Goal: Transaction & Acquisition: Purchase product/service

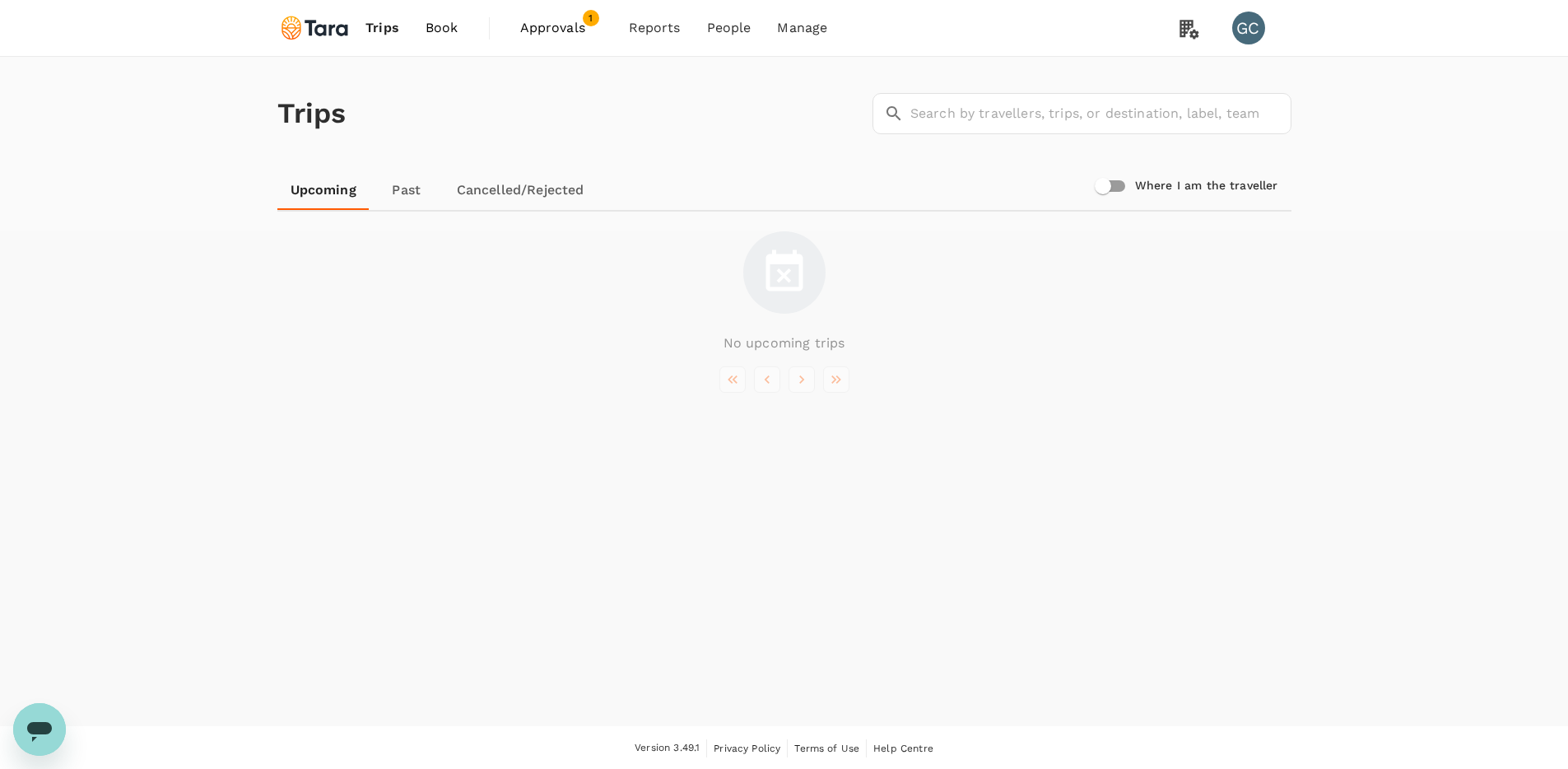
scroll to position [2, 0]
click at [434, 27] on span "Book" at bounding box center [442, 26] width 32 height 20
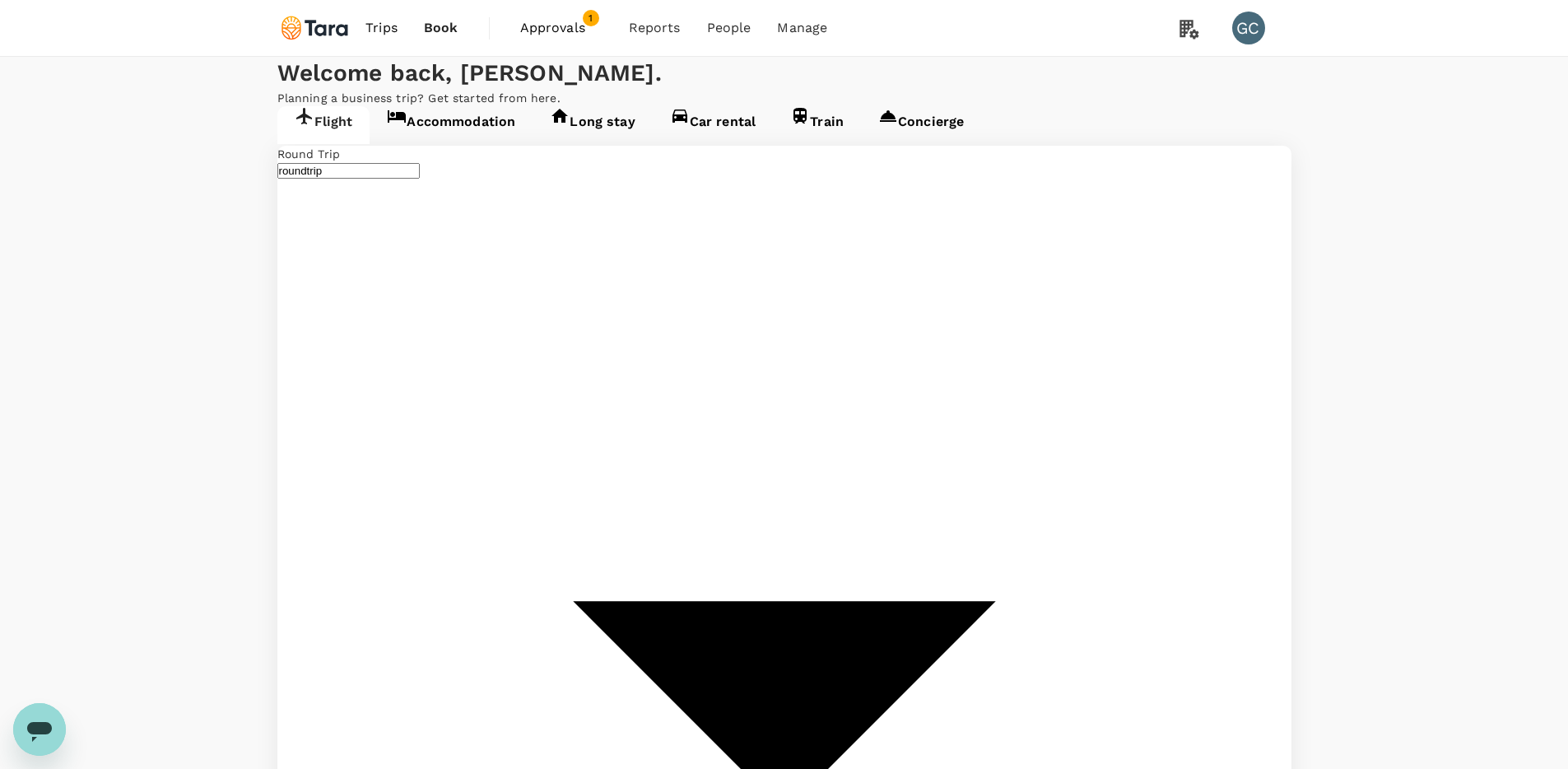
type input "premium-economy"
type input "Singapore Changi (SIN)"
type input "[PERSON_NAME]–[PERSON_NAME] Atlanta Intl (ATL)"
type input "Singapore Changi (SIN)"
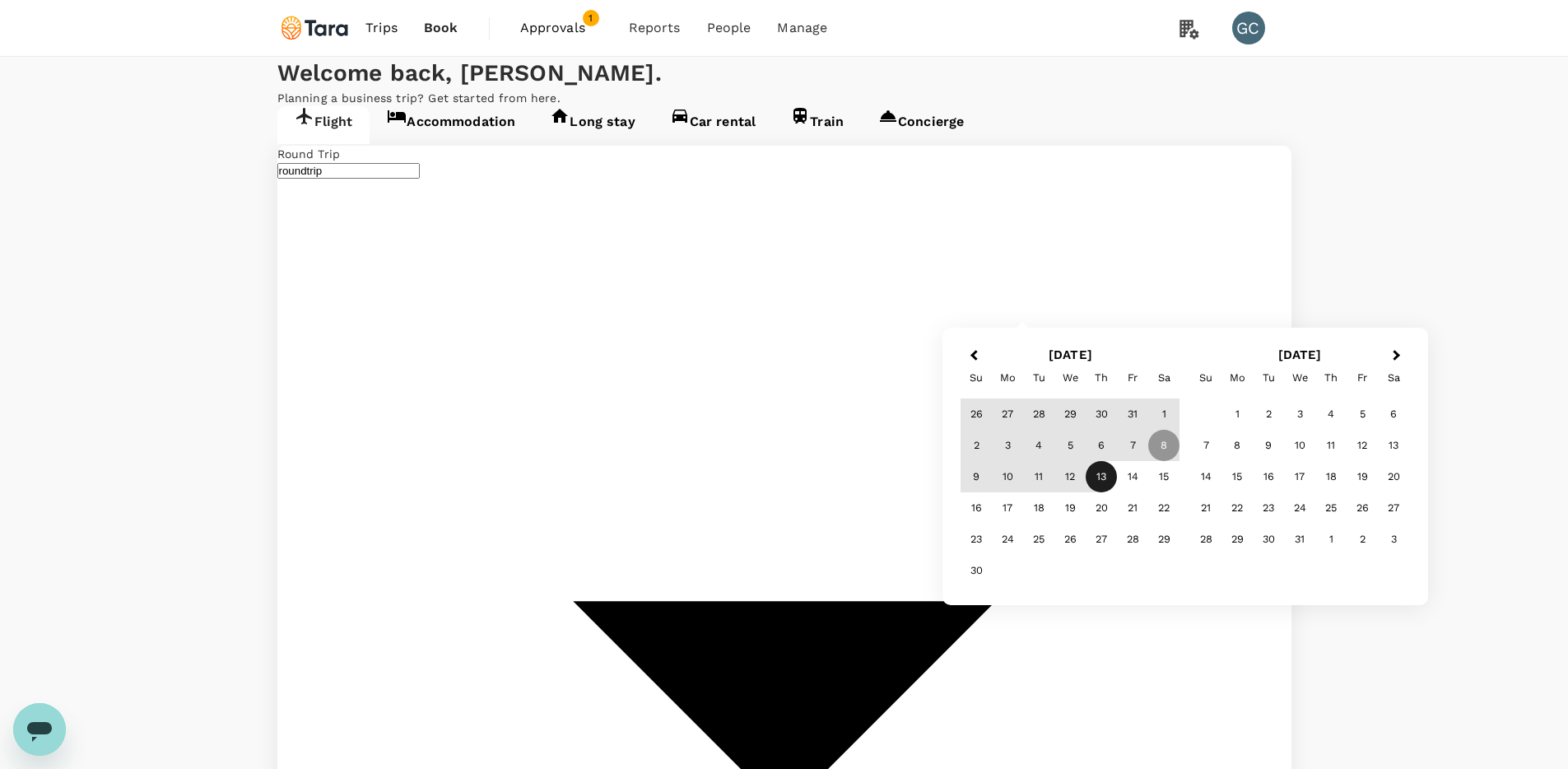
type input "San Francisco Intl (SFO)"
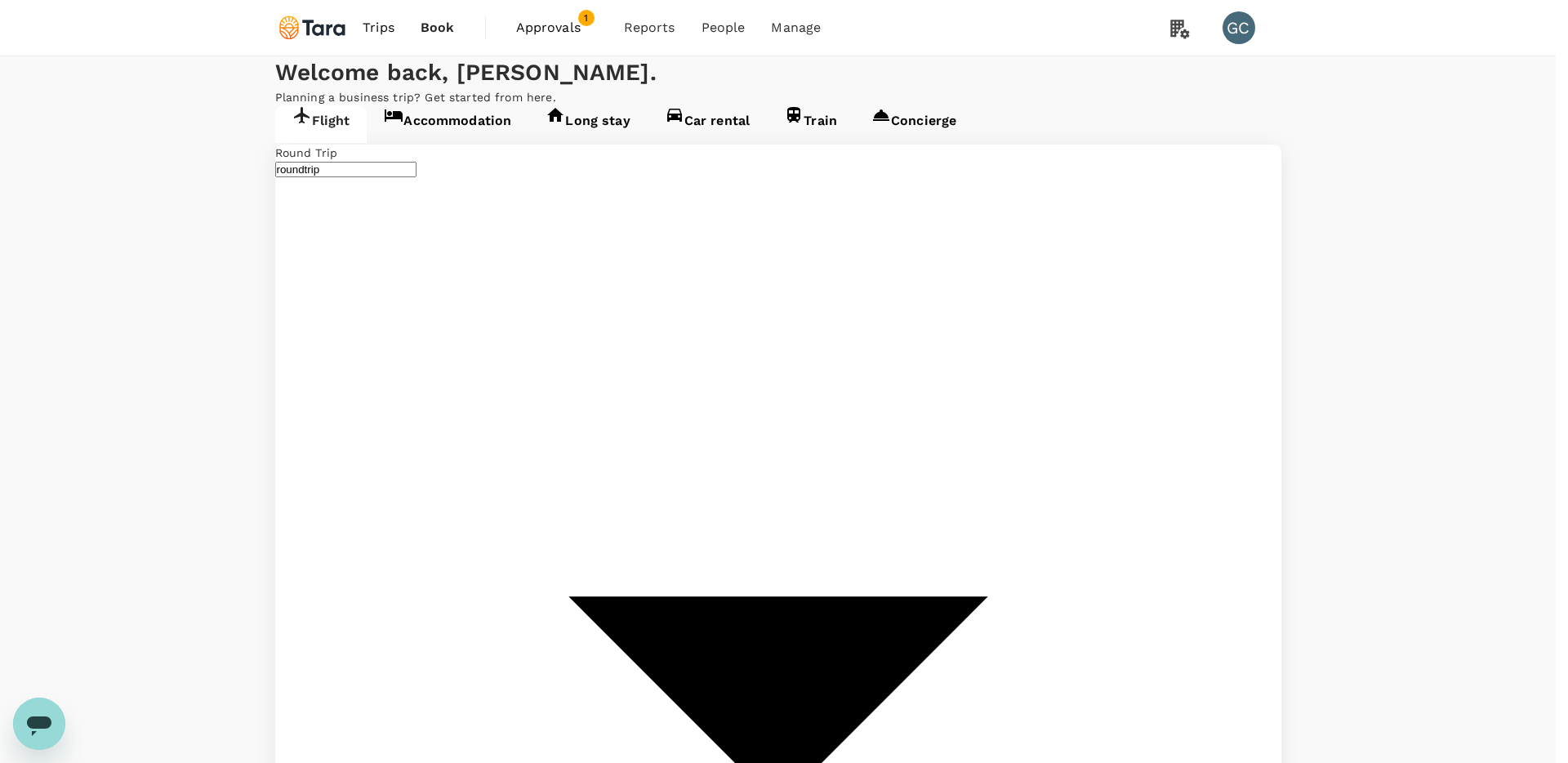
drag, startPoint x: 420, startPoint y: 281, endPoint x: 446, endPoint y: 282, distance: 26.0
type input "oneway"
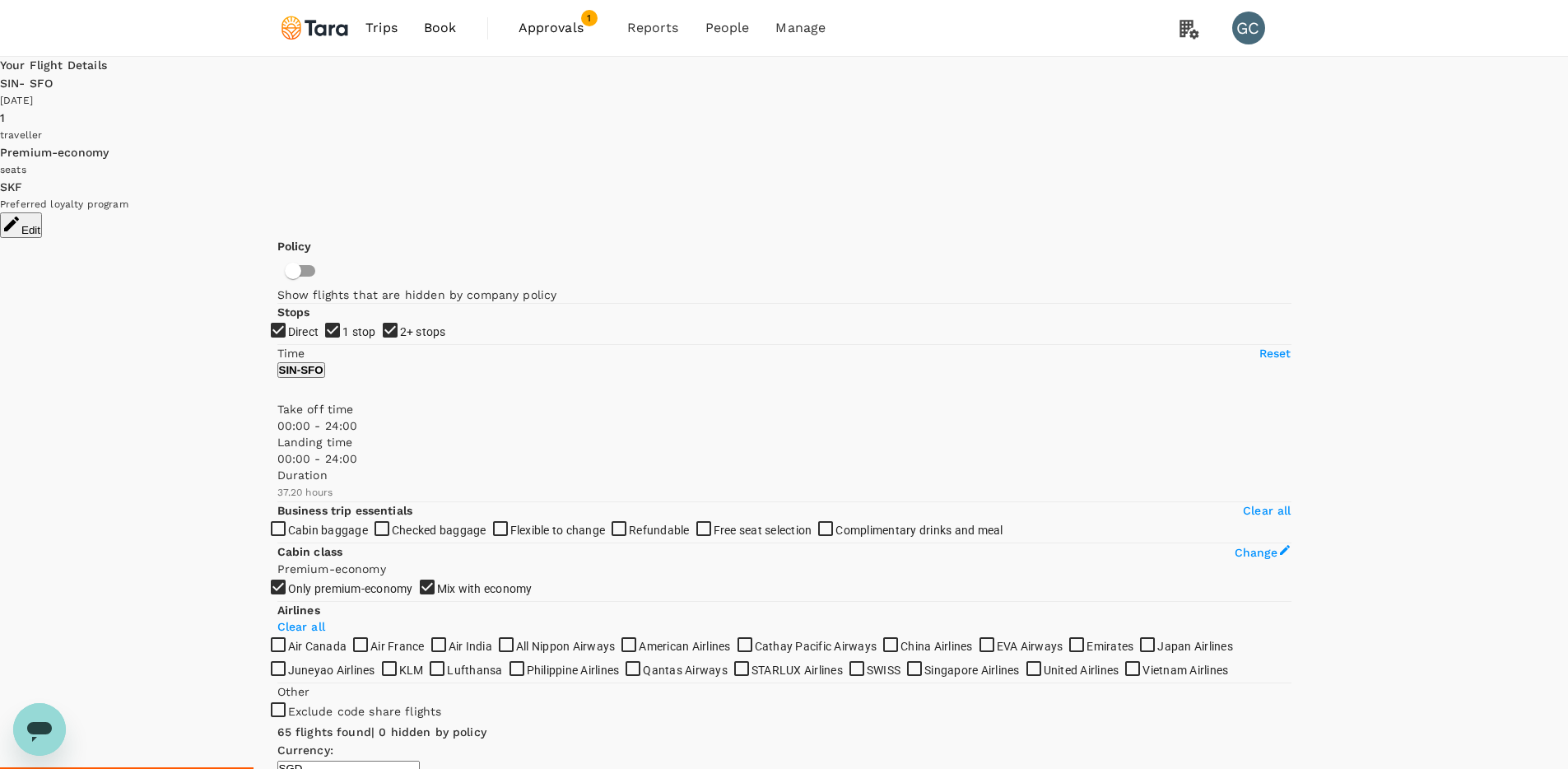
click at [797, 83] on div "SIN - SFO" at bounding box center [784, 83] width 1568 height 18
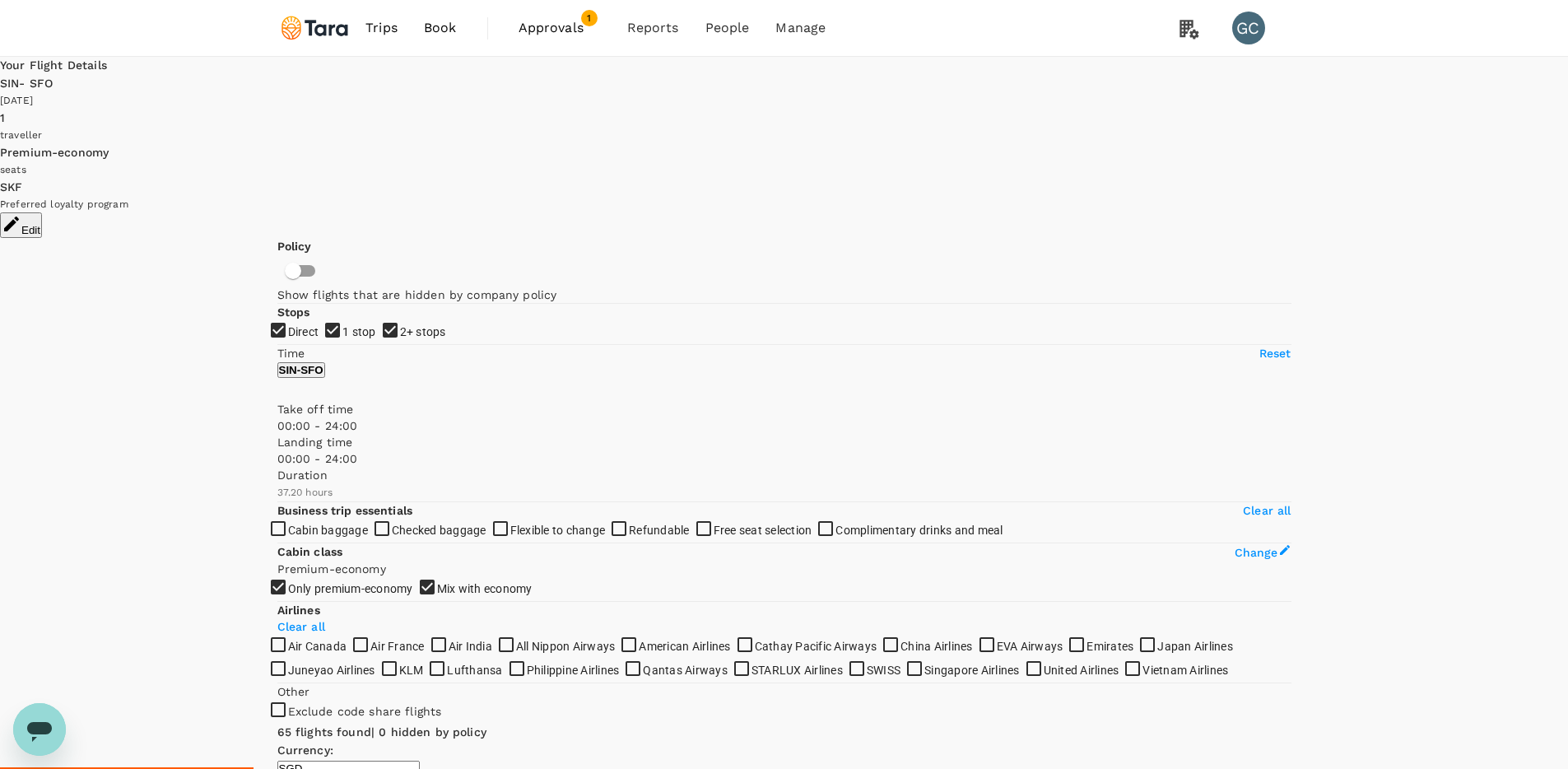
click at [42, 212] on button "Edit" at bounding box center [21, 224] width 42 height 26
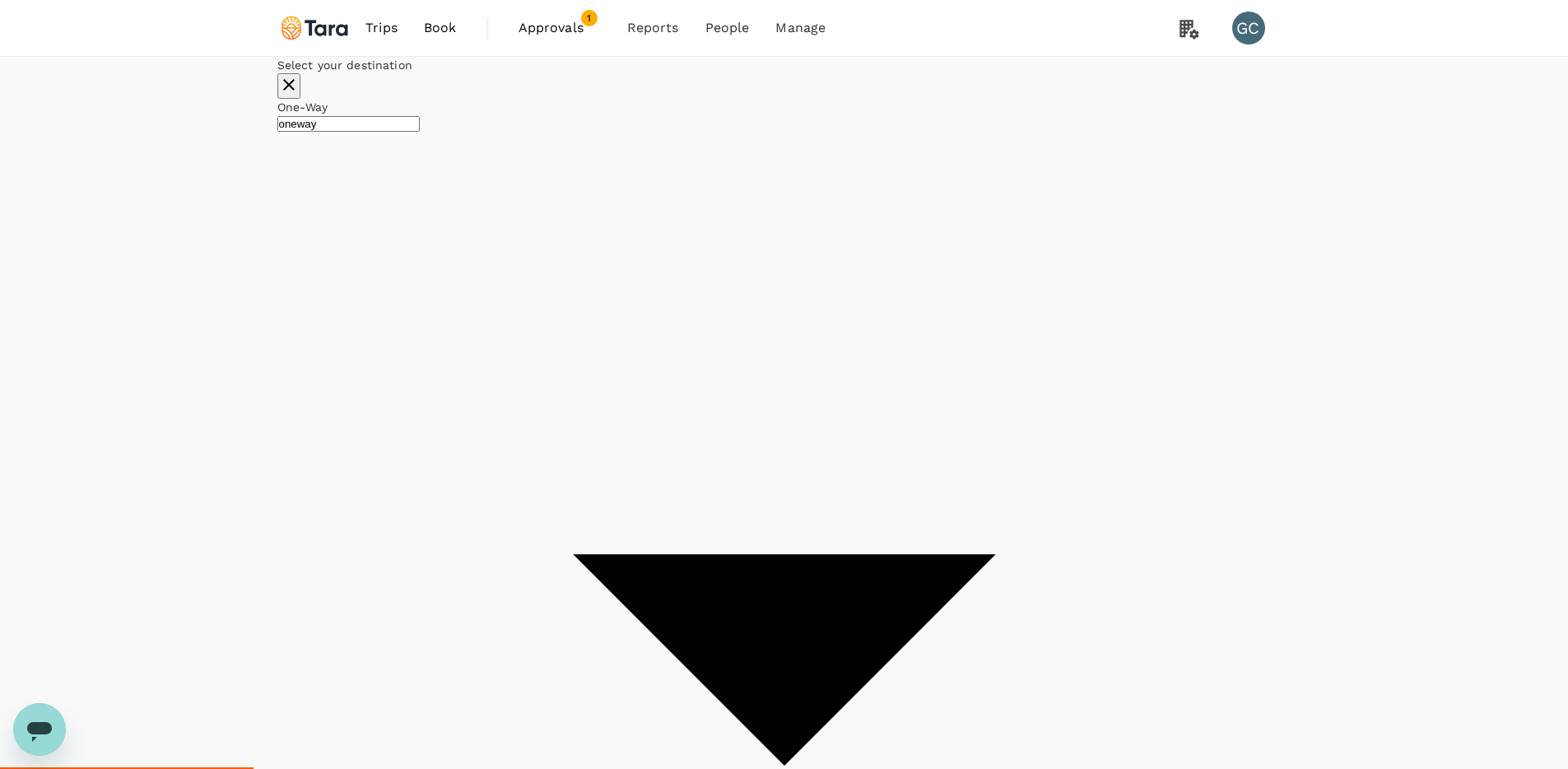
type input "Singapore Changi (SIN)"
type input "San Francisco Intl (SFO)"
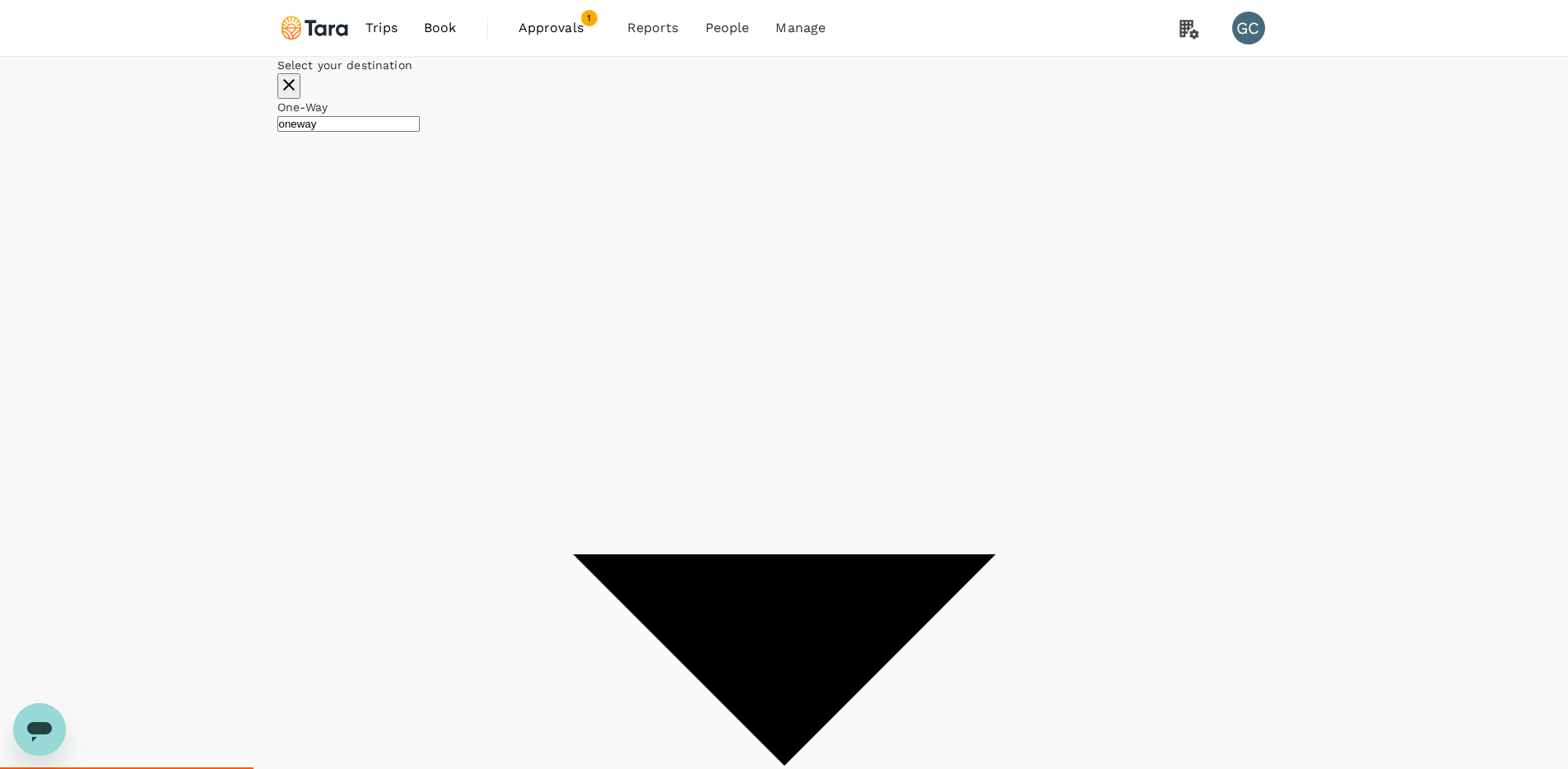
drag, startPoint x: 696, startPoint y: 231, endPoint x: 705, endPoint y: 233, distance: 9.2
type input "[GEOGRAPHIC_DATA], [GEOGRAPHIC_DATA] (any)"
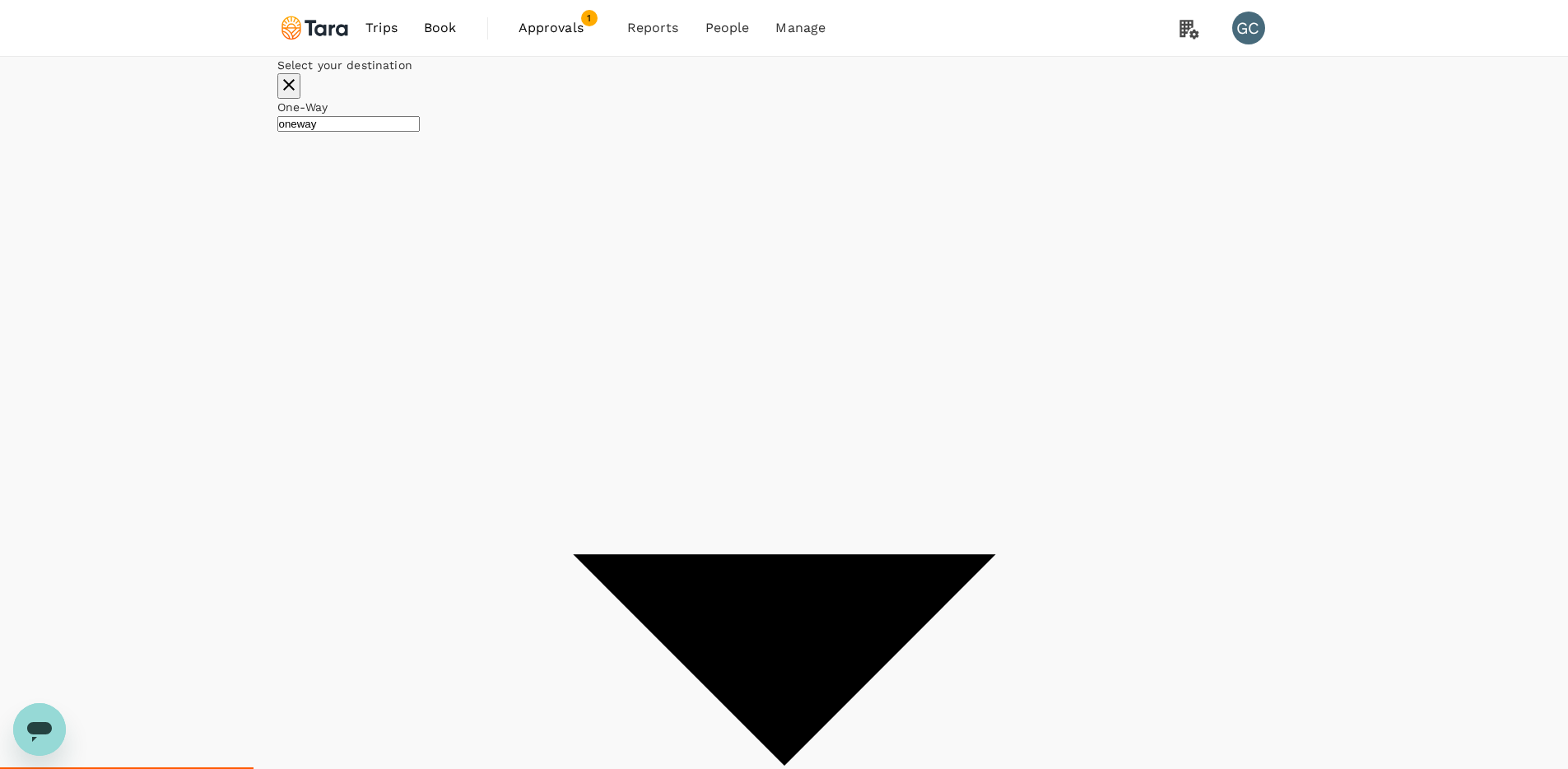
type input "[PERSON_NAME]–[PERSON_NAME] Atlanta Intl (ATL)"
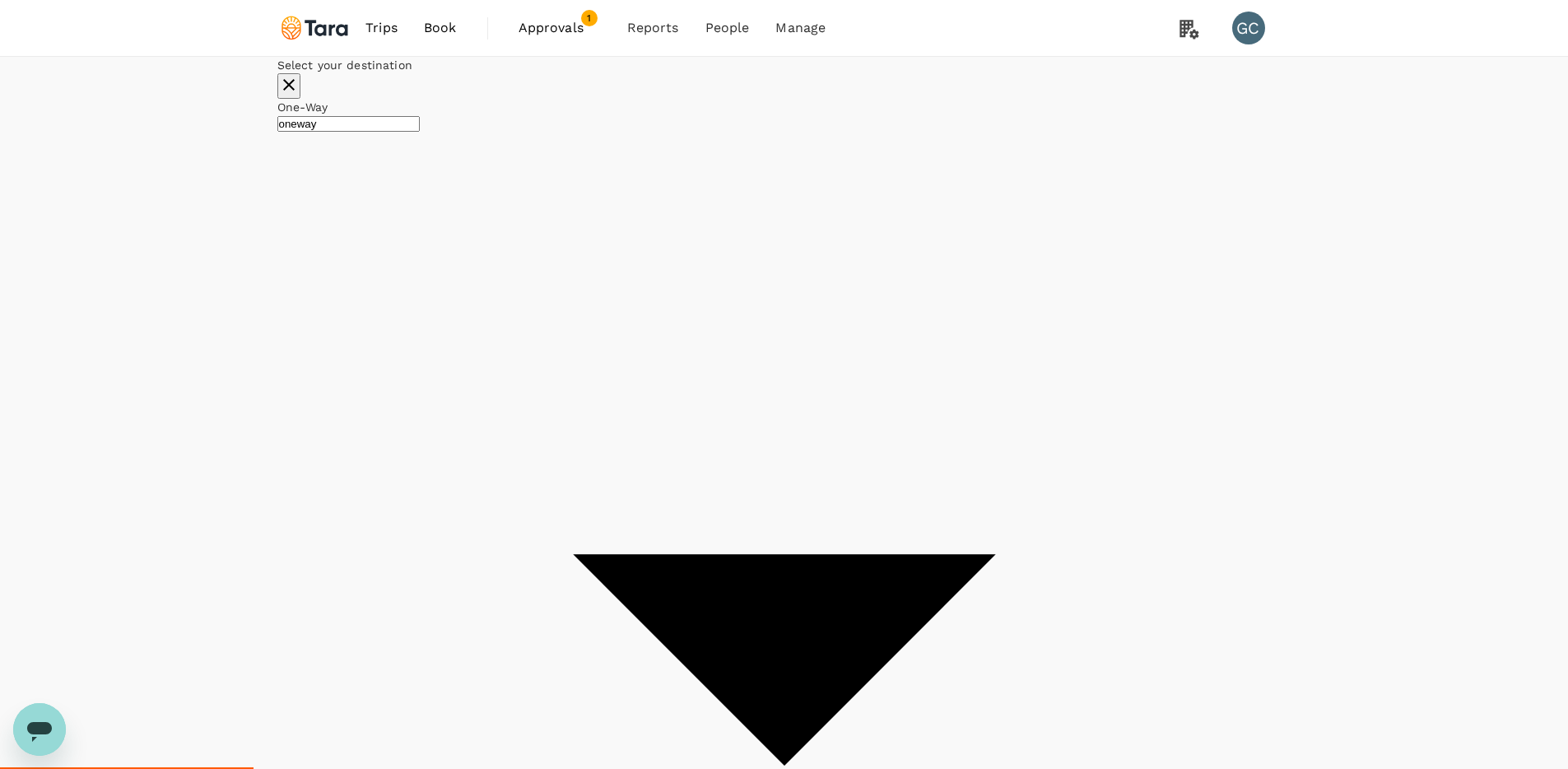
checkbox input "false"
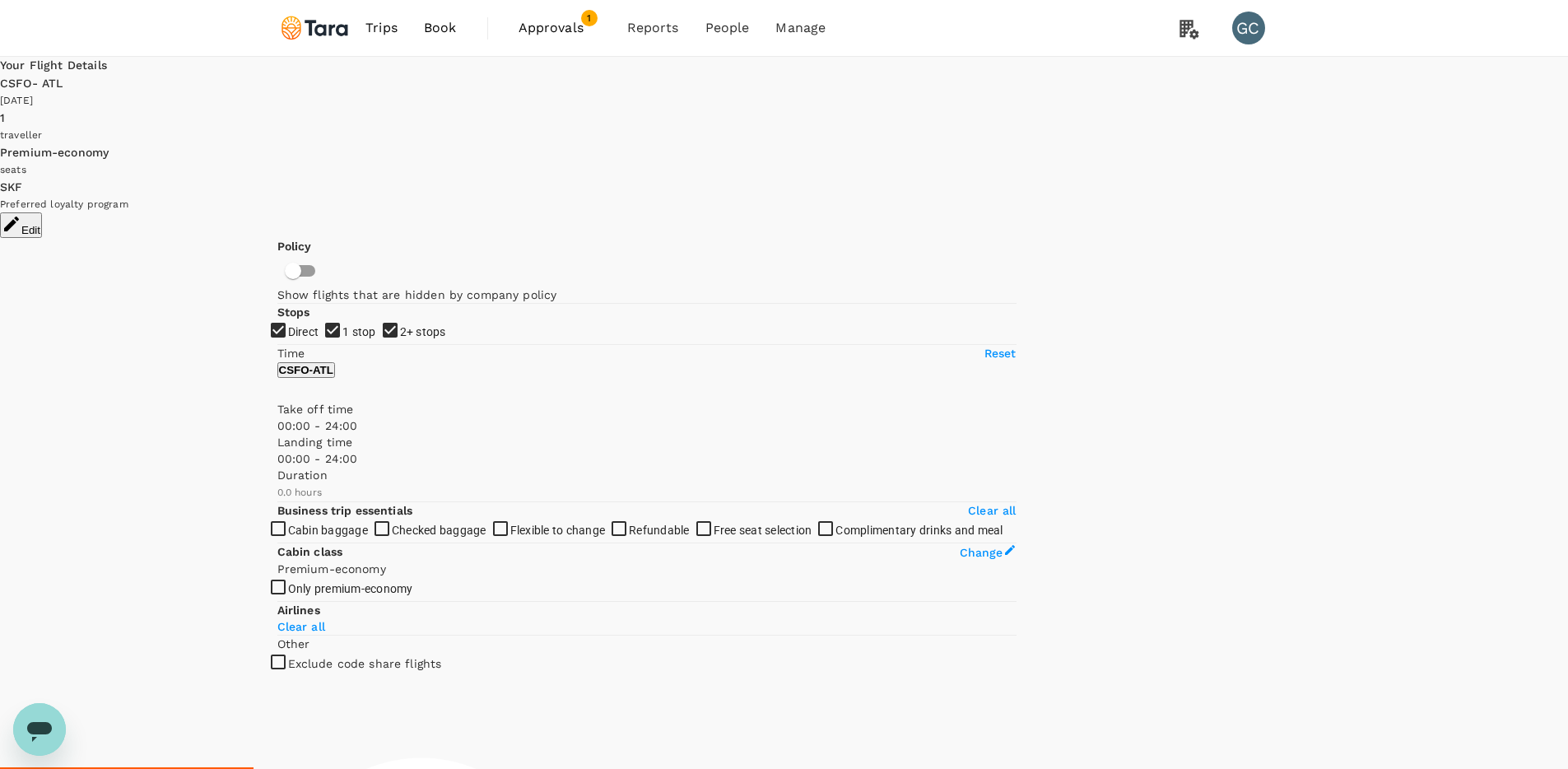
type input "607"
checkbox input "true"
type input "SGD"
type input "996"
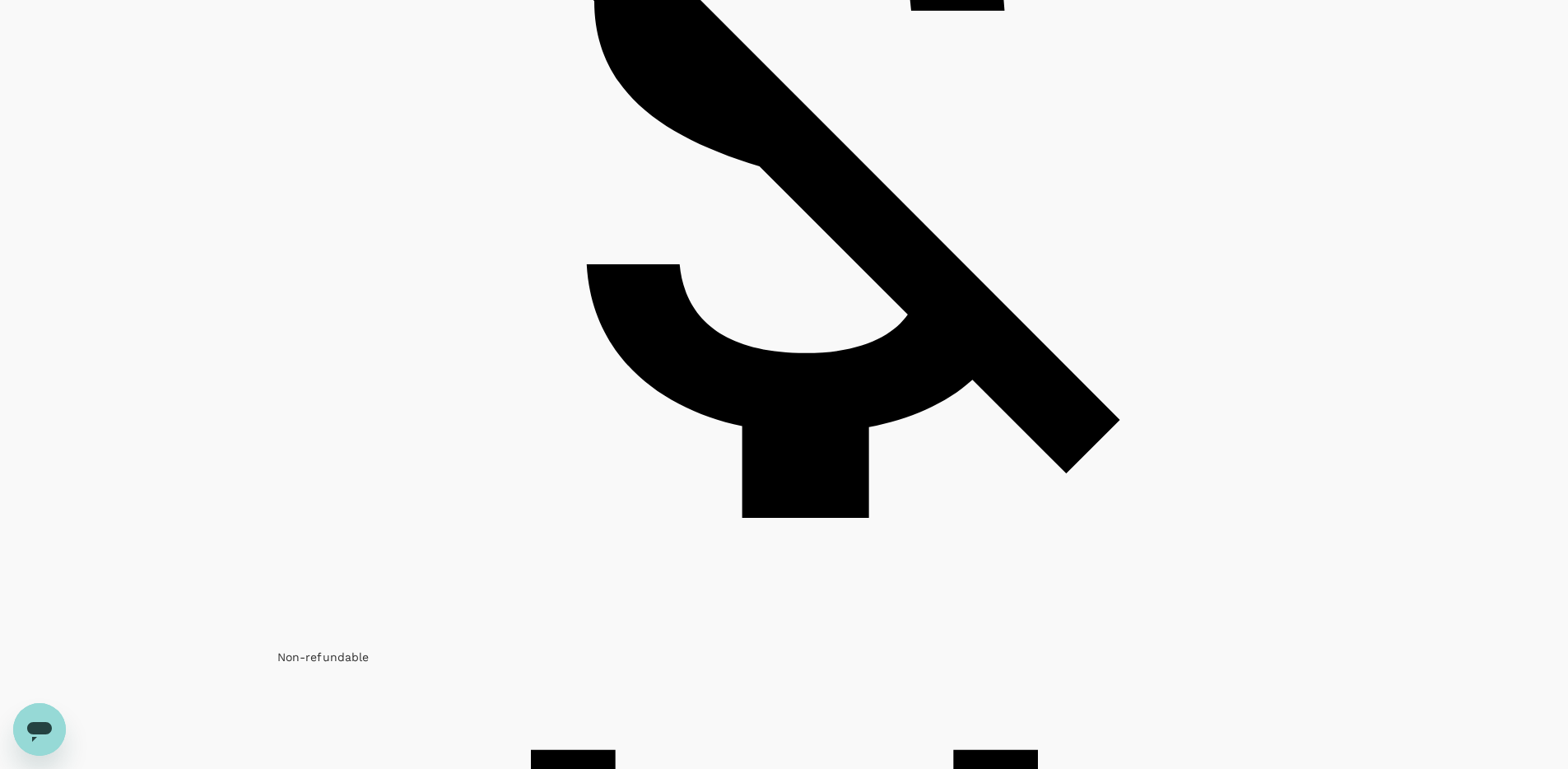
scroll to position [1374, 0]
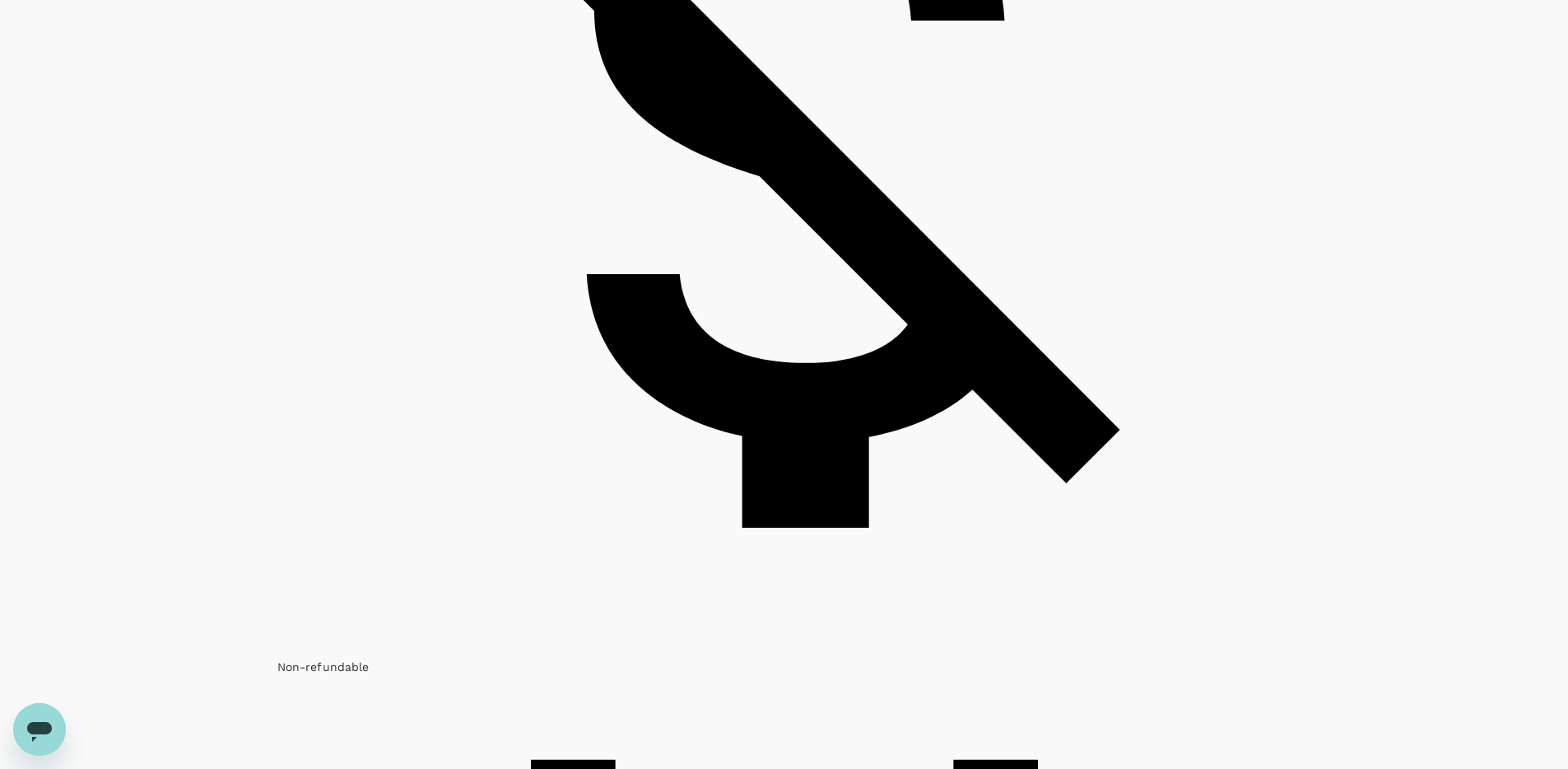
checkbox input "false"
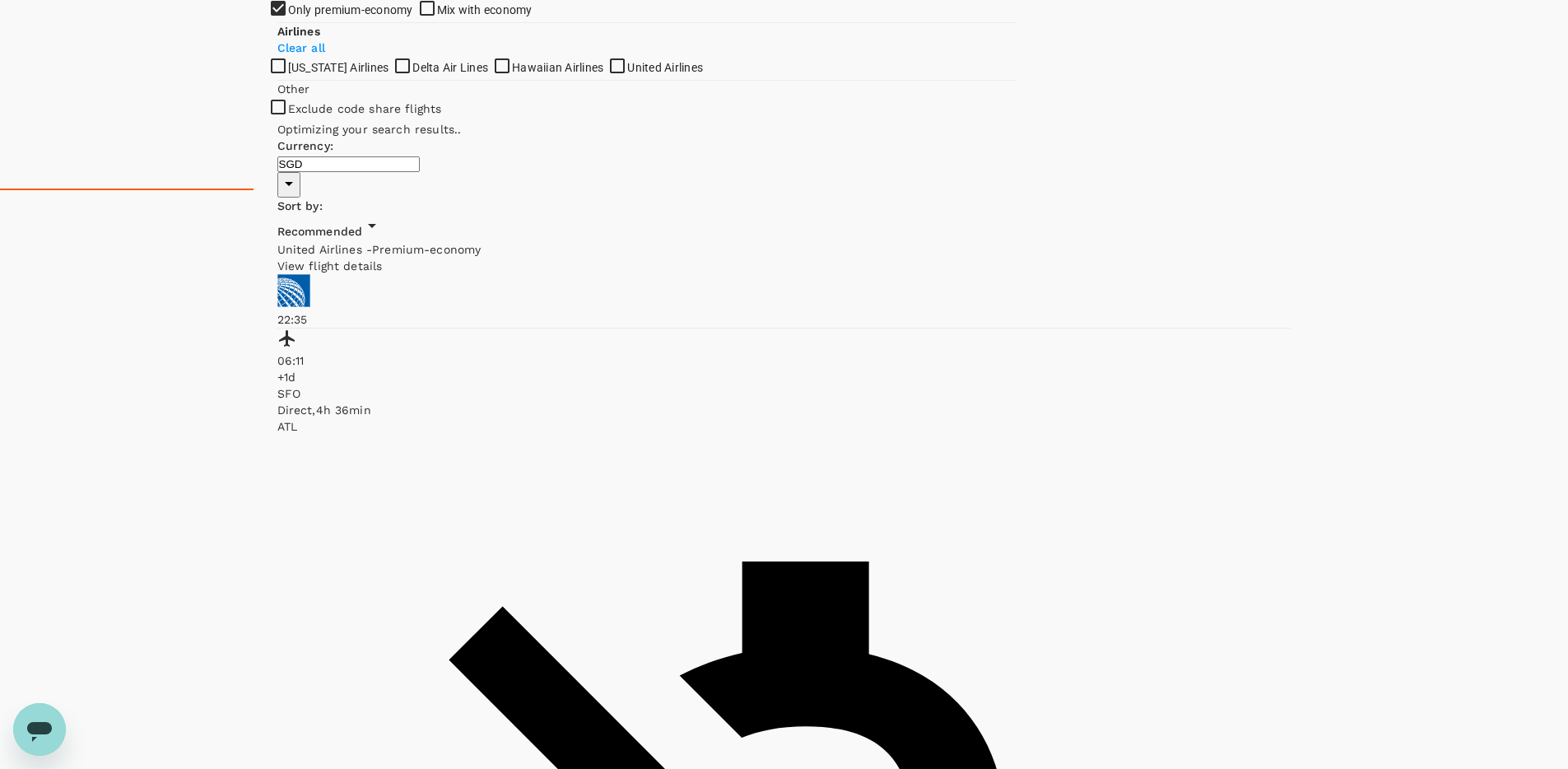
scroll to position [0, 0]
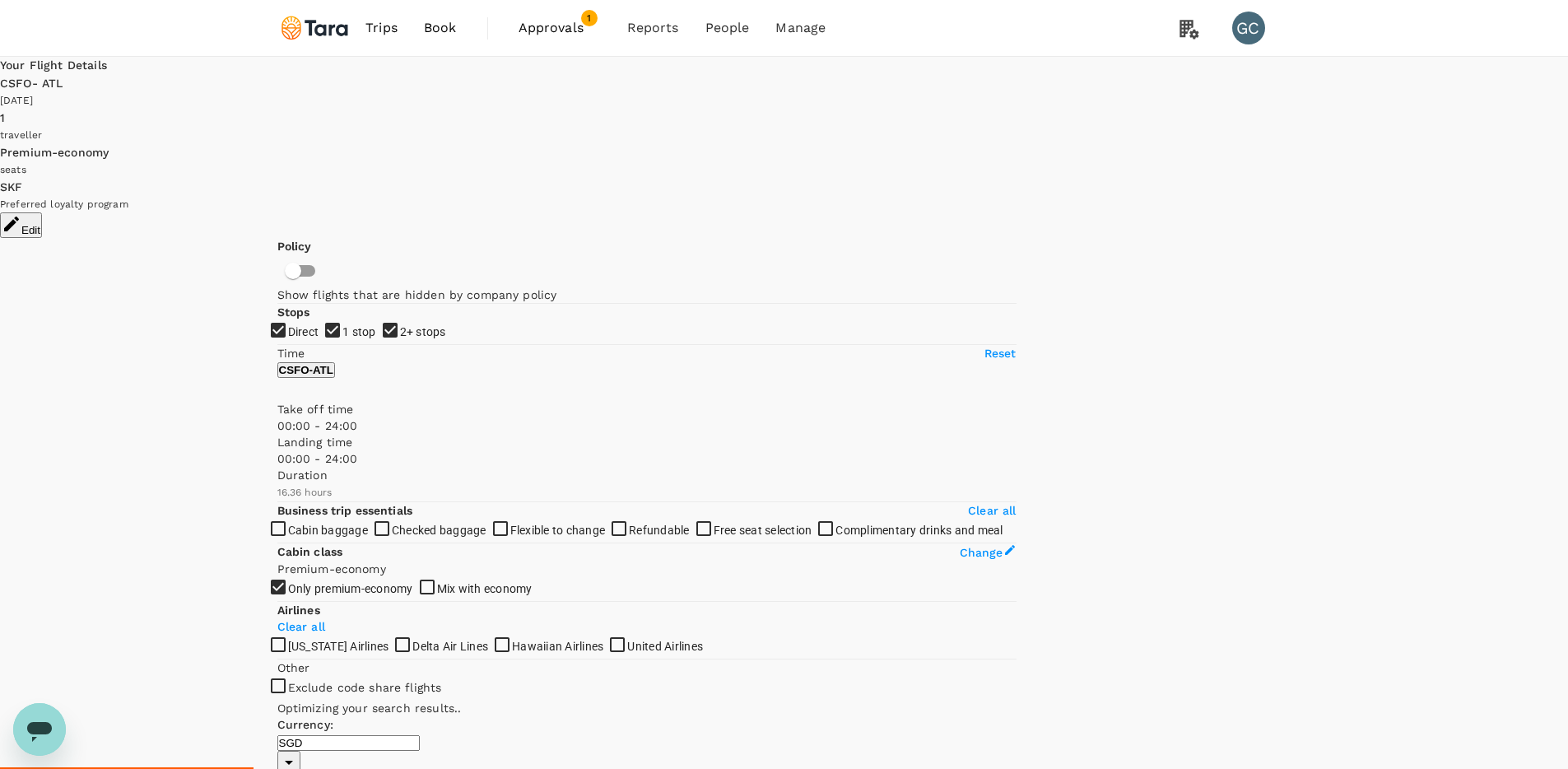
click at [343, 325] on span "1 stop" at bounding box center [359, 331] width 33 height 13
click at [321, 298] on input "1 stop" at bounding box center [784, 384] width 1568 height 769
checkbox input "false"
click at [400, 330] on span "2+ stops" at bounding box center [423, 331] width 46 height 13
click at [337, 330] on input "2+ stops" at bounding box center [784, 384] width 1568 height 769
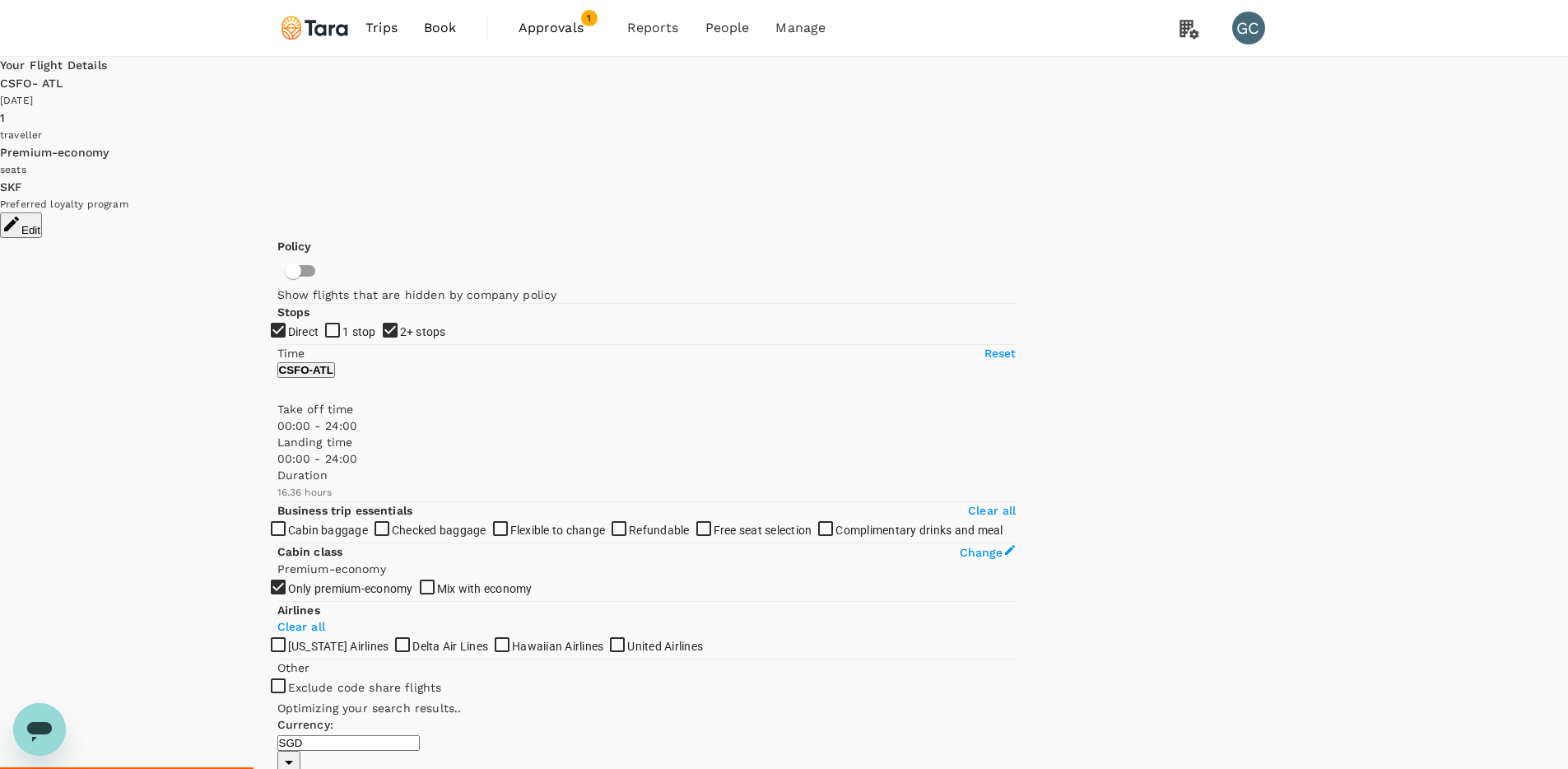
checkbox input "false"
click at [42, 212] on button "Edit" at bounding box center [21, 224] width 42 height 26
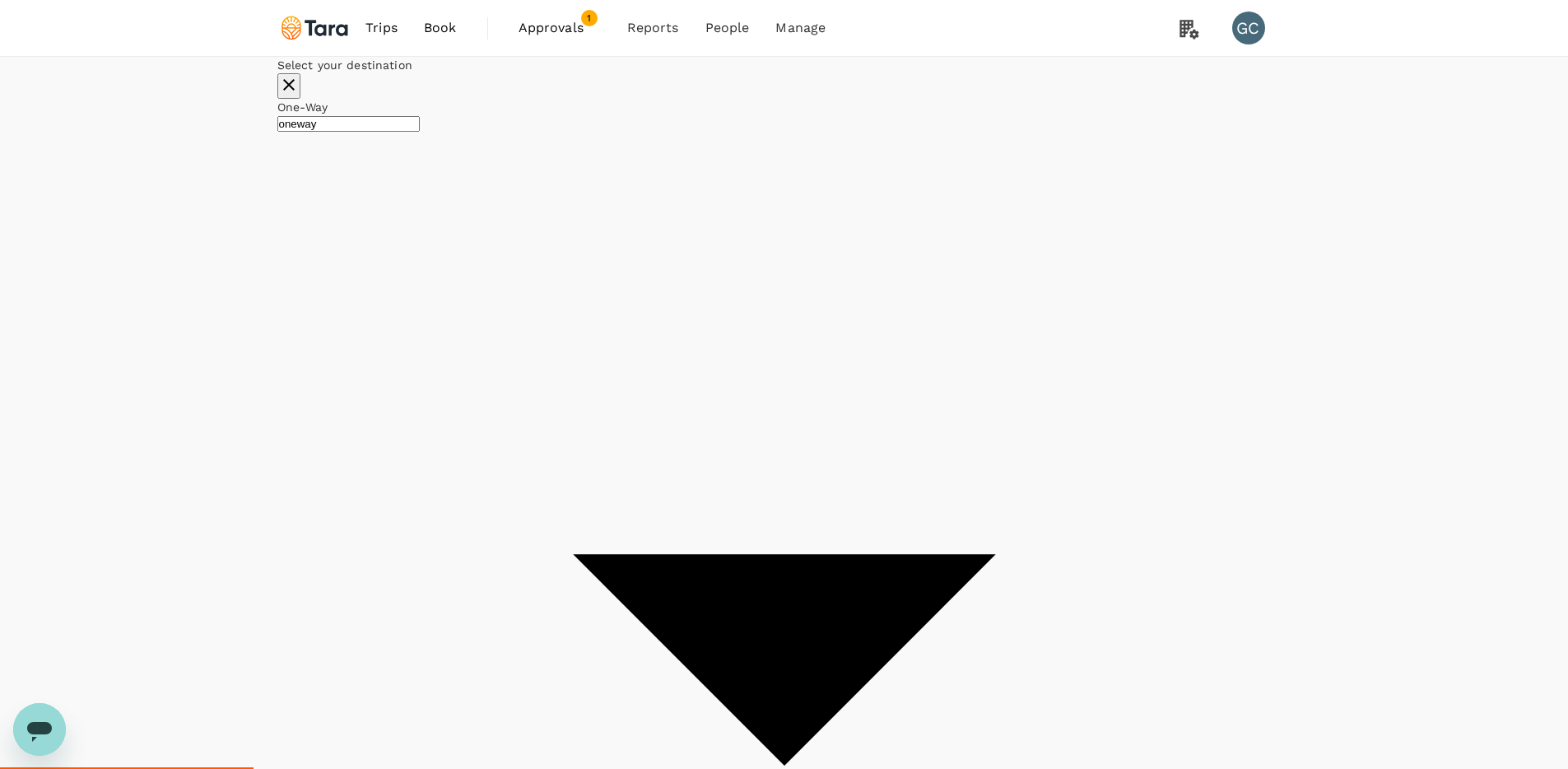
type input "San Francisco, United States (any)"
type input "Hartsfield–Jackson Atlanta Intl (ATL)"
drag, startPoint x: 510, startPoint y: 234, endPoint x: 527, endPoint y: 239, distance: 17.7
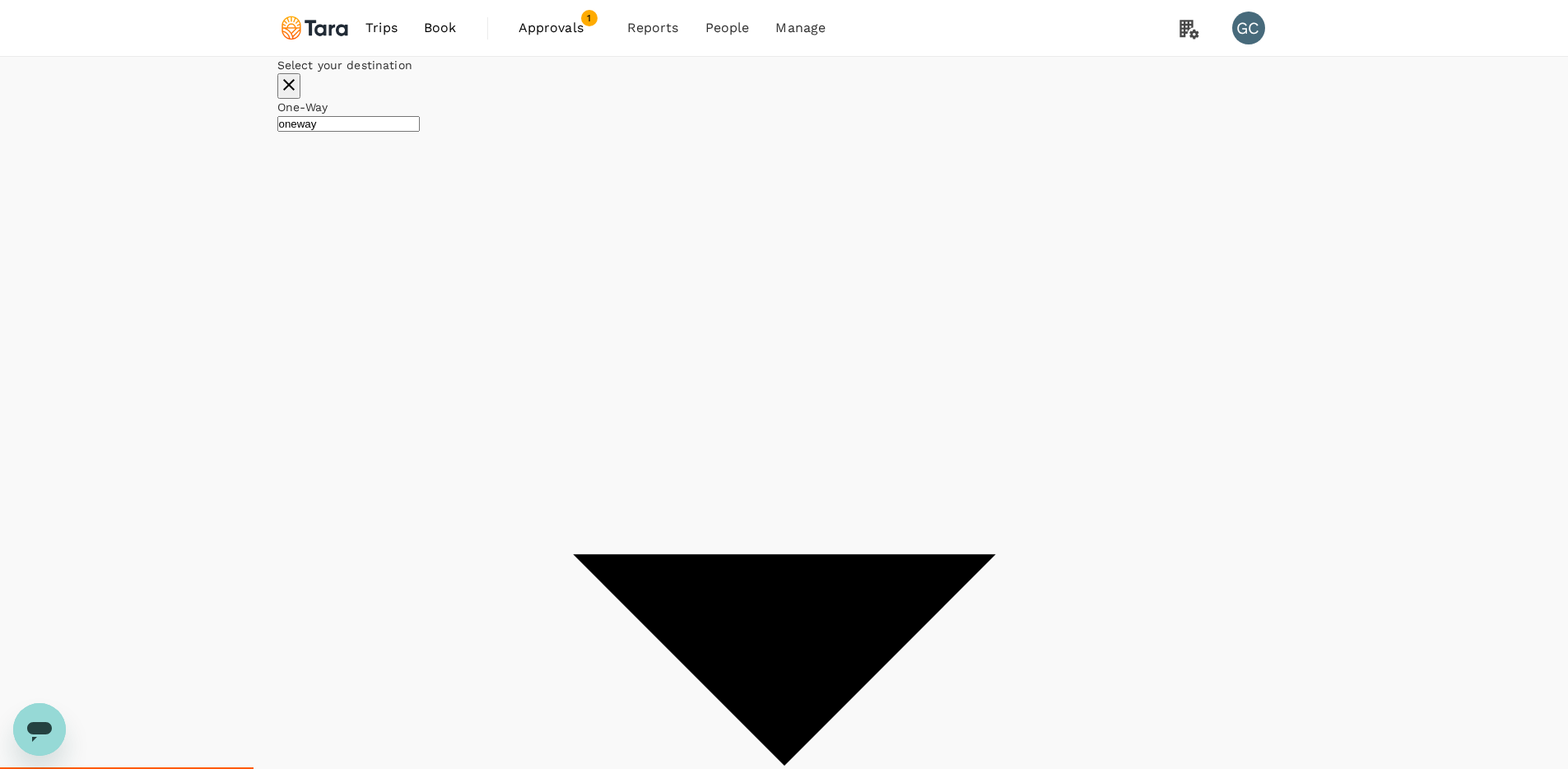
type input "Hartsfield–Jackson Atlanta Intl (ATL)"
type input "Atlanta, United States (any)"
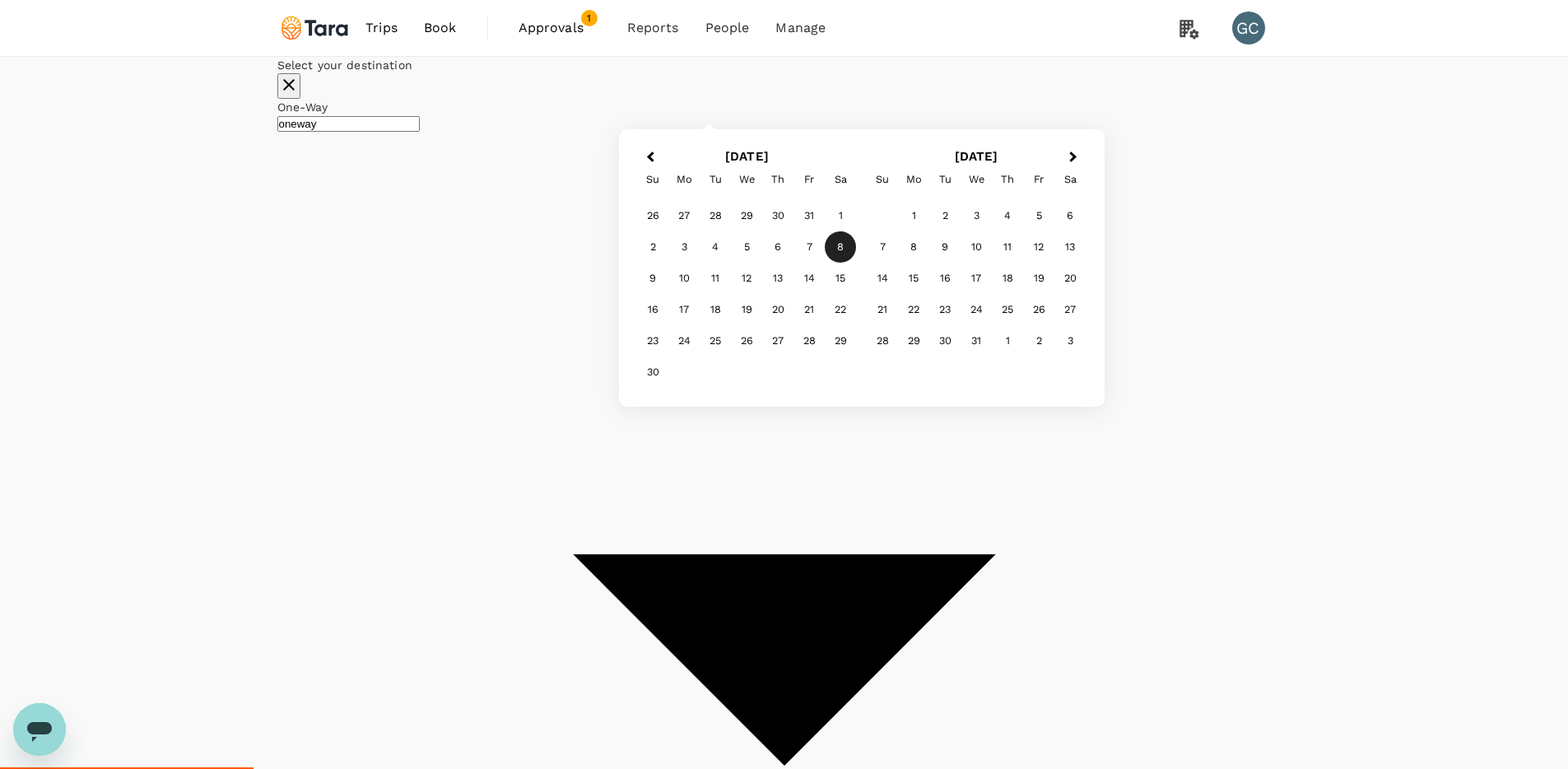
type input "Hartsfield–Jackson Atlanta Intl (ATL)"
drag, startPoint x: 618, startPoint y: 226, endPoint x: 631, endPoint y: 227, distance: 13.0
type input "Hartsfield–Jackson Atlanta Intl (ATL)"
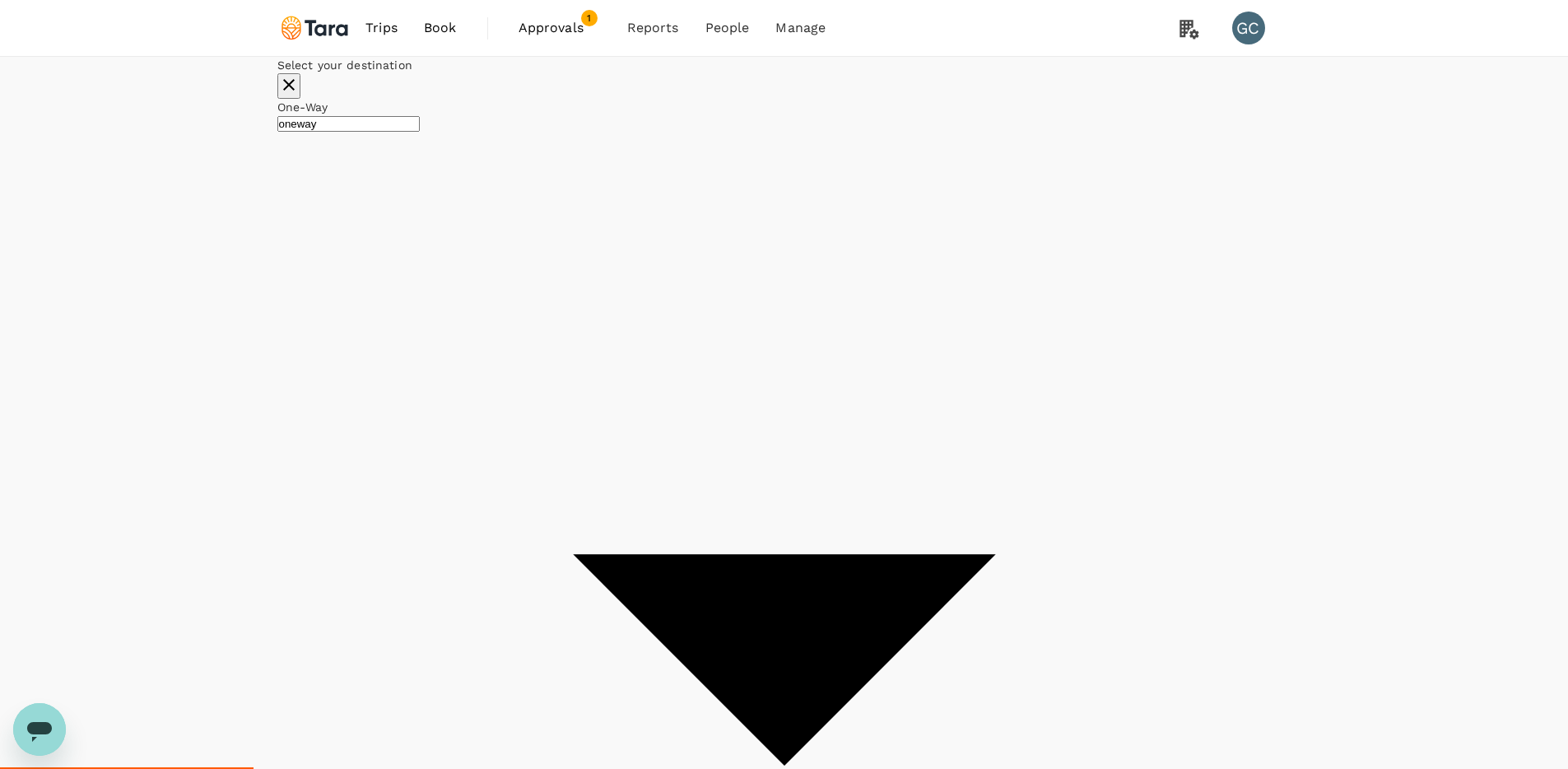
type input "Singapore, Singapore (any)"
click at [794, 294] on div "13" at bounding box center [777, 278] width 32 height 32
checkbox input "false"
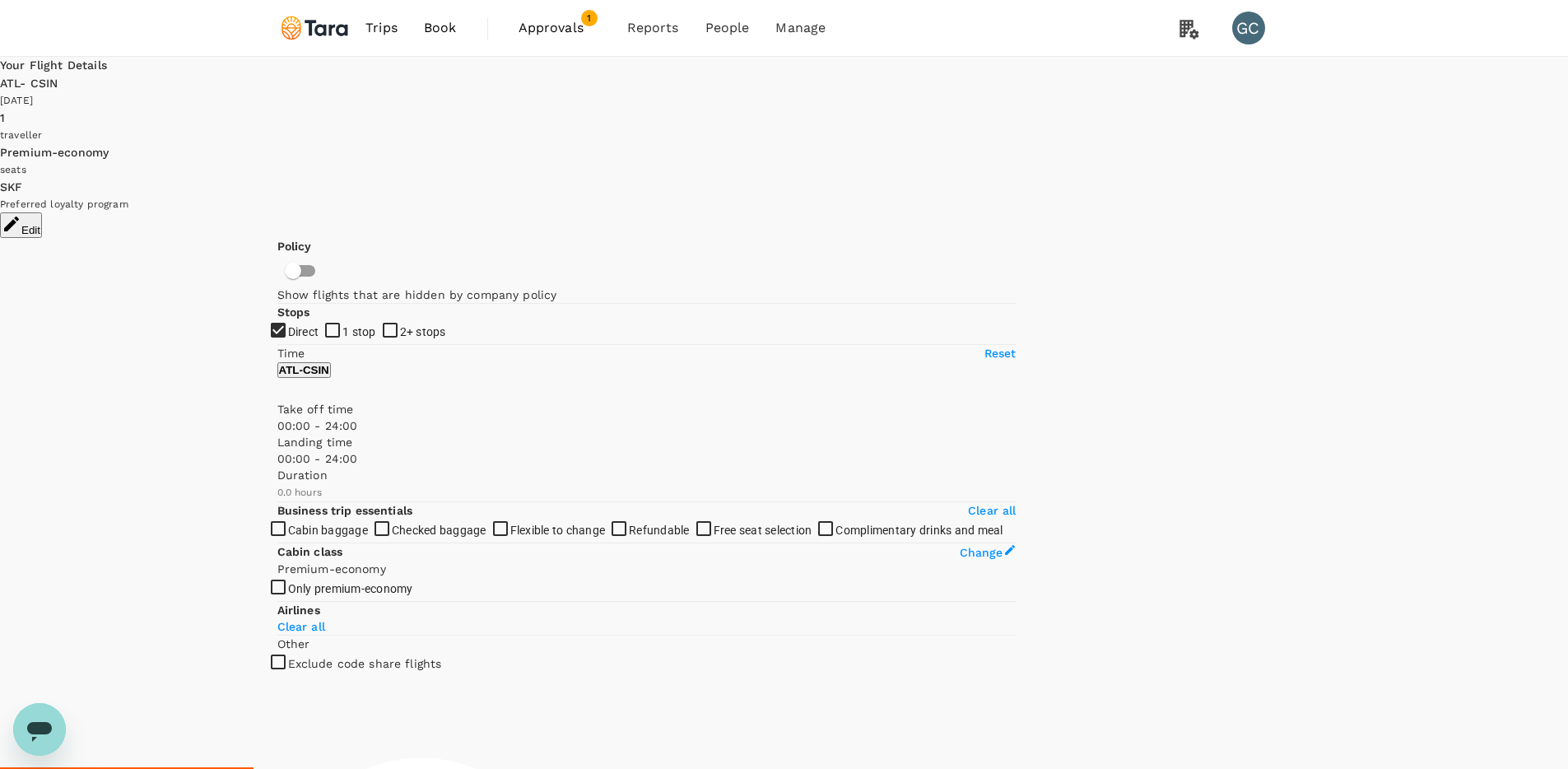
type input "2725"
checkbox input "true"
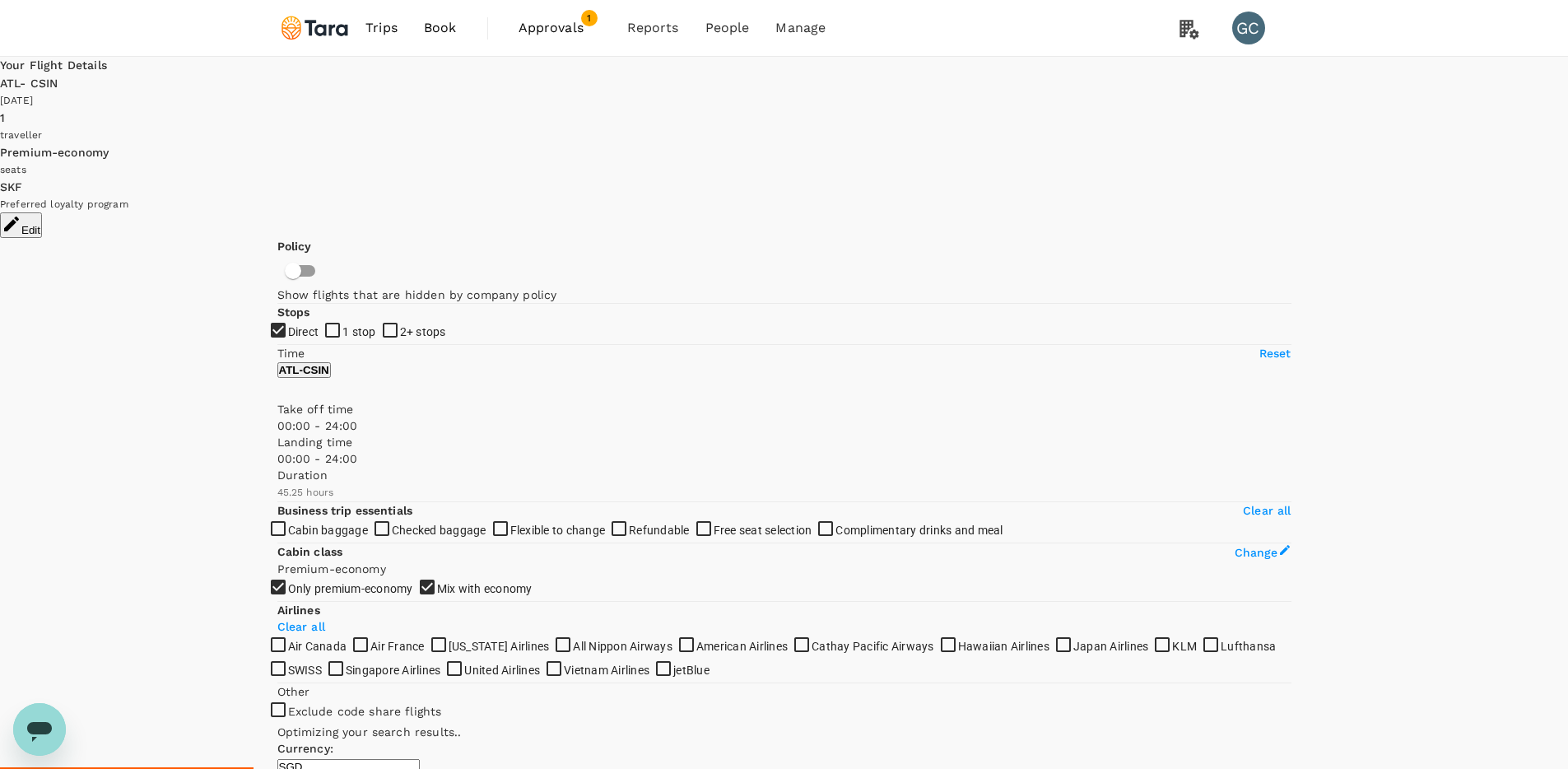
click at [290, 268] on input "Direct" at bounding box center [784, 384] width 1568 height 769
checkbox input "false"
click at [284, 296] on input "1 stop" at bounding box center [784, 384] width 1568 height 769
checkbox input "true"
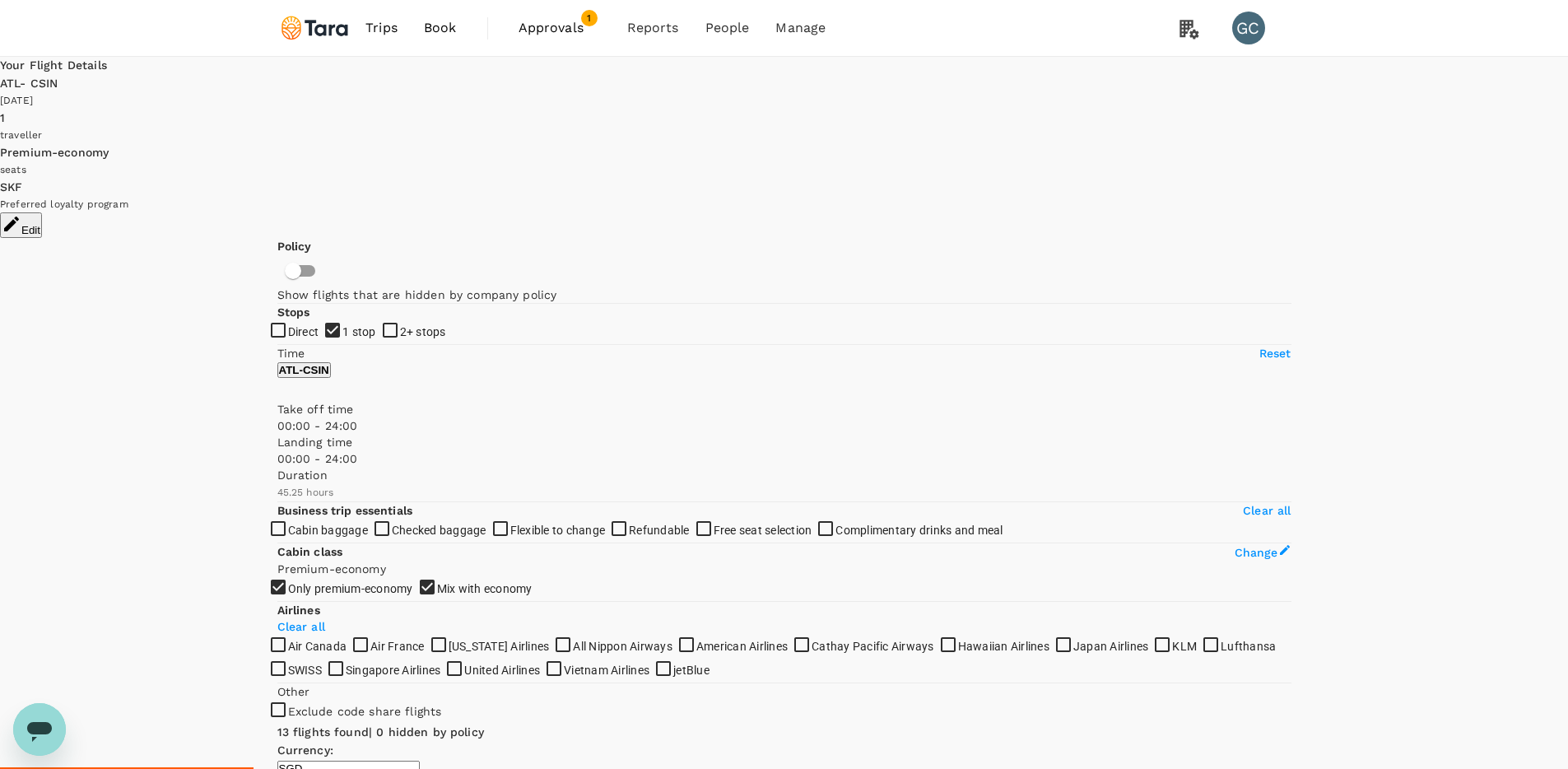
drag, startPoint x: 1372, startPoint y: 349, endPoint x: 1364, endPoint y: 345, distance: 8.9
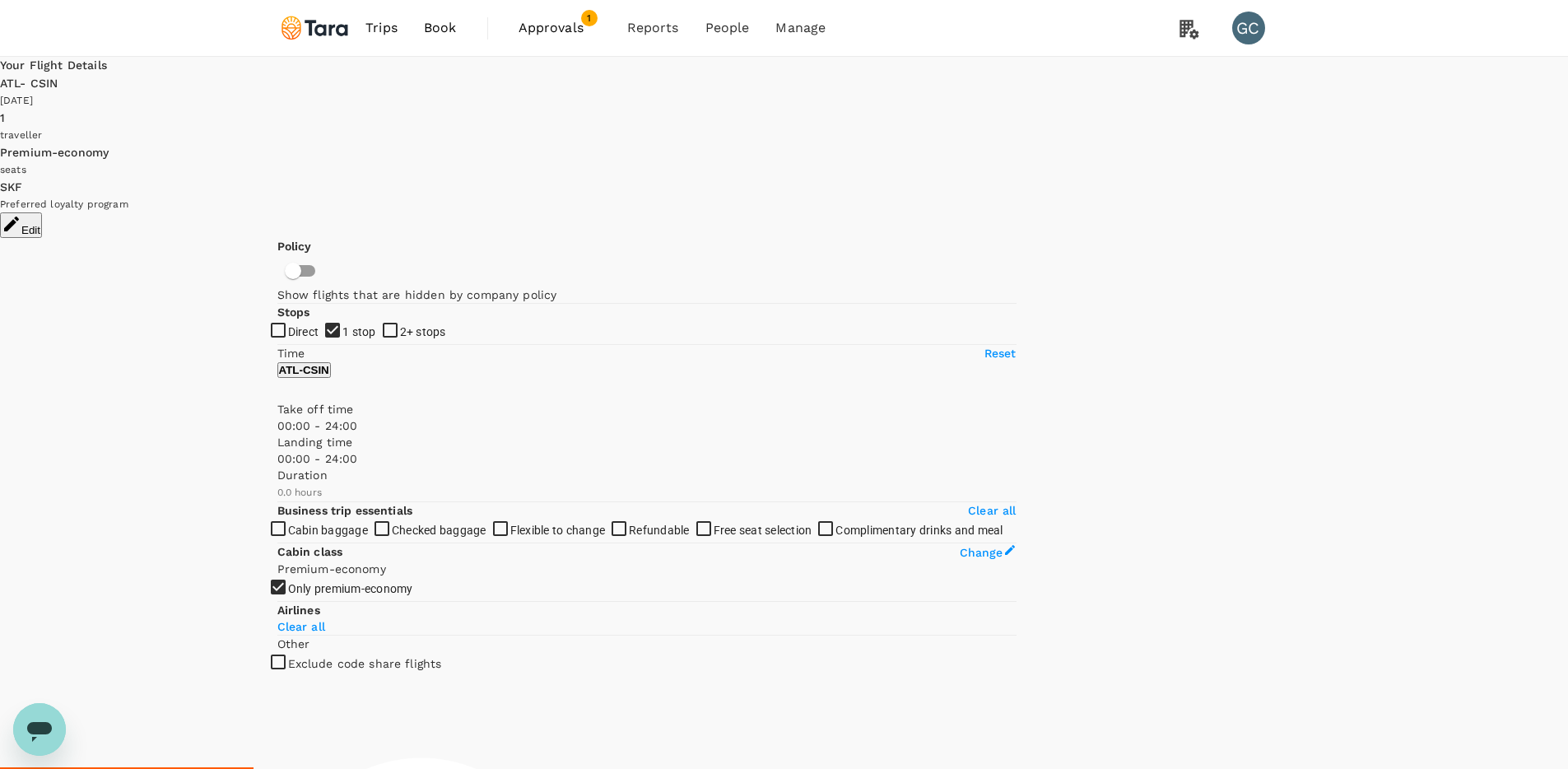
click at [426, 28] on span "Book" at bounding box center [440, 28] width 32 height 20
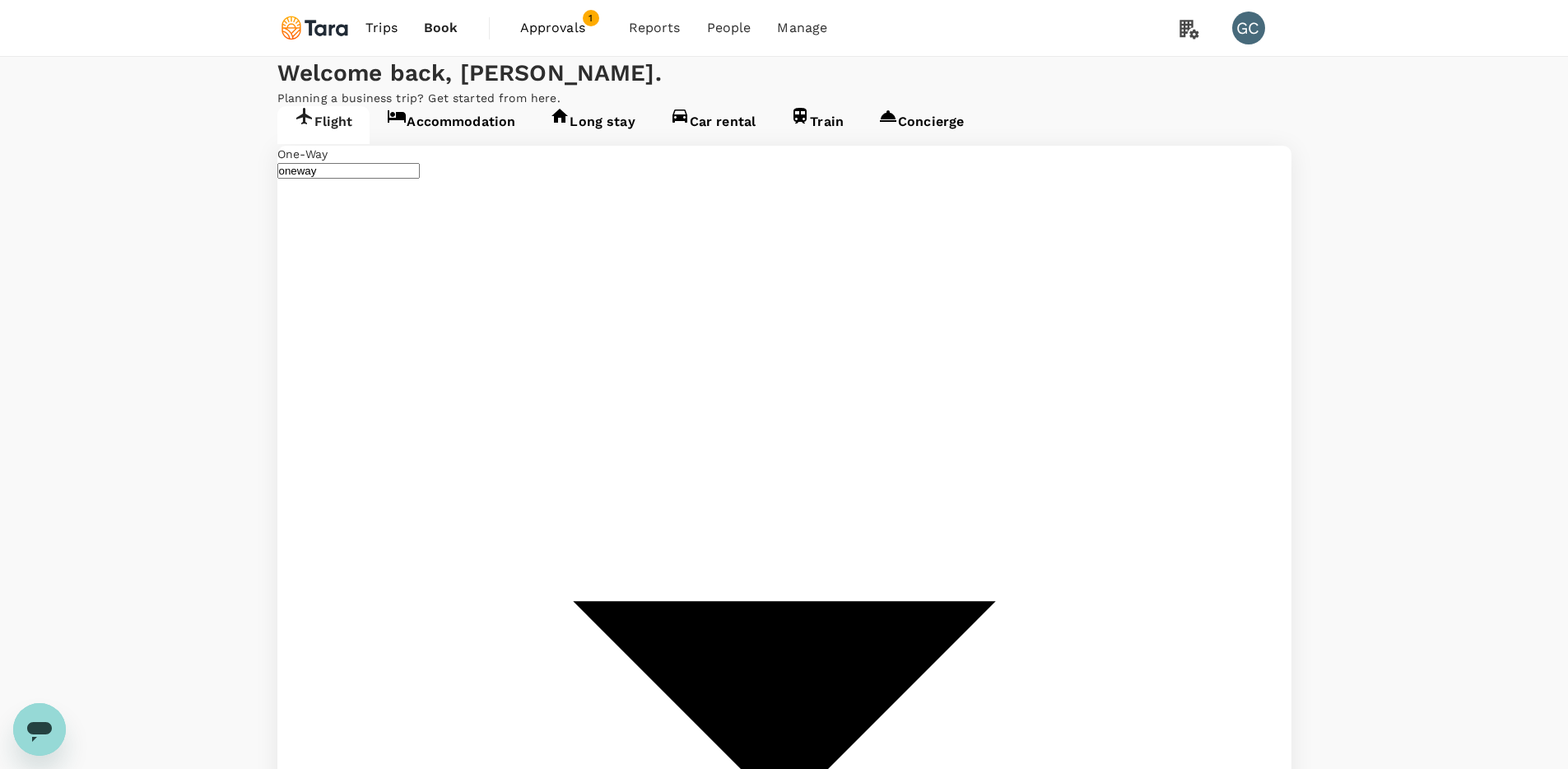
type input "Hartsfield–Jackson Atlanta Intl (ATL)"
type input "Singapore, Singapore (any)"
type input "Hartsfield–Jackson Atlanta Intl (ATL)"
type input "Singapore, Singapore (any)"
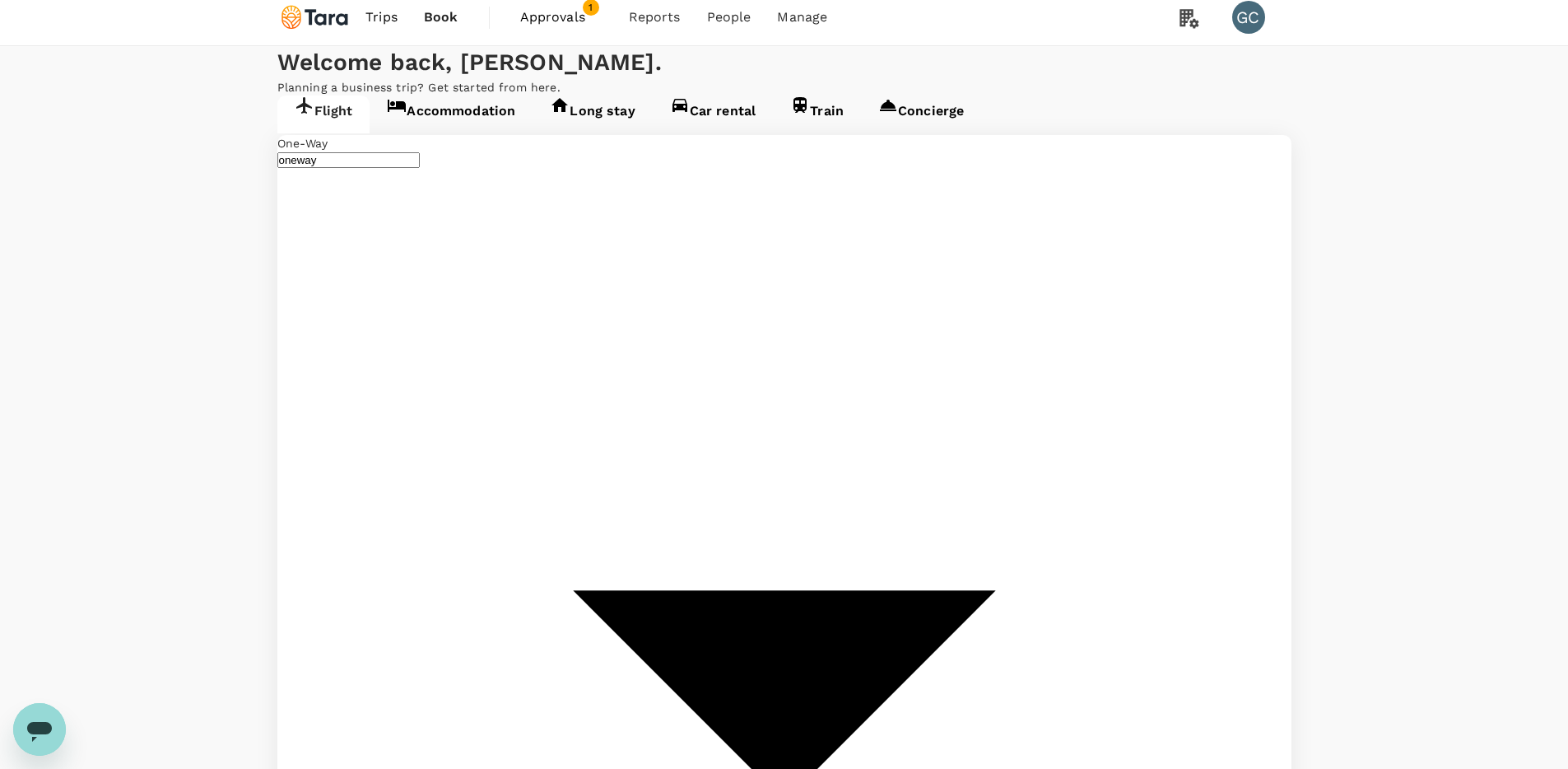
scroll to position [29, 0]
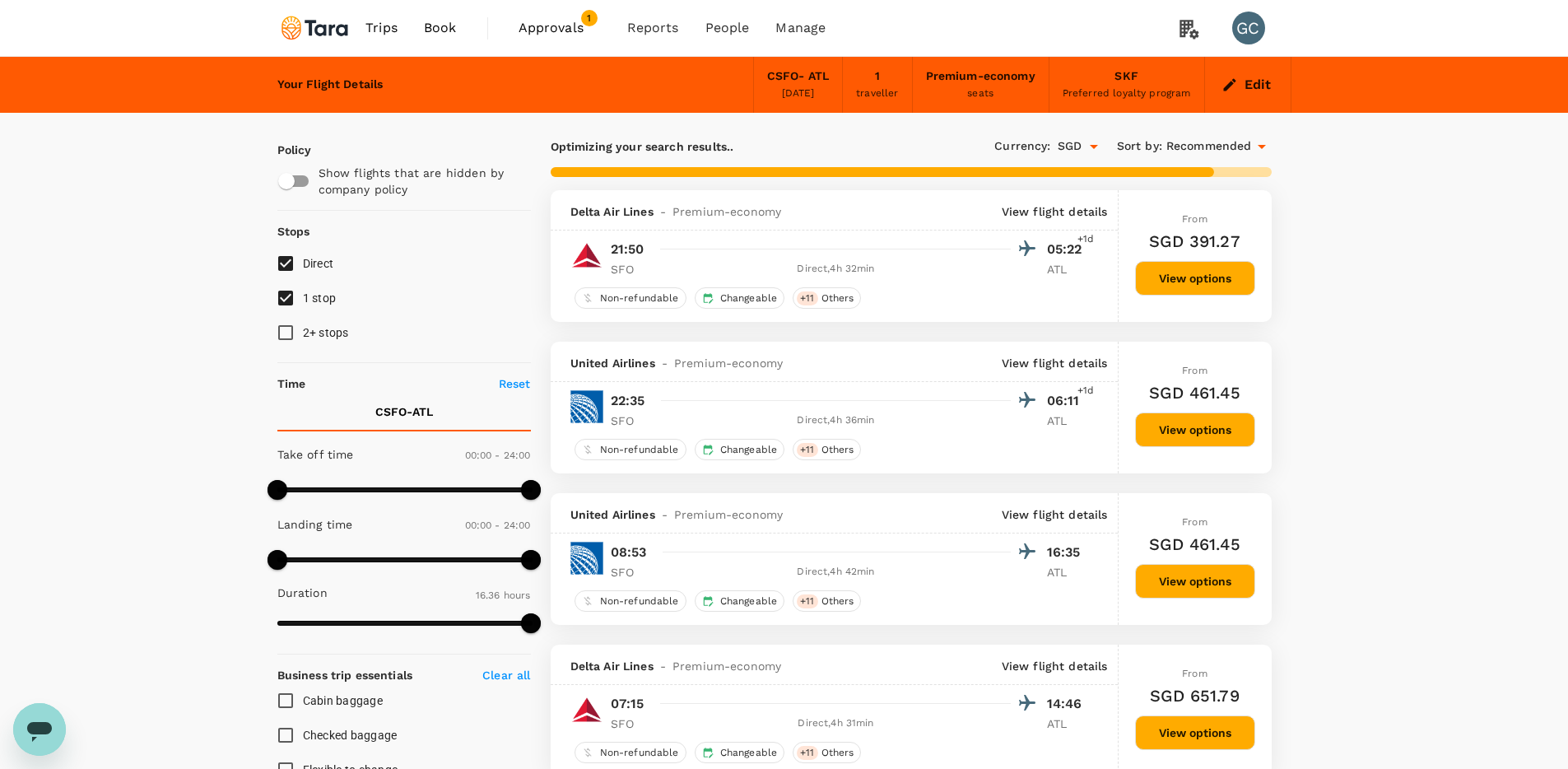
click at [1068, 360] on p "View flight details" at bounding box center [1054, 362] width 106 height 16
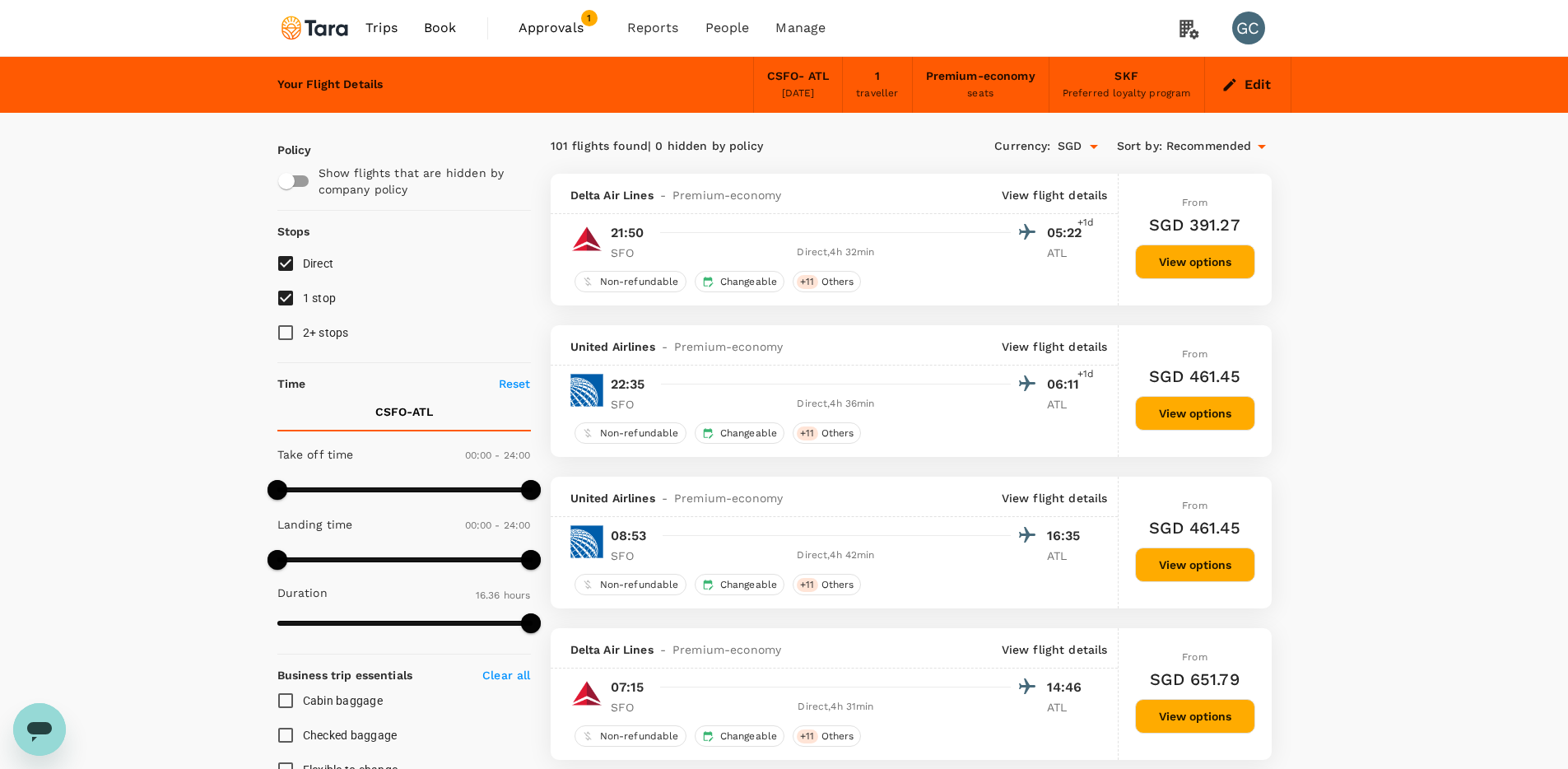
click at [1230, 409] on button "View options" at bounding box center [1196, 414] width 120 height 34
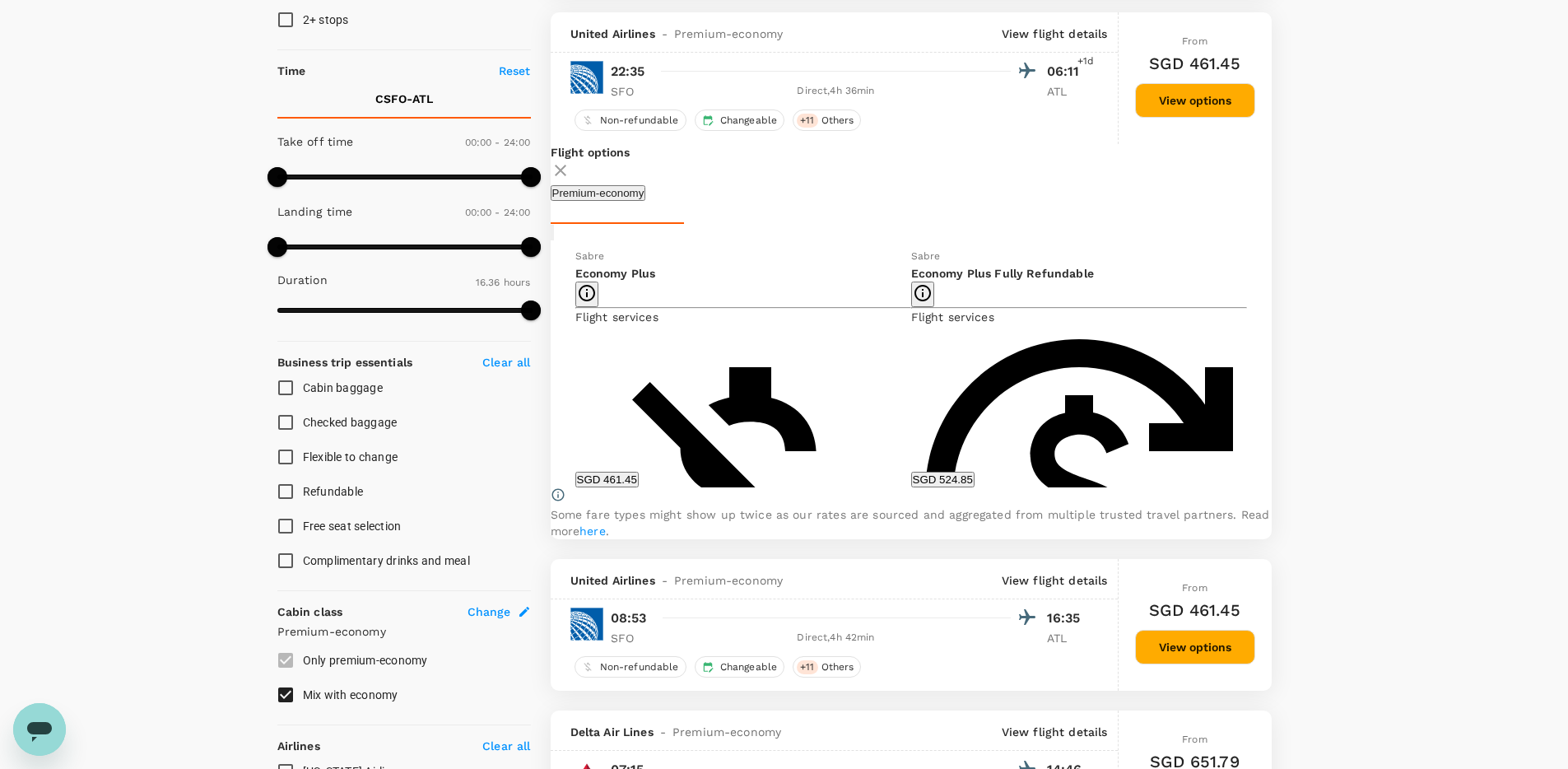
scroll to position [325, 0]
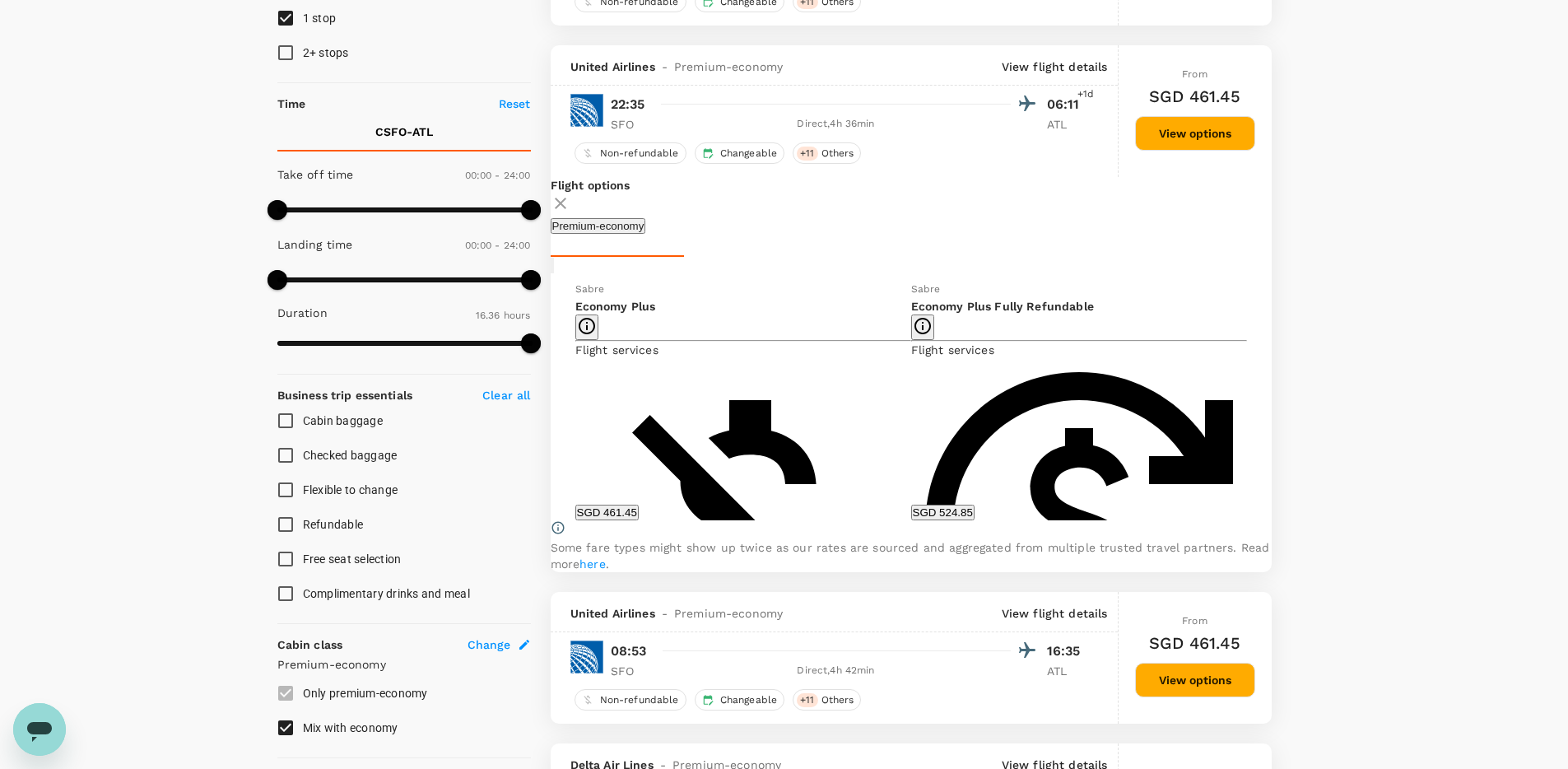
scroll to position [218, 0]
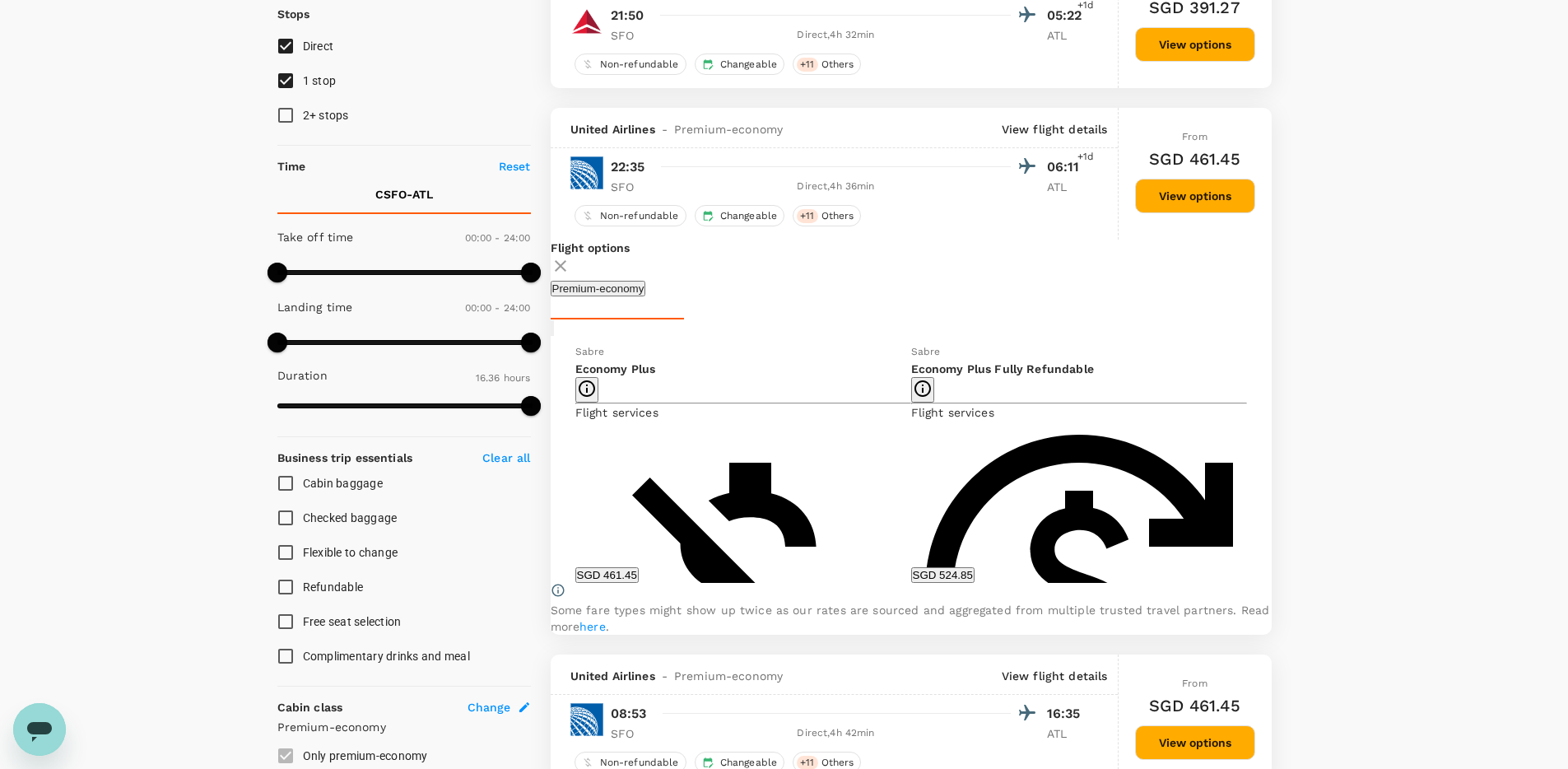
click at [965, 583] on button "SGD 524.85" at bounding box center [943, 575] width 63 height 15
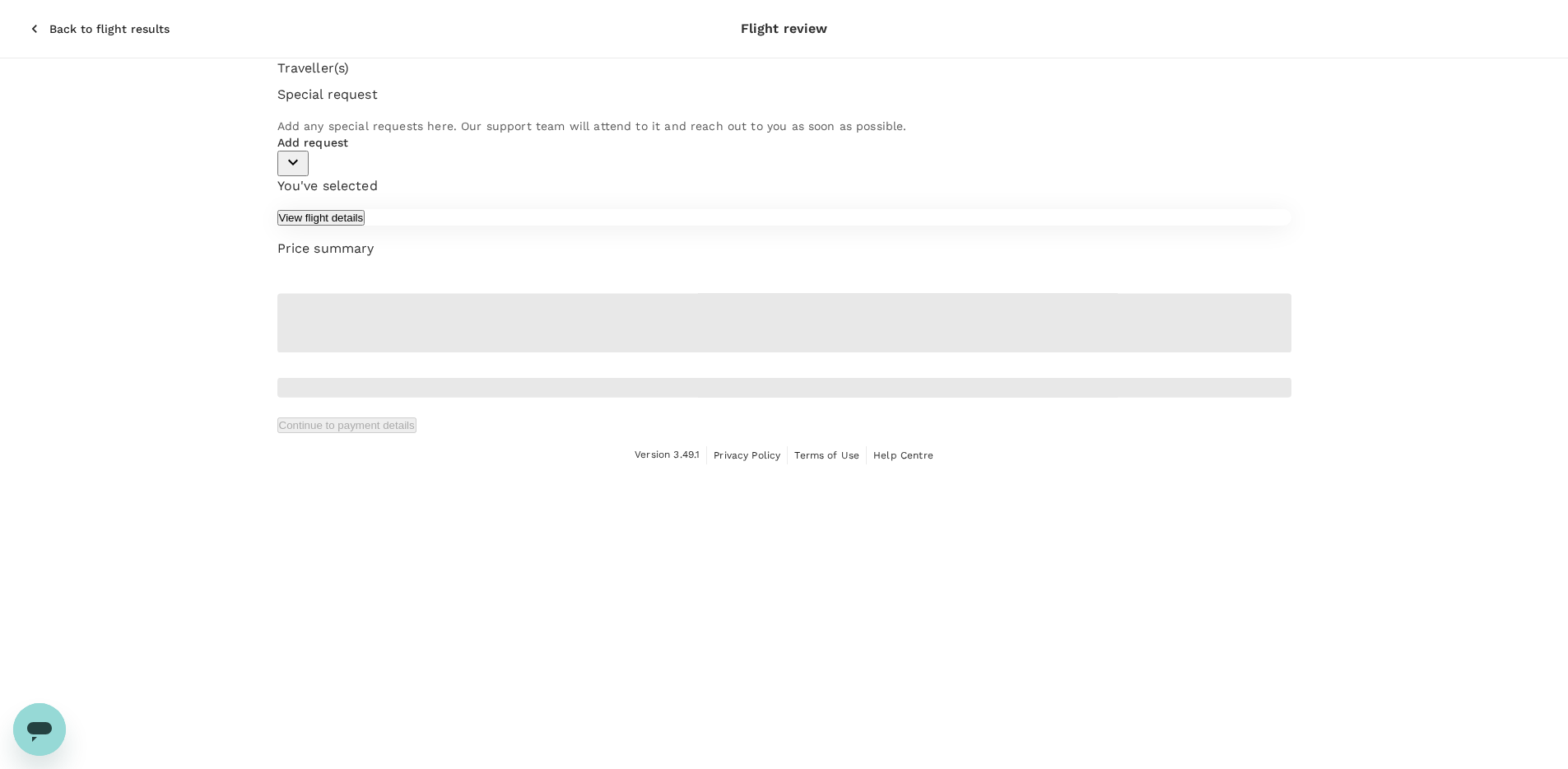
click at [378, 176] on div "Traveller(s) Special request Add any special requests here. Our support team wi…" at bounding box center [784, 117] width 1014 height 117
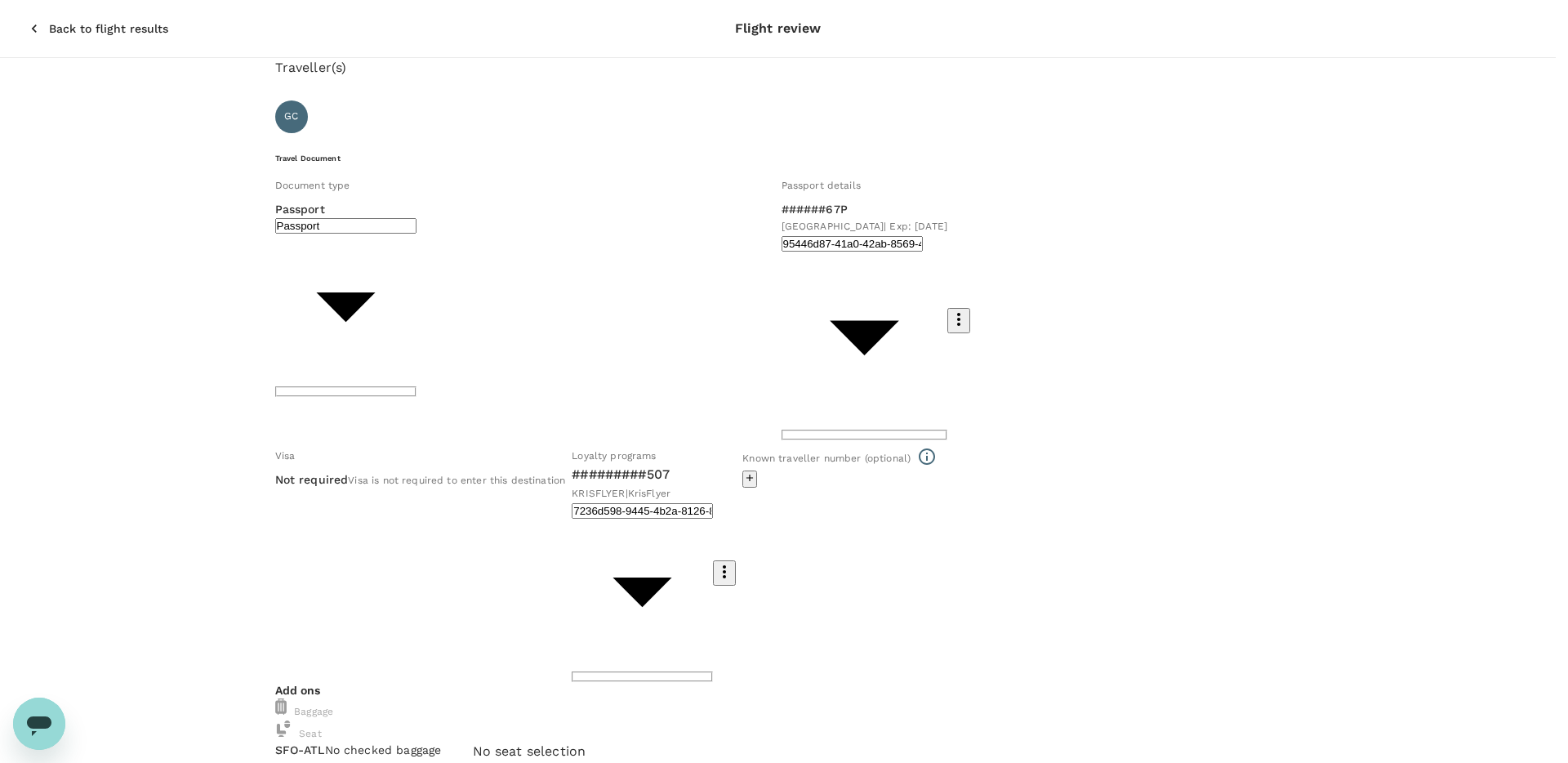
drag, startPoint x: 727, startPoint y: 560, endPoint x: 710, endPoint y: 550, distance: 19.7
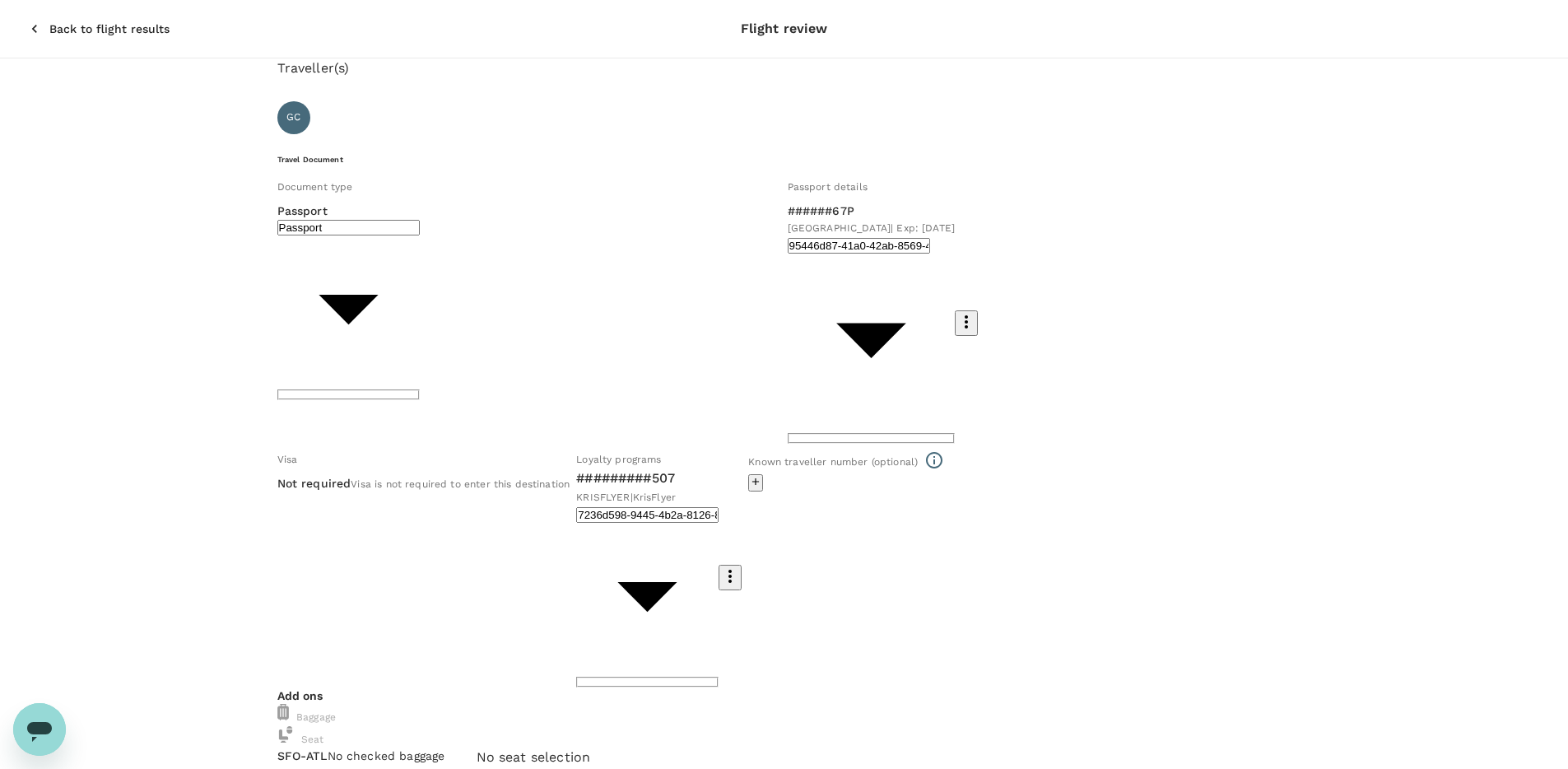
click at [731, 565] on div "Traveller(s) Traveller 1 : GC Guang Ming Chng Travel Document Document type Pas…" at bounding box center [784, 556] width 1014 height 996
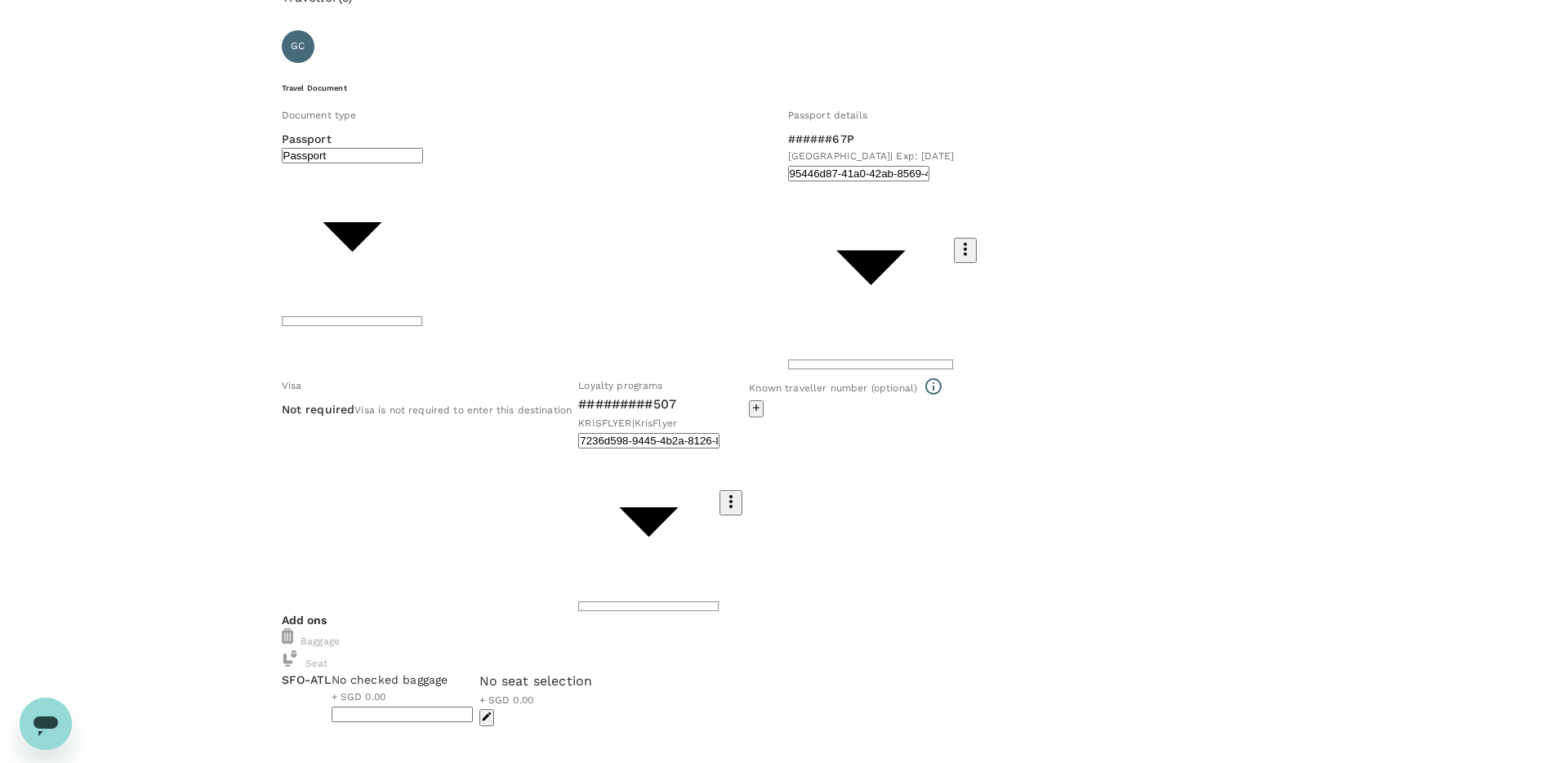
scroll to position [0, 0]
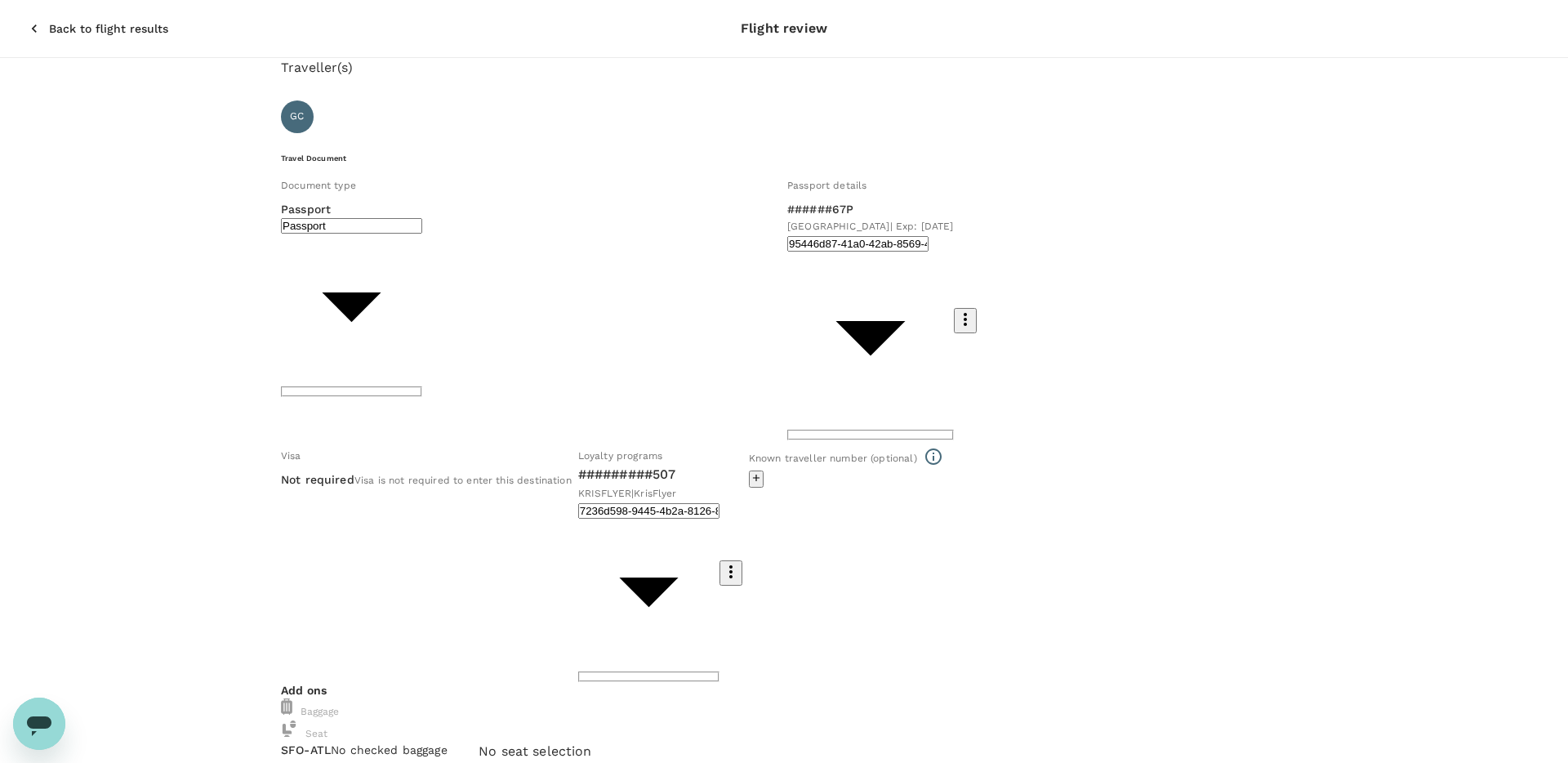
click at [586, 742] on div "No seat selection" at bounding box center [530, 752] width 114 height 20
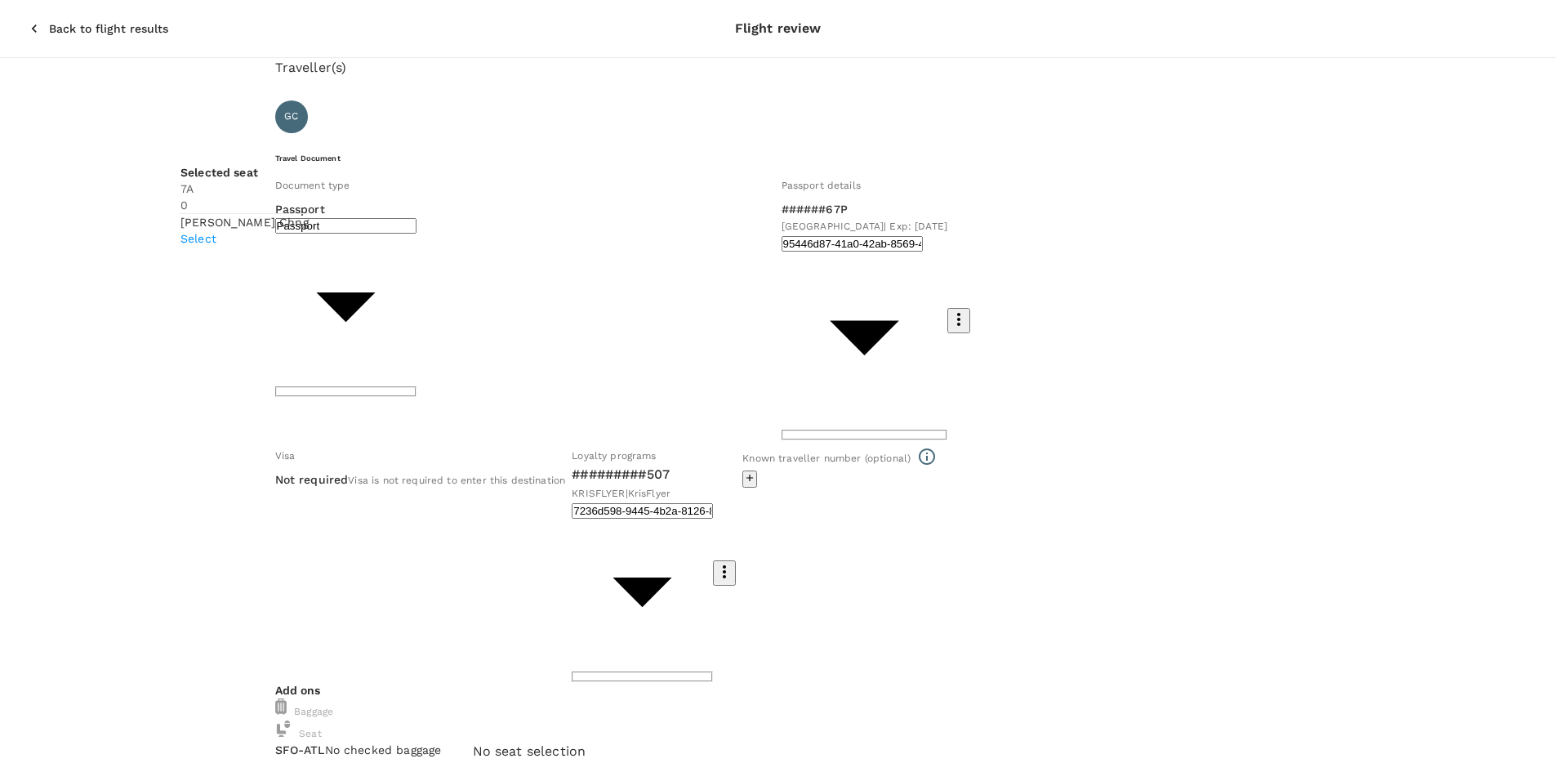
click at [309, 230] on p "Select" at bounding box center [243, 238] width 128 height 16
click at [316, 405] on p "Reselect" at bounding box center [251, 412] width 128 height 16
drag, startPoint x: 1498, startPoint y: 728, endPoint x: 1421, endPoint y: 675, distance: 93.5
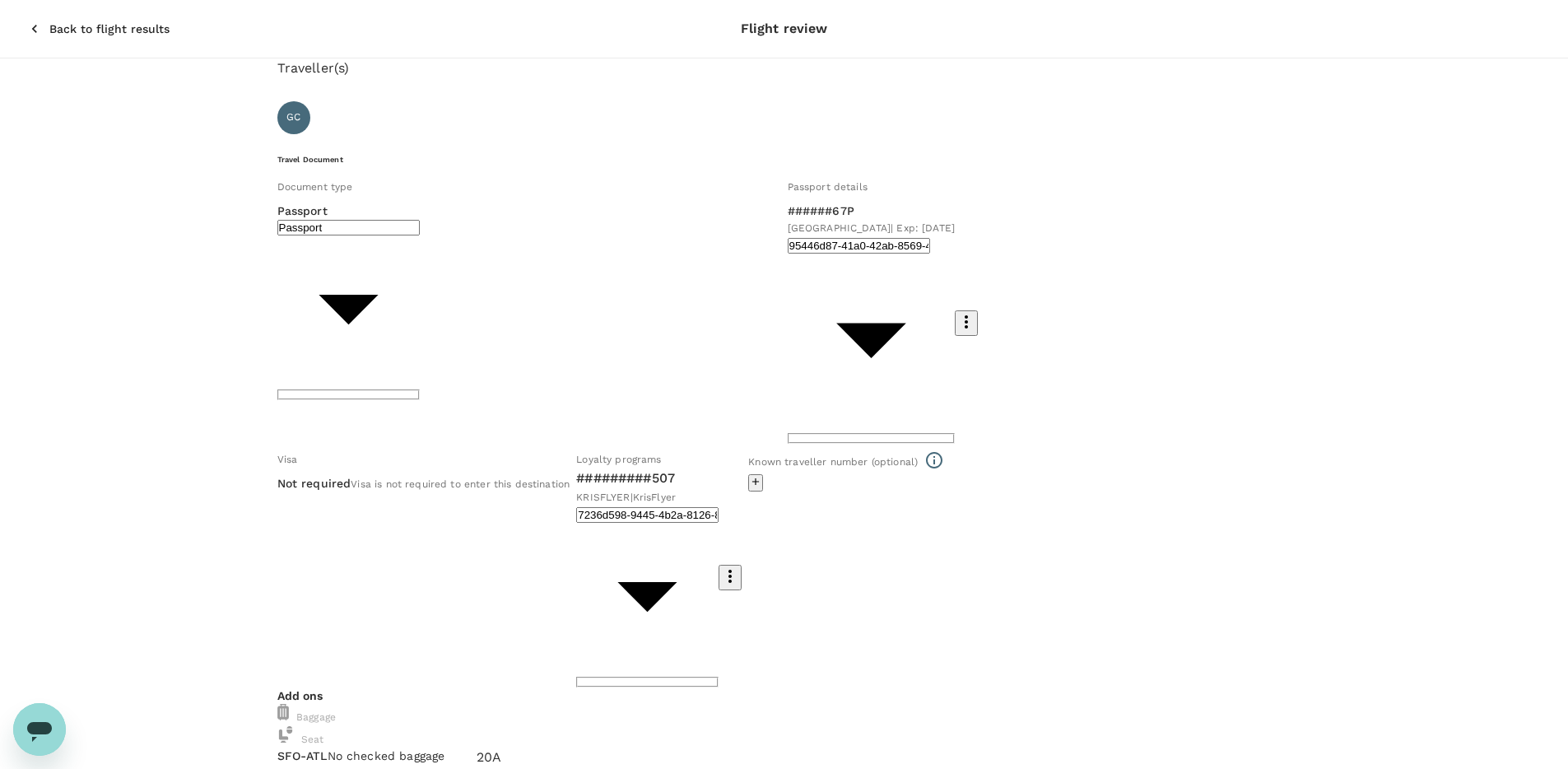
drag, startPoint x: 1519, startPoint y: 744, endPoint x: 1511, endPoint y: 733, distance: 13.6
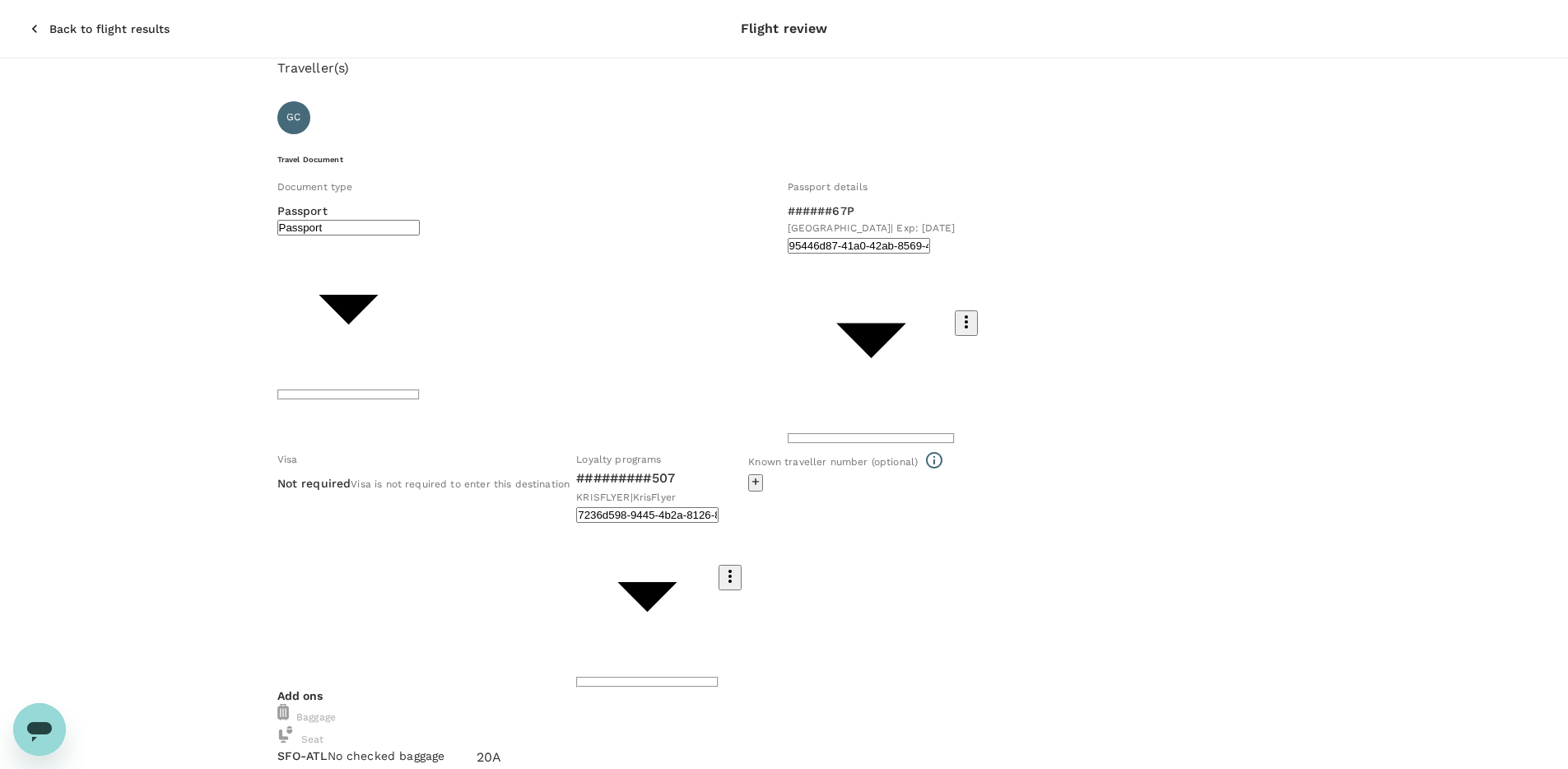
type input "9b978822-4779-4897-880a-17c8504d3706"
click at [366, 559] on input "radio" at bounding box center [790, 384] width 1580 height 769
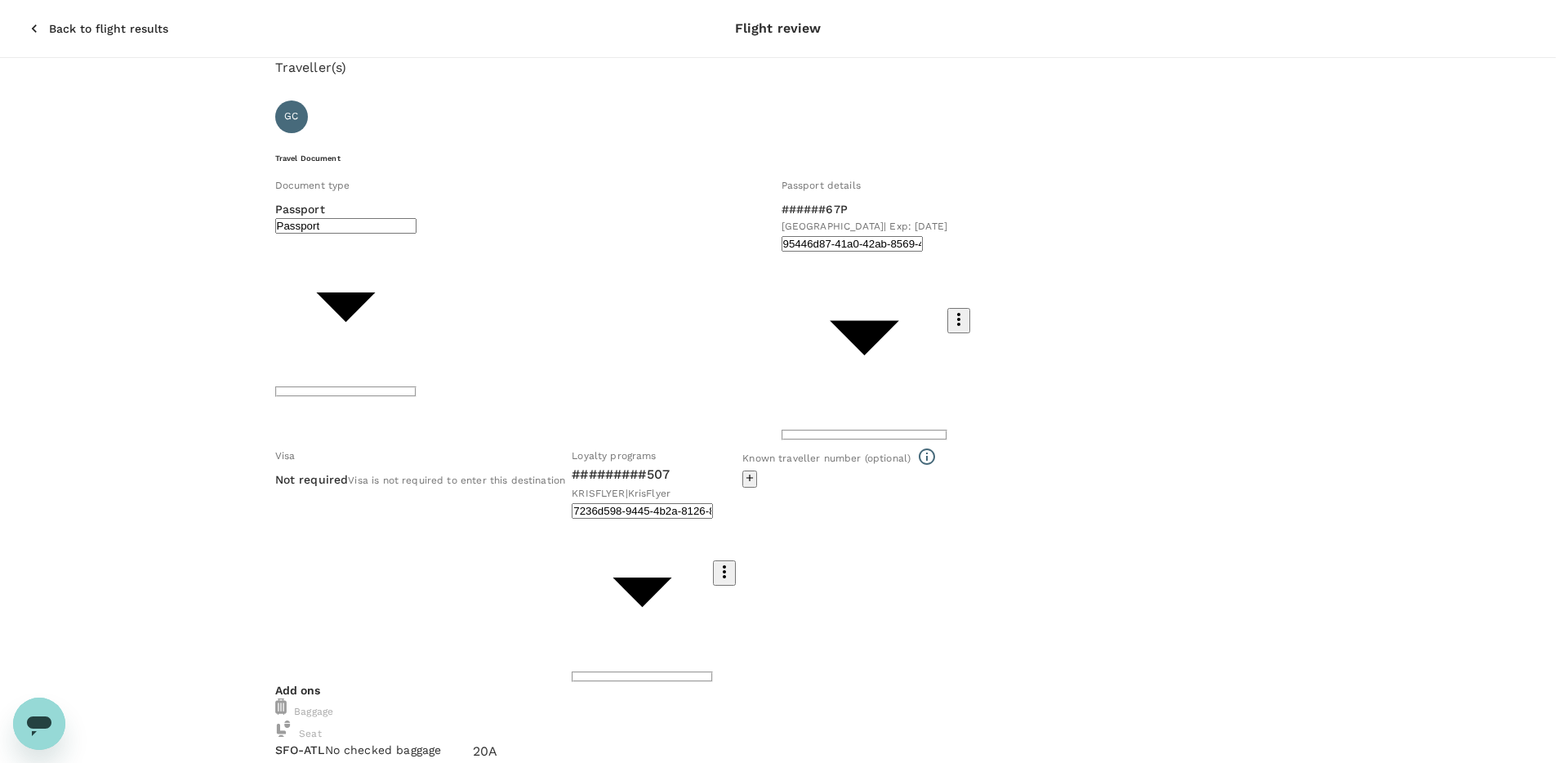
radio input "true"
click at [358, 616] on input "radio" at bounding box center [784, 381] width 1568 height 763
radio input "true"
radio input "false"
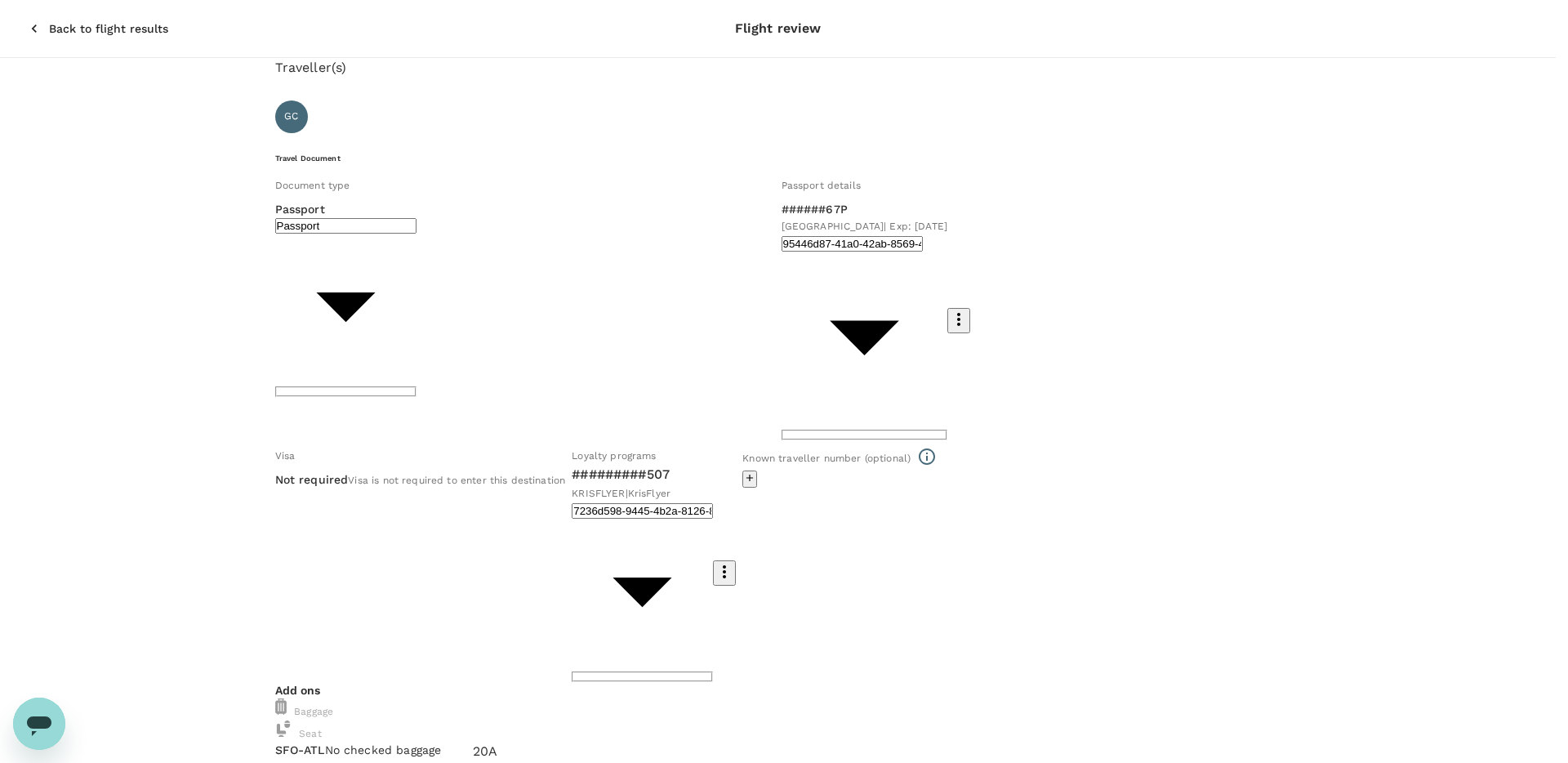
type input "TAGTech 2025"
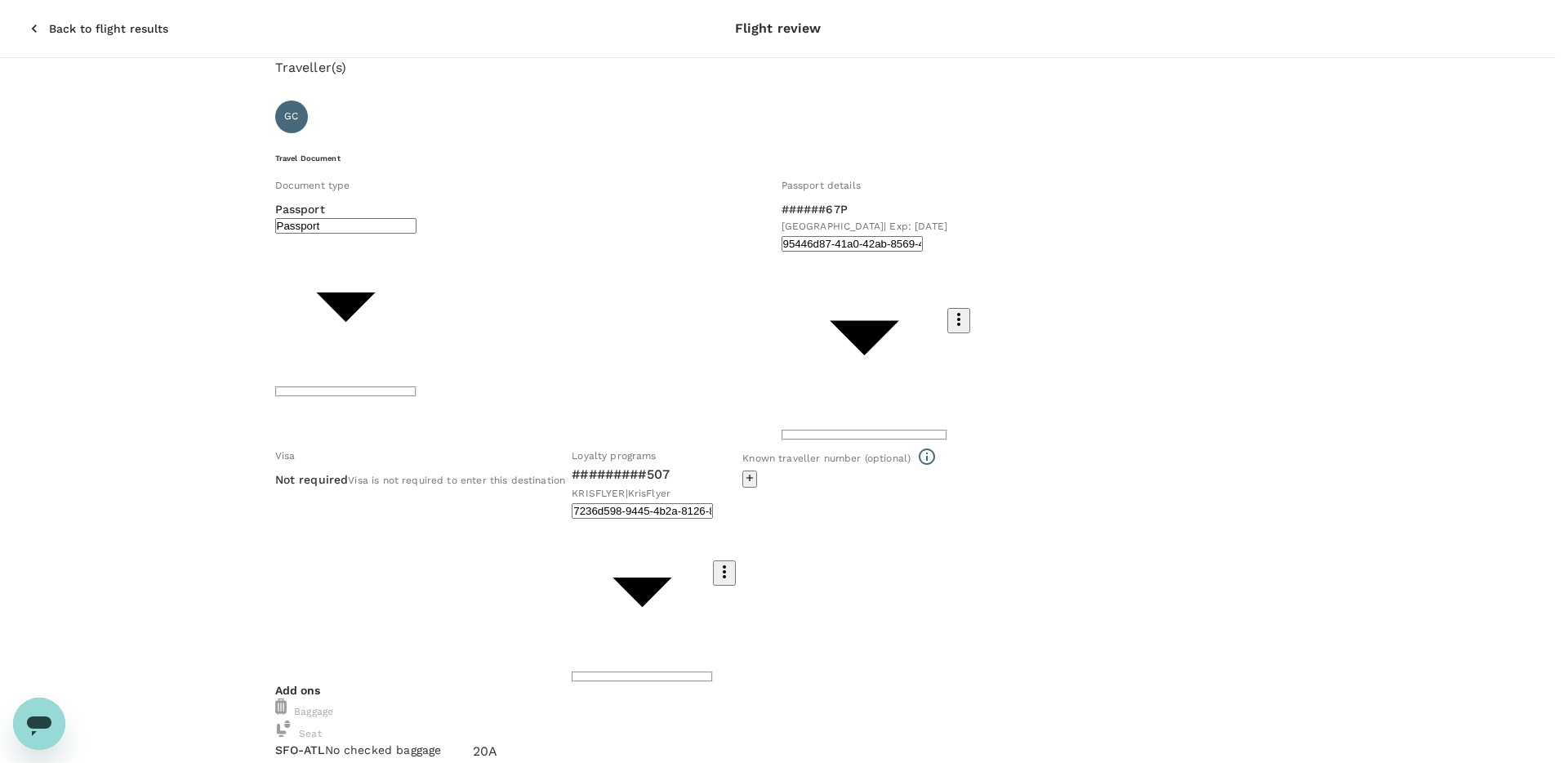
paste textarea "Outbound leg 1 from Singapore to SFO."
drag, startPoint x: 446, startPoint y: 383, endPoint x: 486, endPoint y: 409, distance: 47.7
drag, startPoint x: 489, startPoint y: 382, endPoint x: 653, endPoint y: 398, distance: 164.8
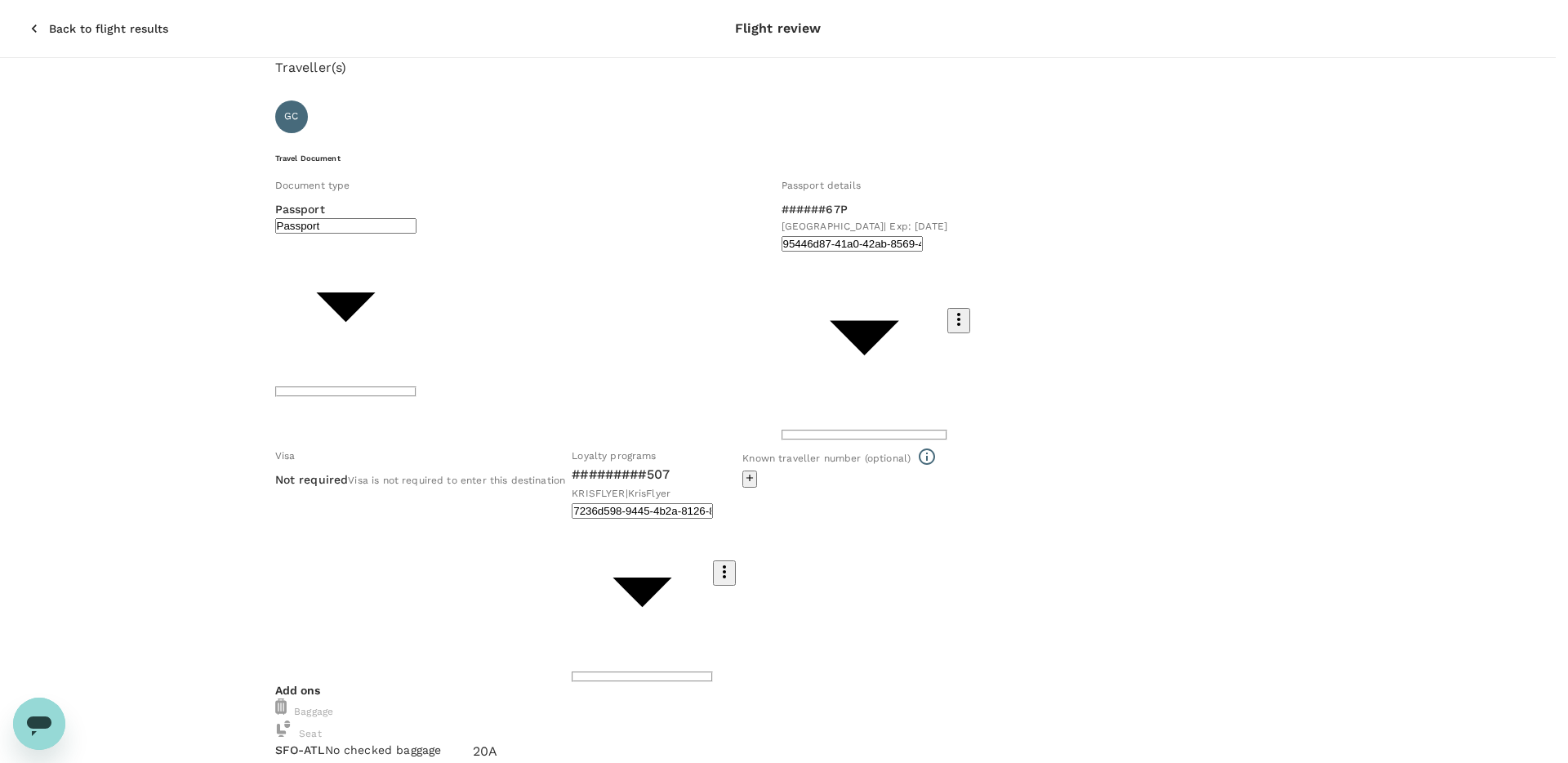
scroll to position [254, 0]
type textarea "Outbound leg 2 from SFO to ATL"
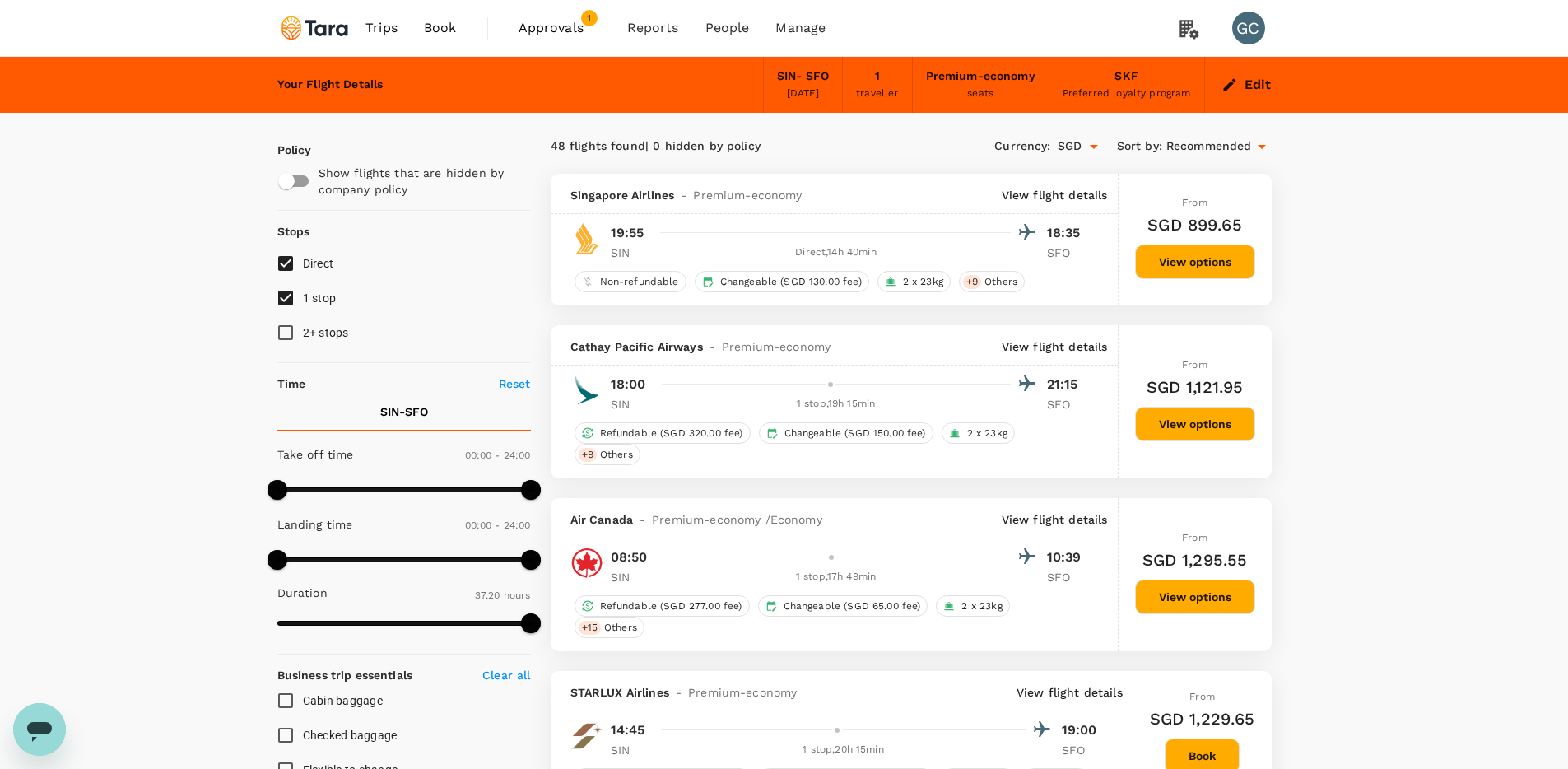
click at [1082, 194] on p "View flight details" at bounding box center [1054, 195] width 106 height 16
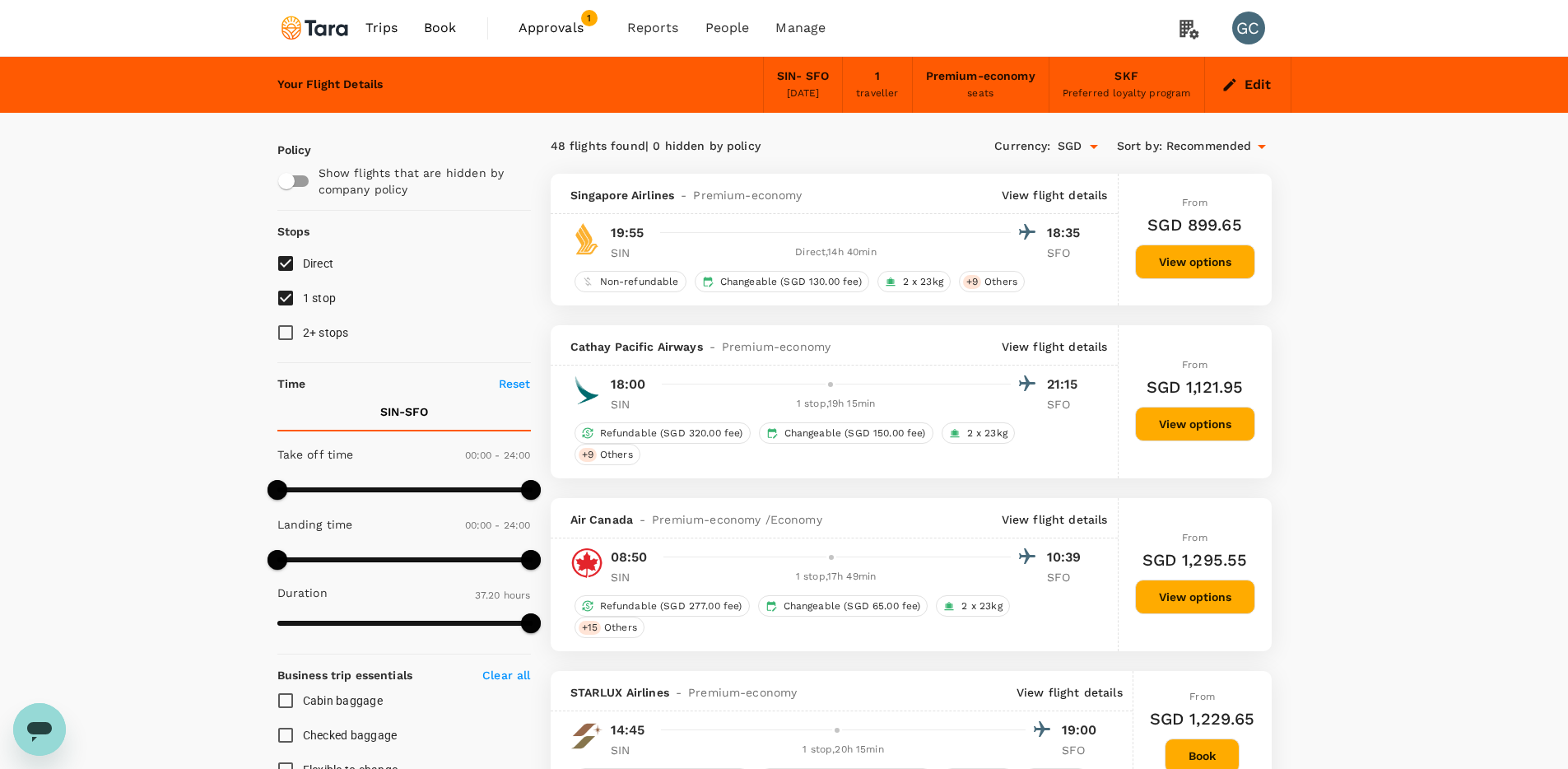
click at [1213, 263] on button "View options" at bounding box center [1196, 262] width 120 height 34
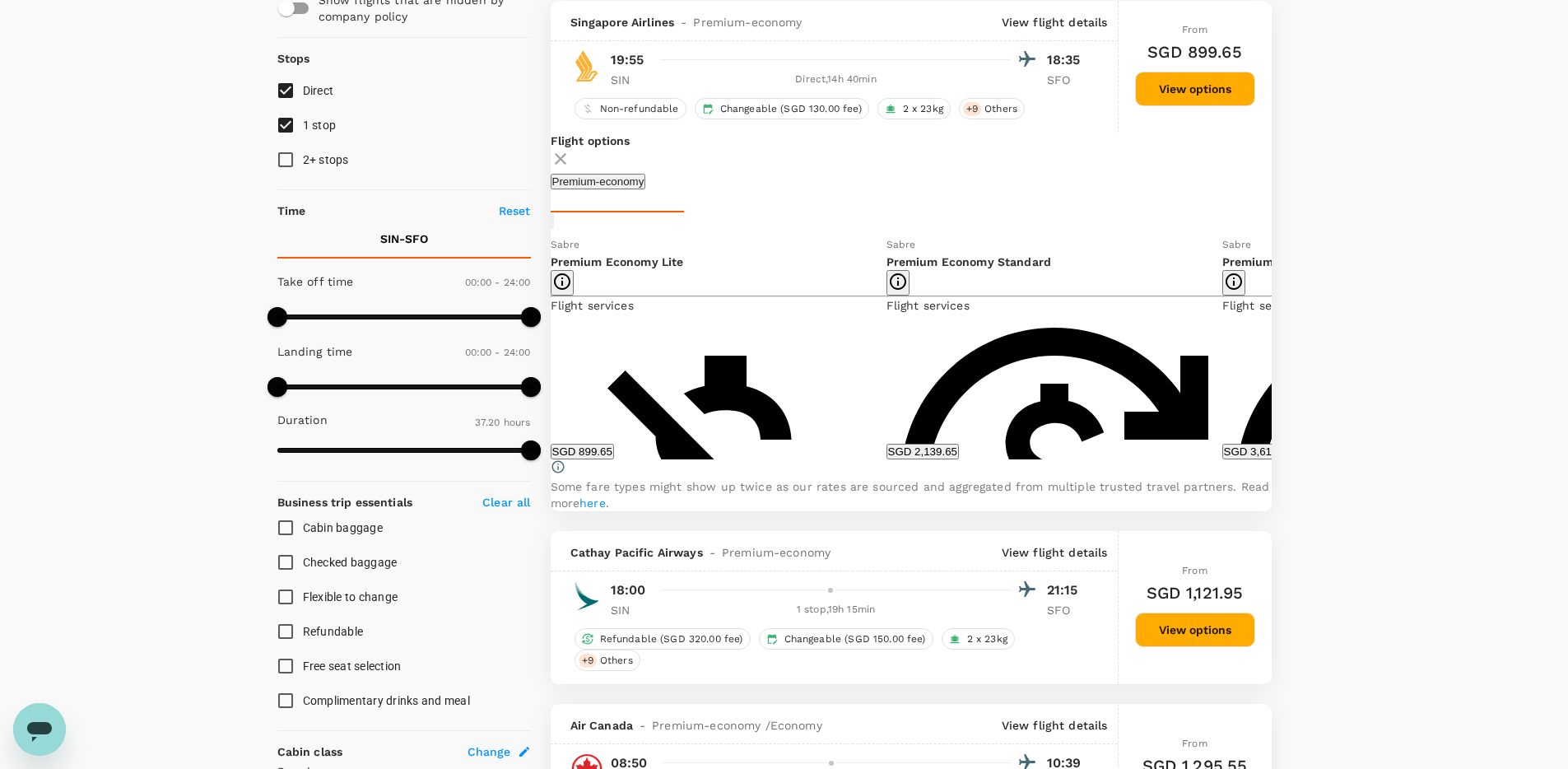
scroll to position [174, 0]
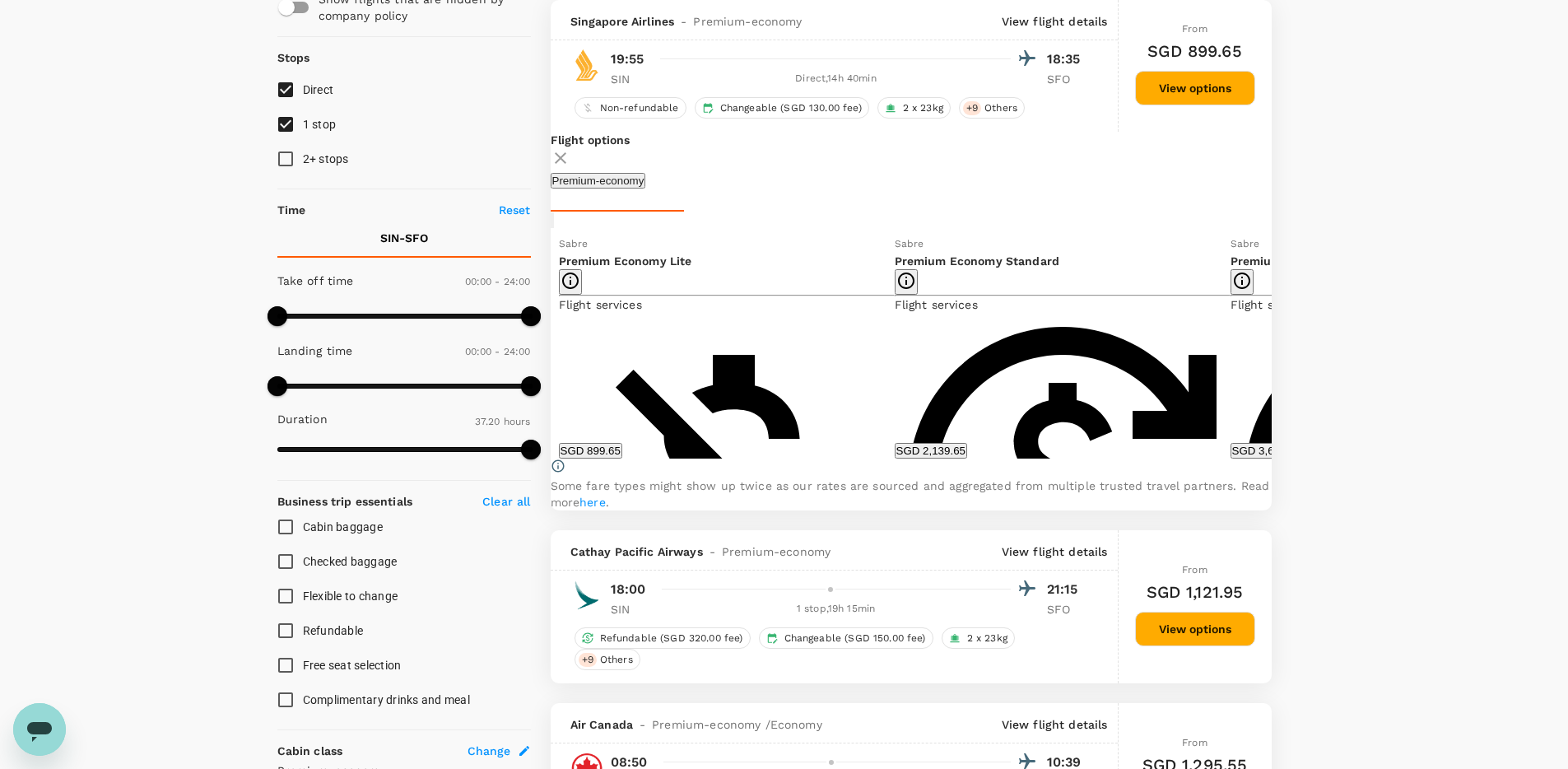
drag, startPoint x: 869, startPoint y: 313, endPoint x: 876, endPoint y: 338, distance: 26.0
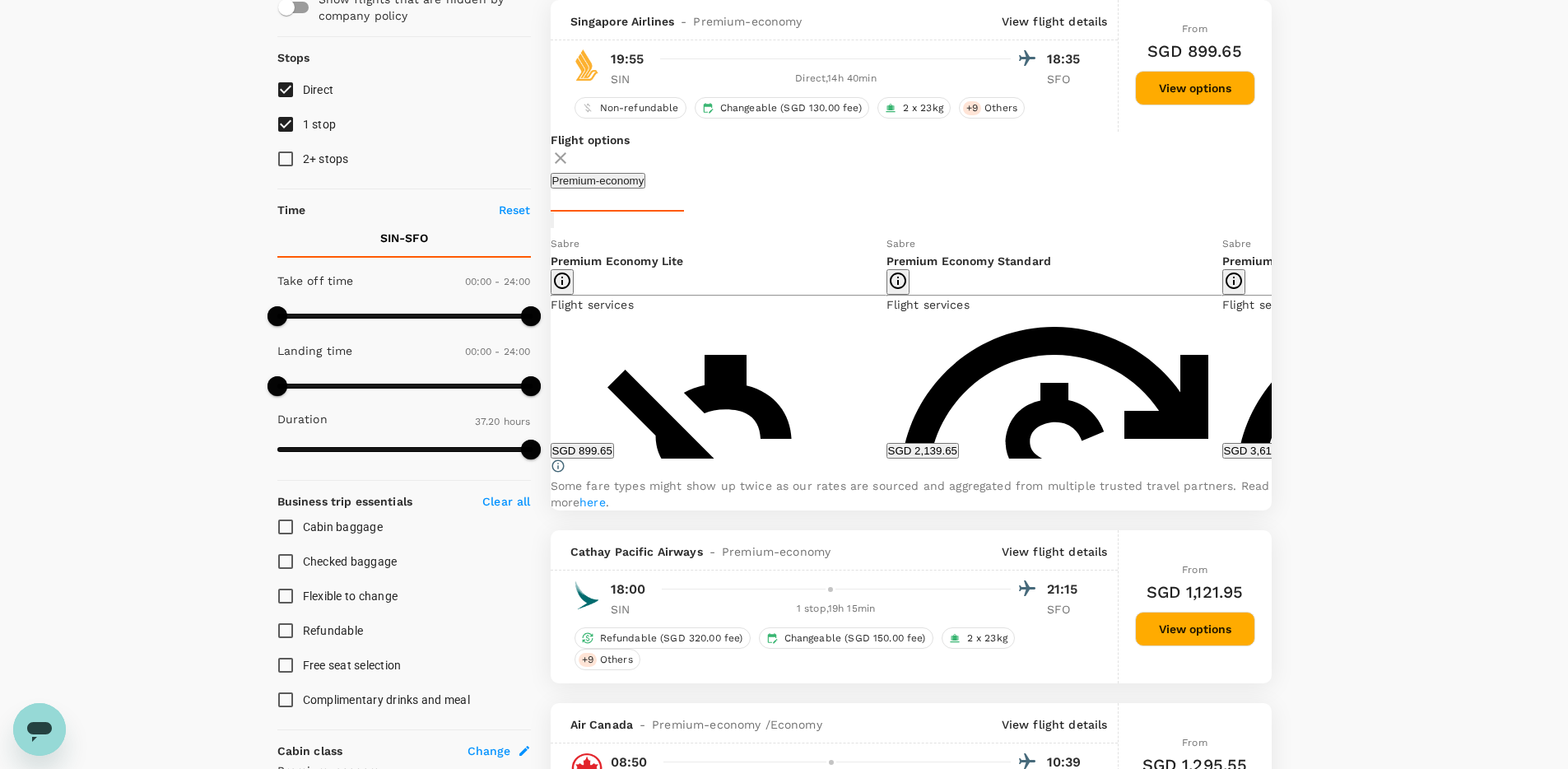
click at [1276, 354] on icon at bounding box center [1283, 346] width 16 height 16
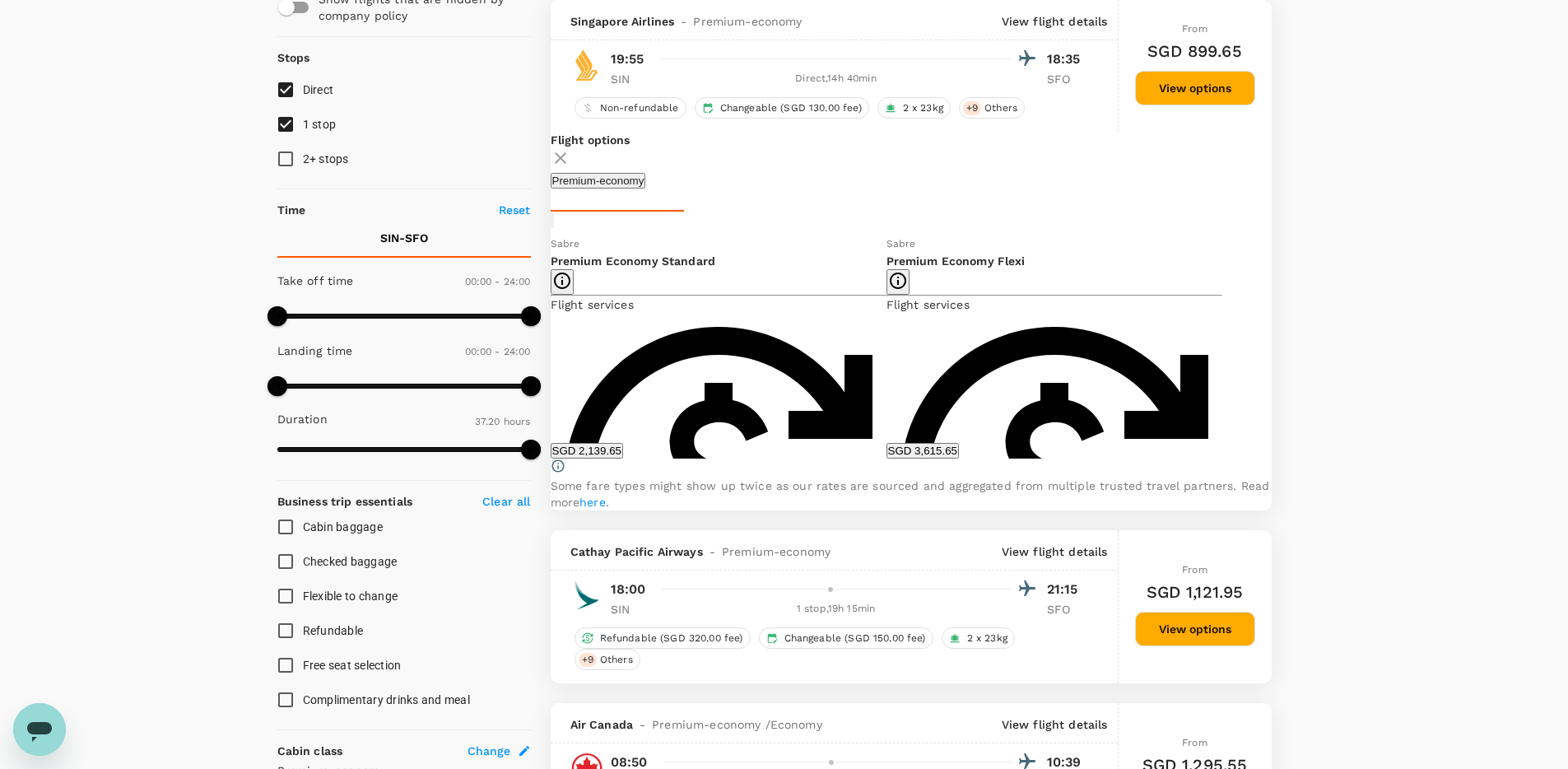
click at [546, 354] on icon at bounding box center [538, 346] width 16 height 16
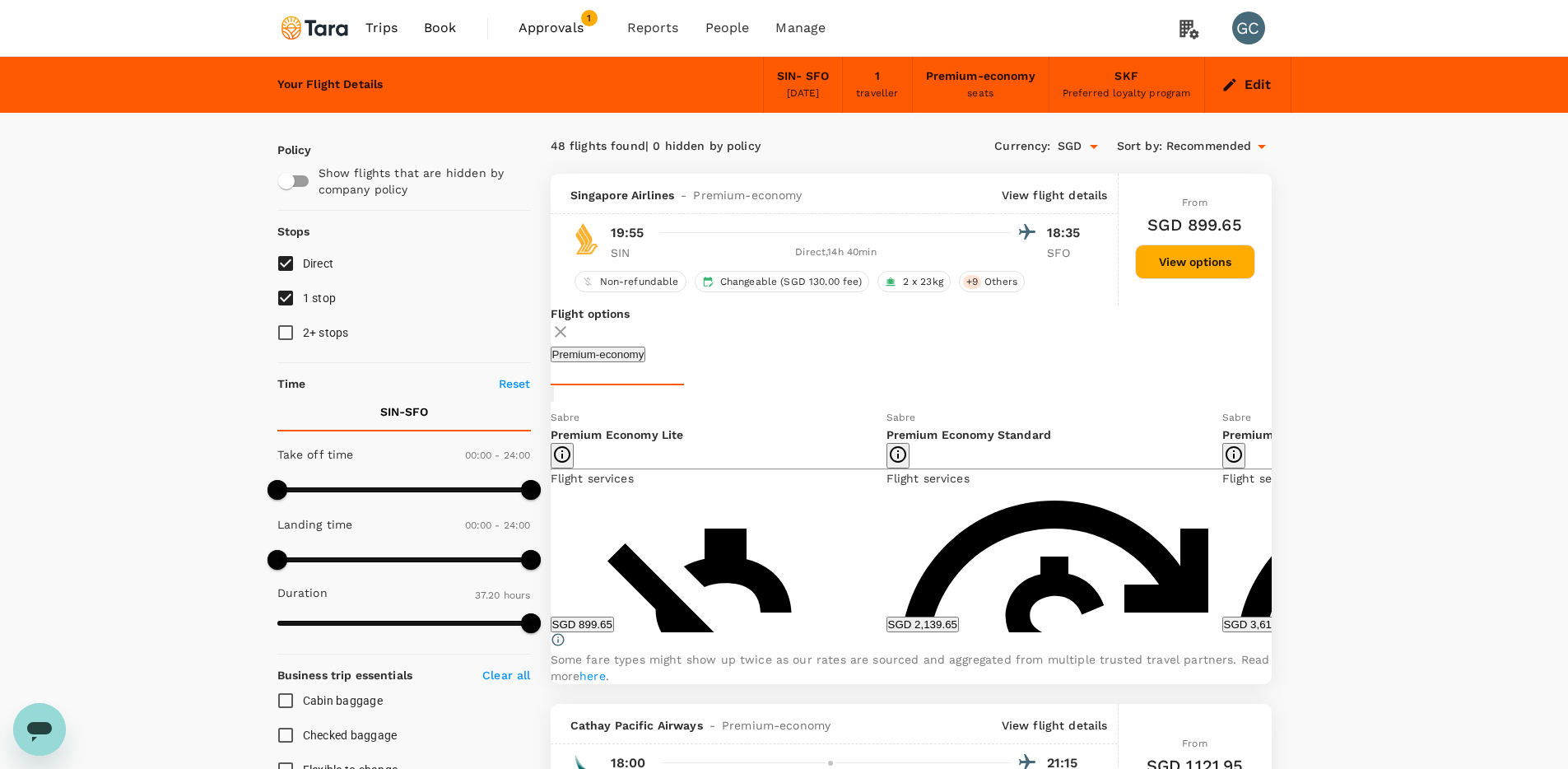
scroll to position [10, 0]
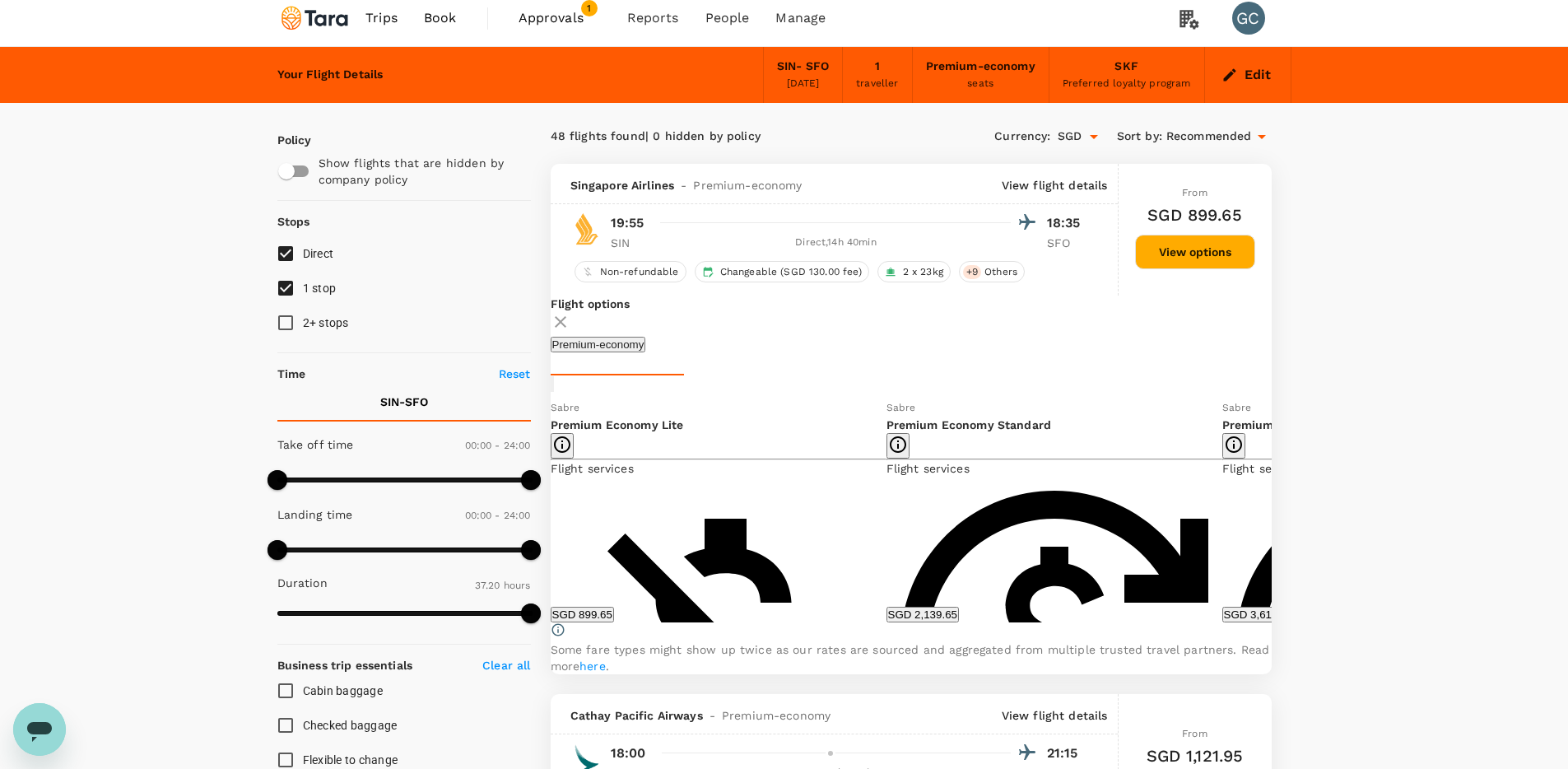
click at [1258, 514] on div "Flight options Premium-economy Sabre Premium Economy Lite Flight services Non-r…" at bounding box center [911, 484] width 721 height 378
click at [1276, 519] on icon at bounding box center [1283, 510] width 16 height 16
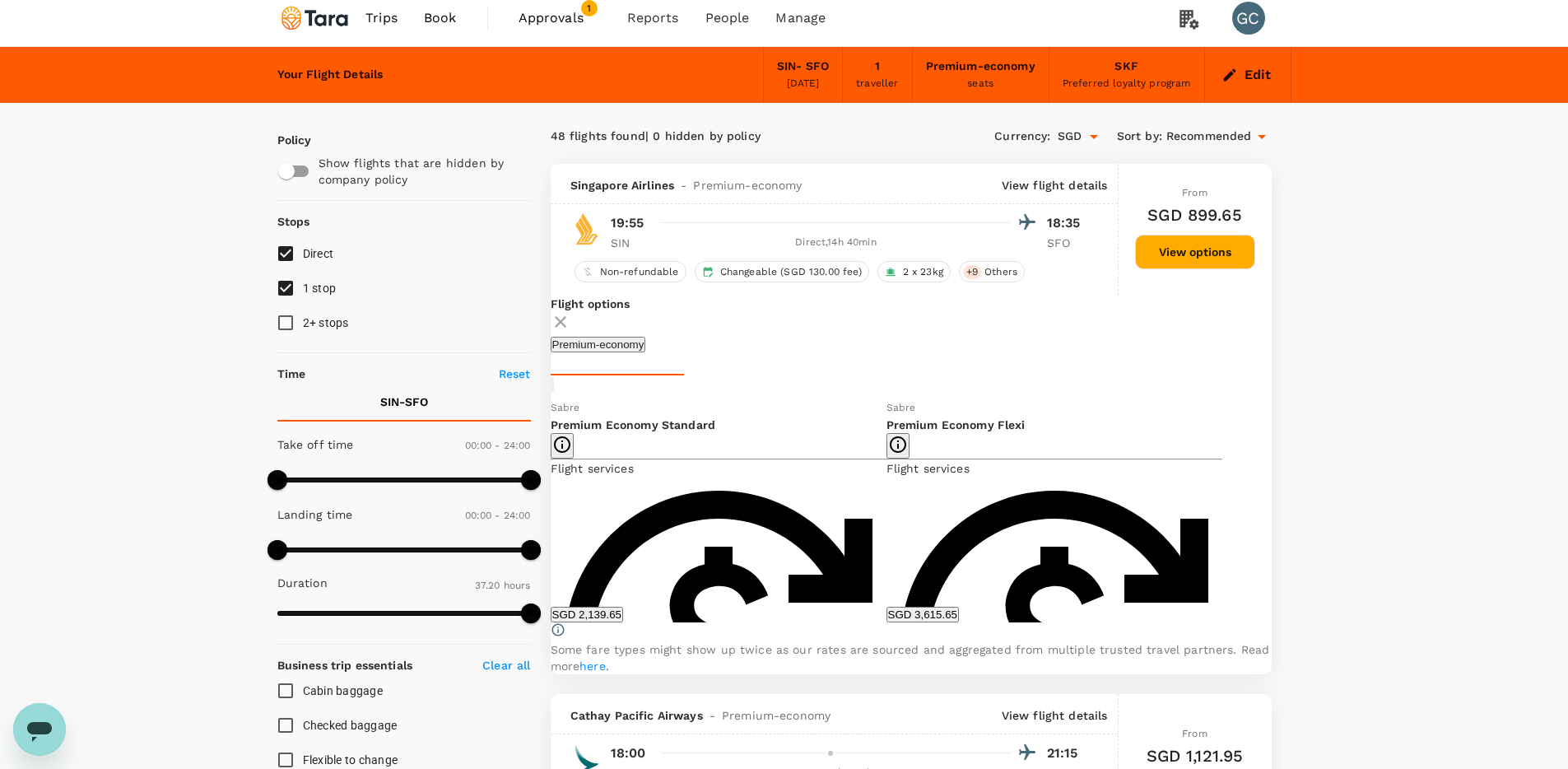
click at [546, 519] on icon at bounding box center [538, 510] width 16 height 16
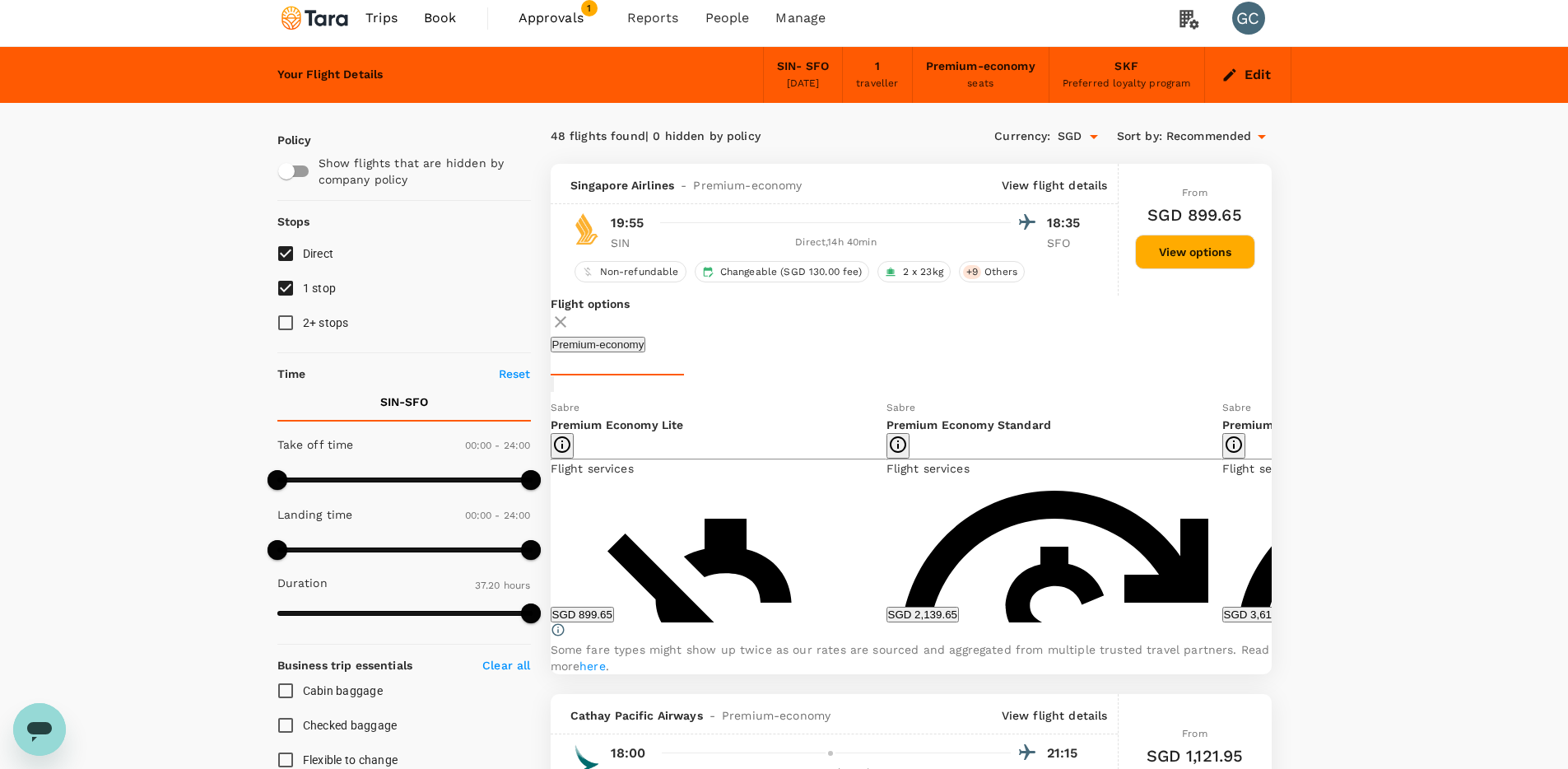
click at [929, 623] on button "SGD 2,139.65" at bounding box center [922, 614] width 73 height 15
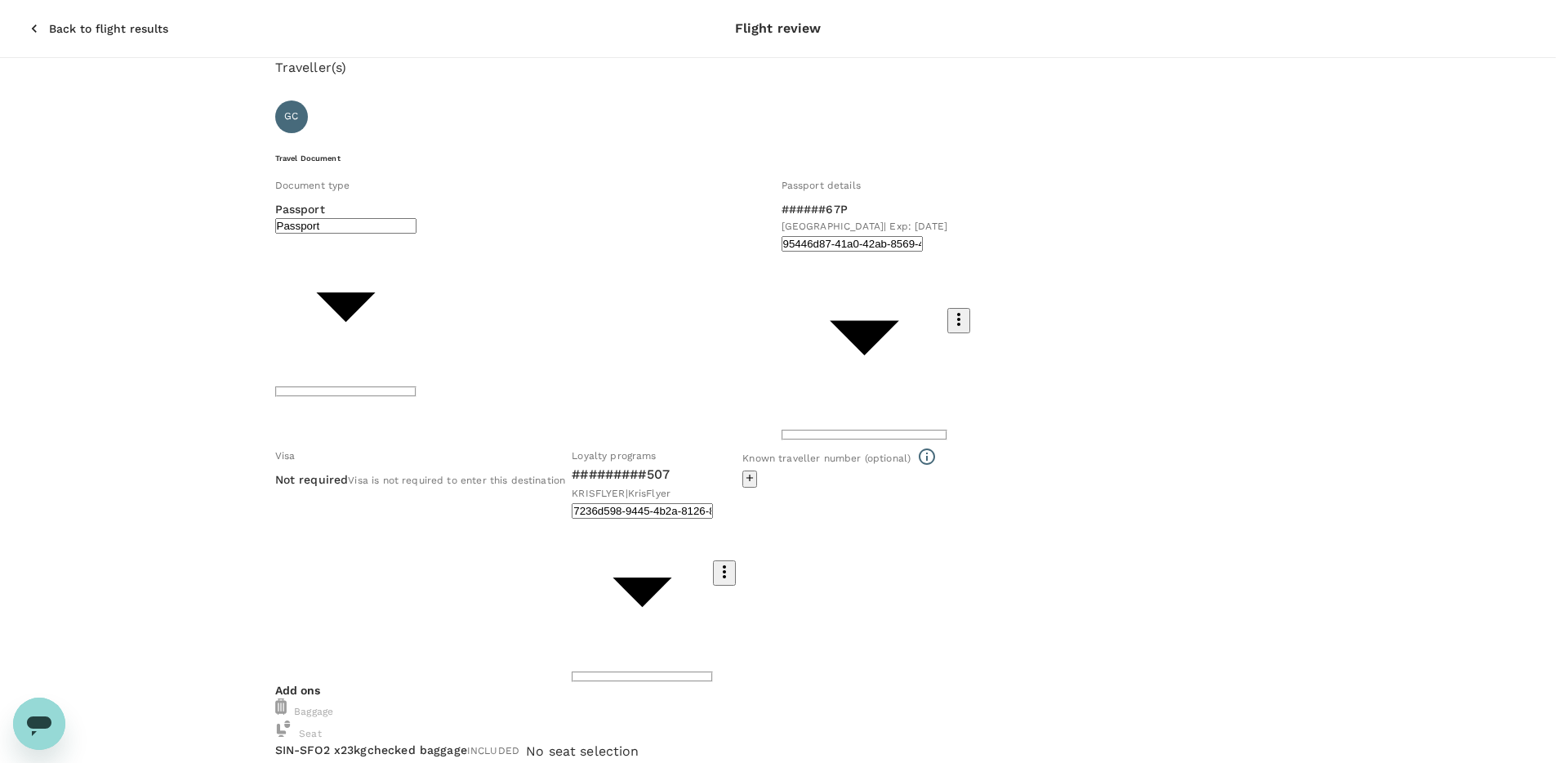
click at [486, 279] on body "Back to flight results Flight review Traveller(s) Traveller 1 : GC Guang Ming C…" at bounding box center [784, 723] width 1568 height 1446
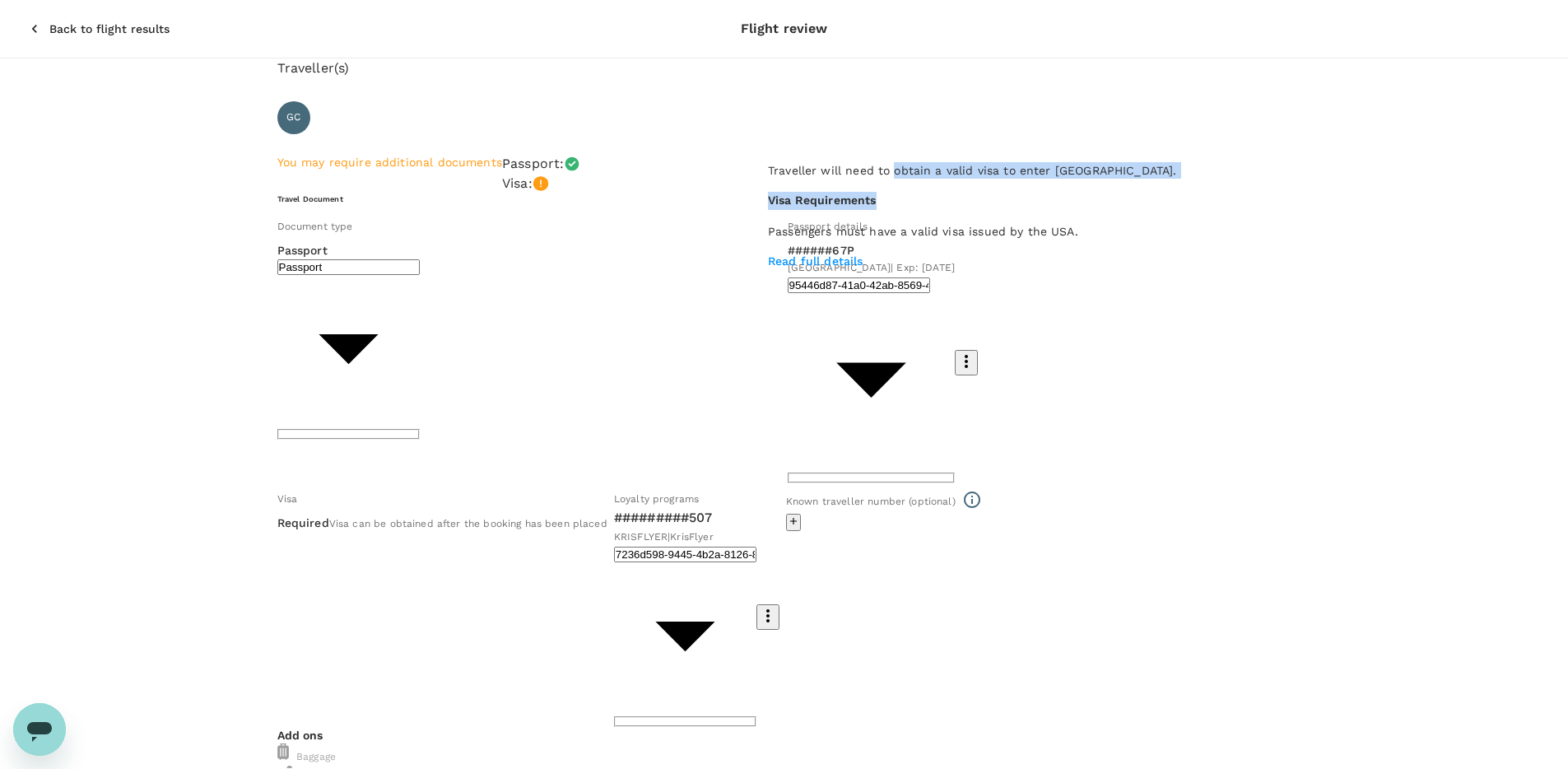
drag, startPoint x: 921, startPoint y: 200, endPoint x: 938, endPoint y: 235, distance: 38.9
click at [938, 235] on div "Traveller will need to obtain a valid visa to enter United States. Visa Require…" at bounding box center [972, 216] width 409 height 107
click at [907, 269] on div "Traveller will need to obtain a valid visa to enter United States. Visa Require…" at bounding box center [972, 216] width 409 height 107
drag, startPoint x: 895, startPoint y: 292, endPoint x: 858, endPoint y: 330, distance: 53.0
click at [846, 240] on p "Passengers must have a valid visa issued by the USA." at bounding box center [972, 231] width 409 height 16
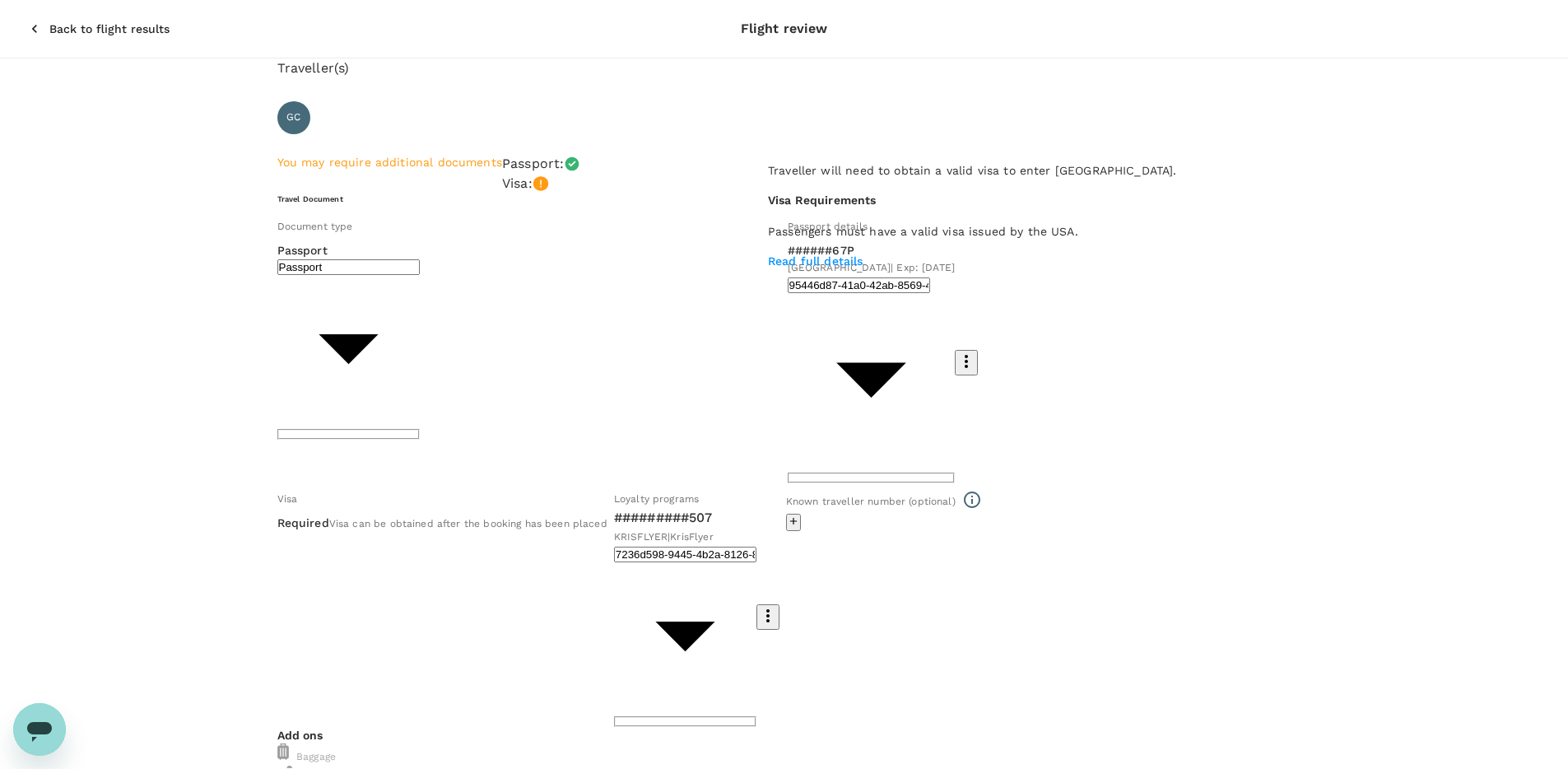
click at [858, 269] on p "Read full details" at bounding box center [972, 261] width 409 height 16
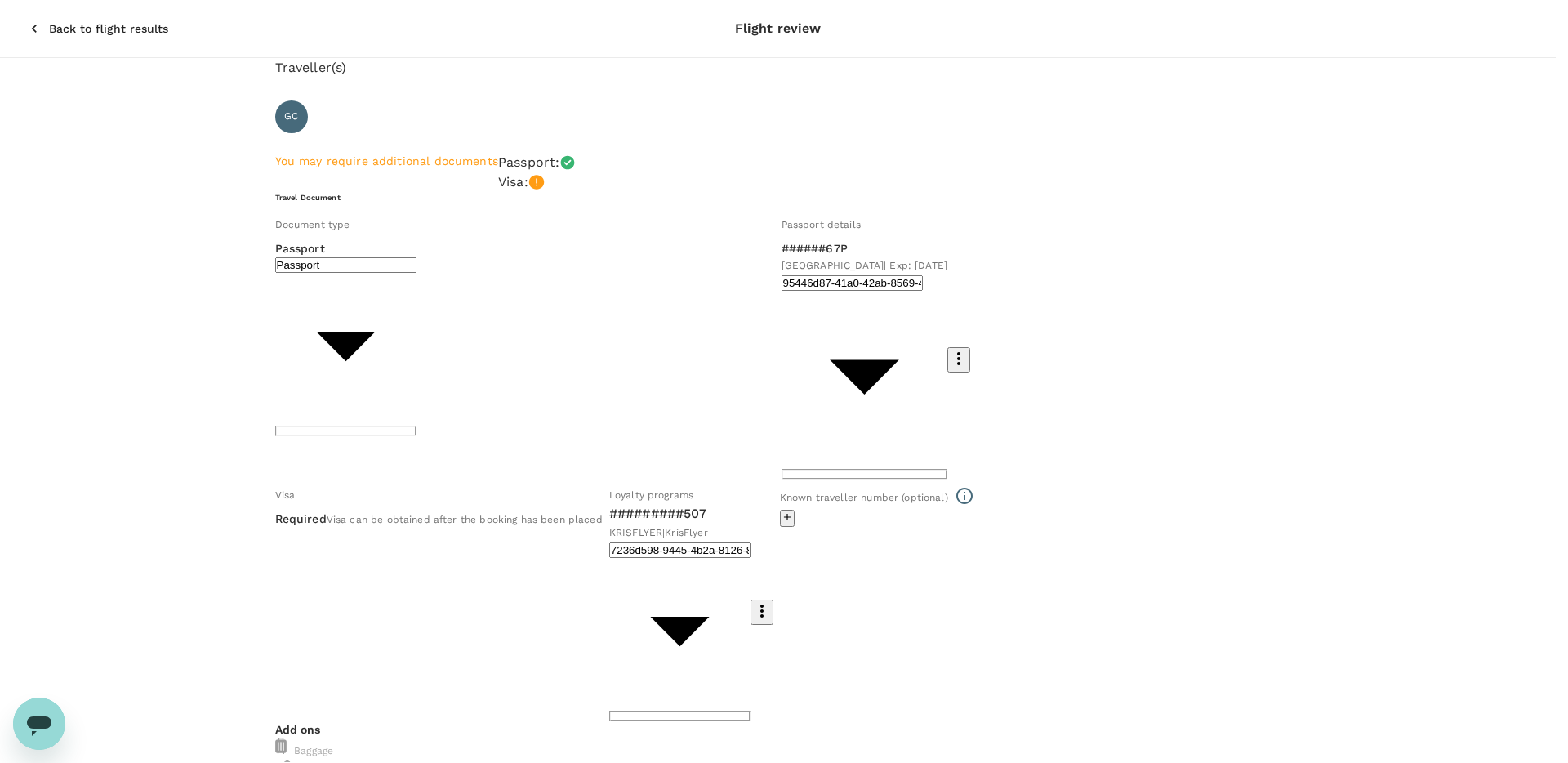
drag, startPoint x: 582, startPoint y: 372, endPoint x: 741, endPoint y: 368, distance: 159.1
drag, startPoint x: 628, startPoint y: 361, endPoint x: 742, endPoint y: 383, distance: 116.1
drag, startPoint x: 578, startPoint y: 428, endPoint x: 665, endPoint y: 434, distance: 87.2
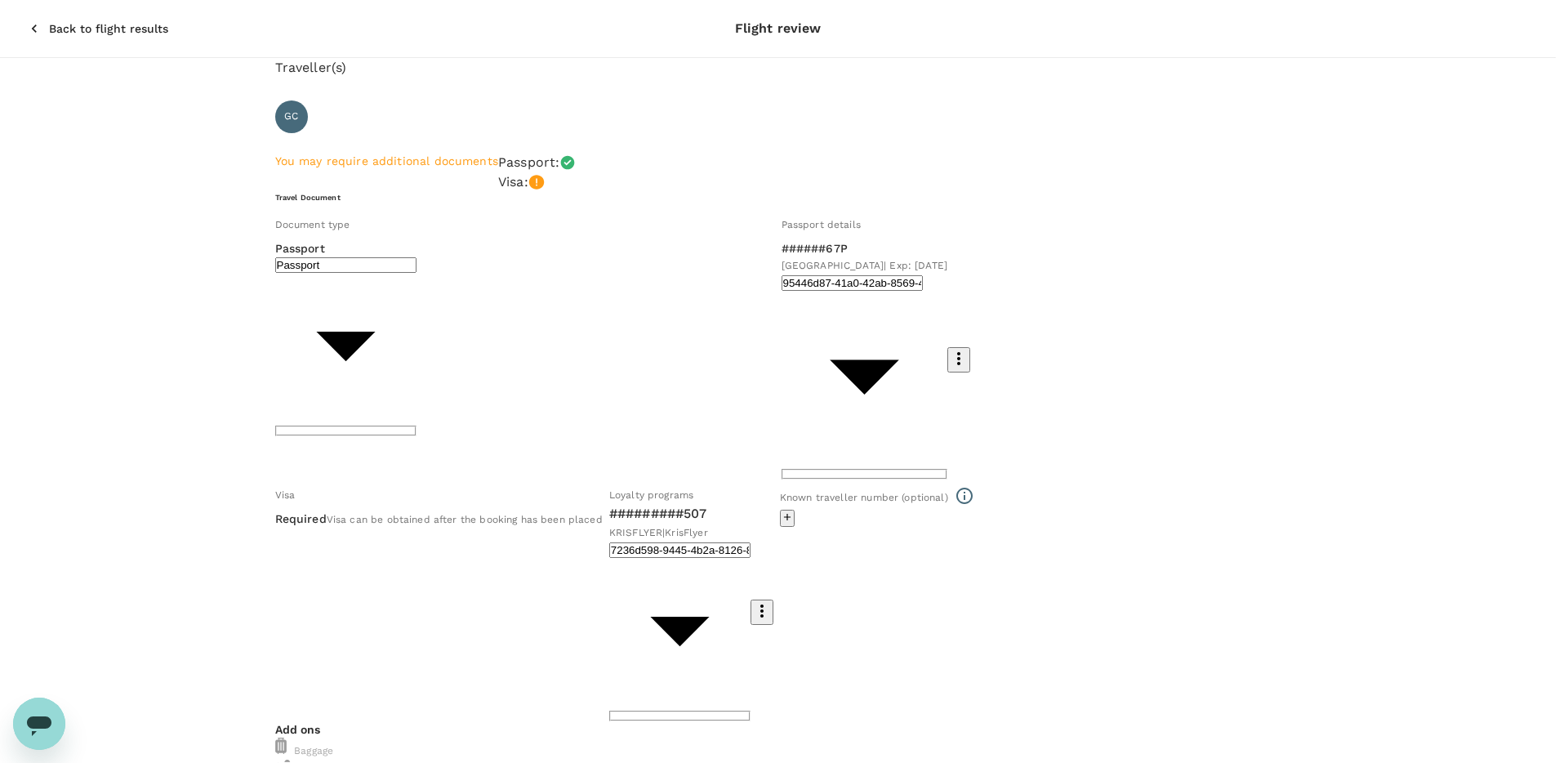
drag, startPoint x: 563, startPoint y: 470, endPoint x: 687, endPoint y: 477, distance: 124.2
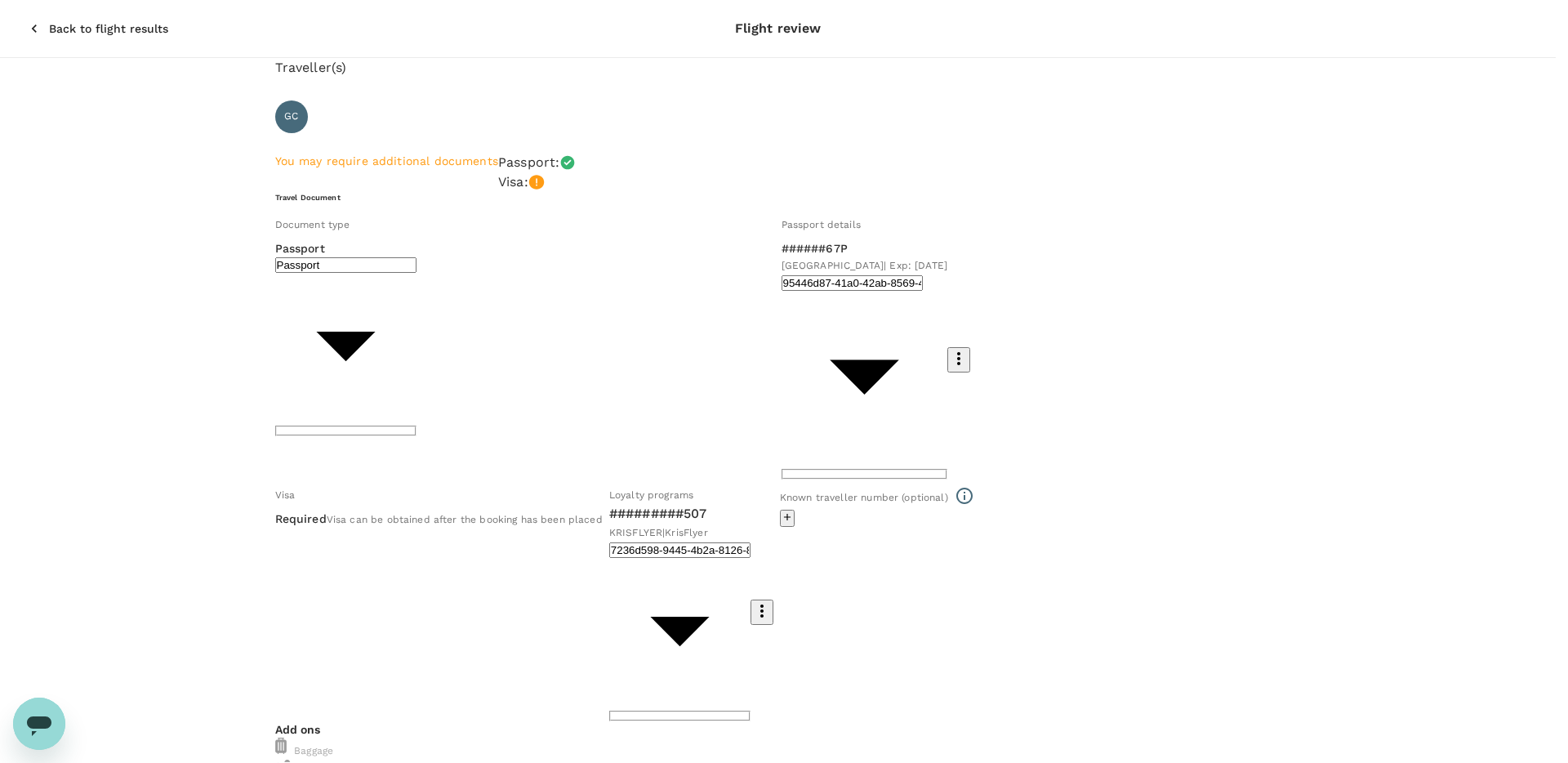
drag, startPoint x: 562, startPoint y: 466, endPoint x: 798, endPoint y: 504, distance: 239.0
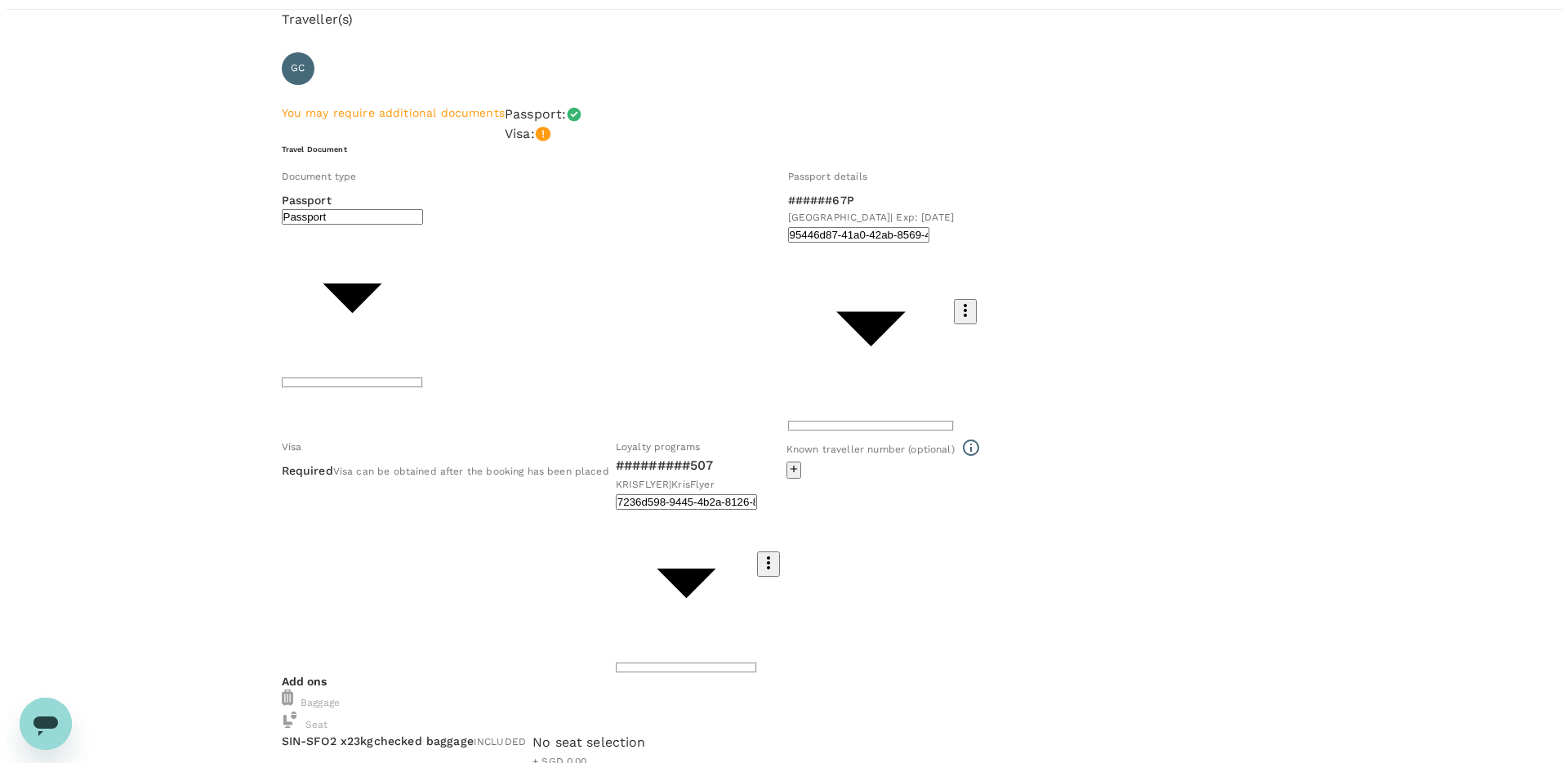
scroll to position [56, 0]
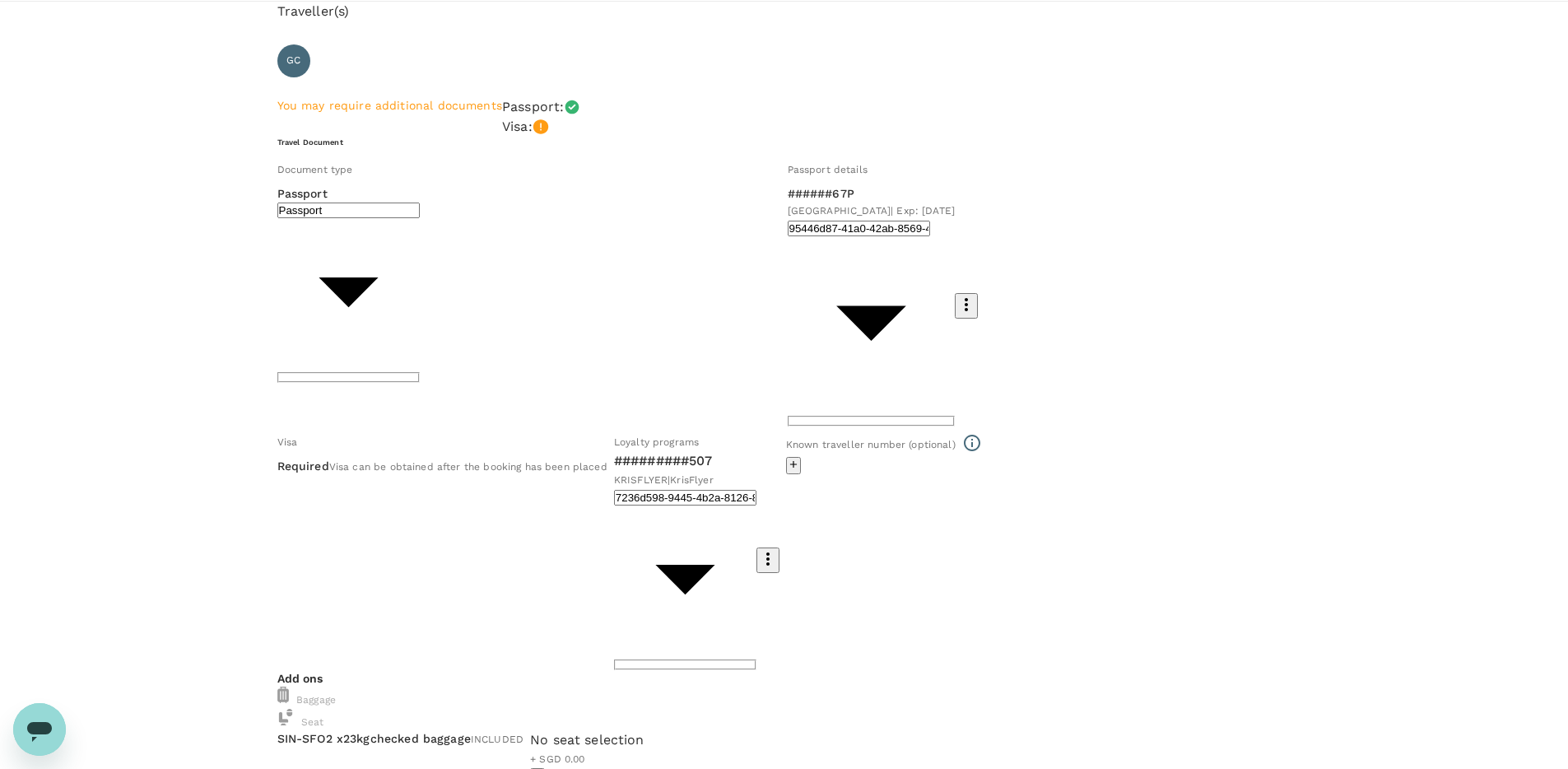
click at [542, 768] on icon "button" at bounding box center [537, 776] width 9 height 9
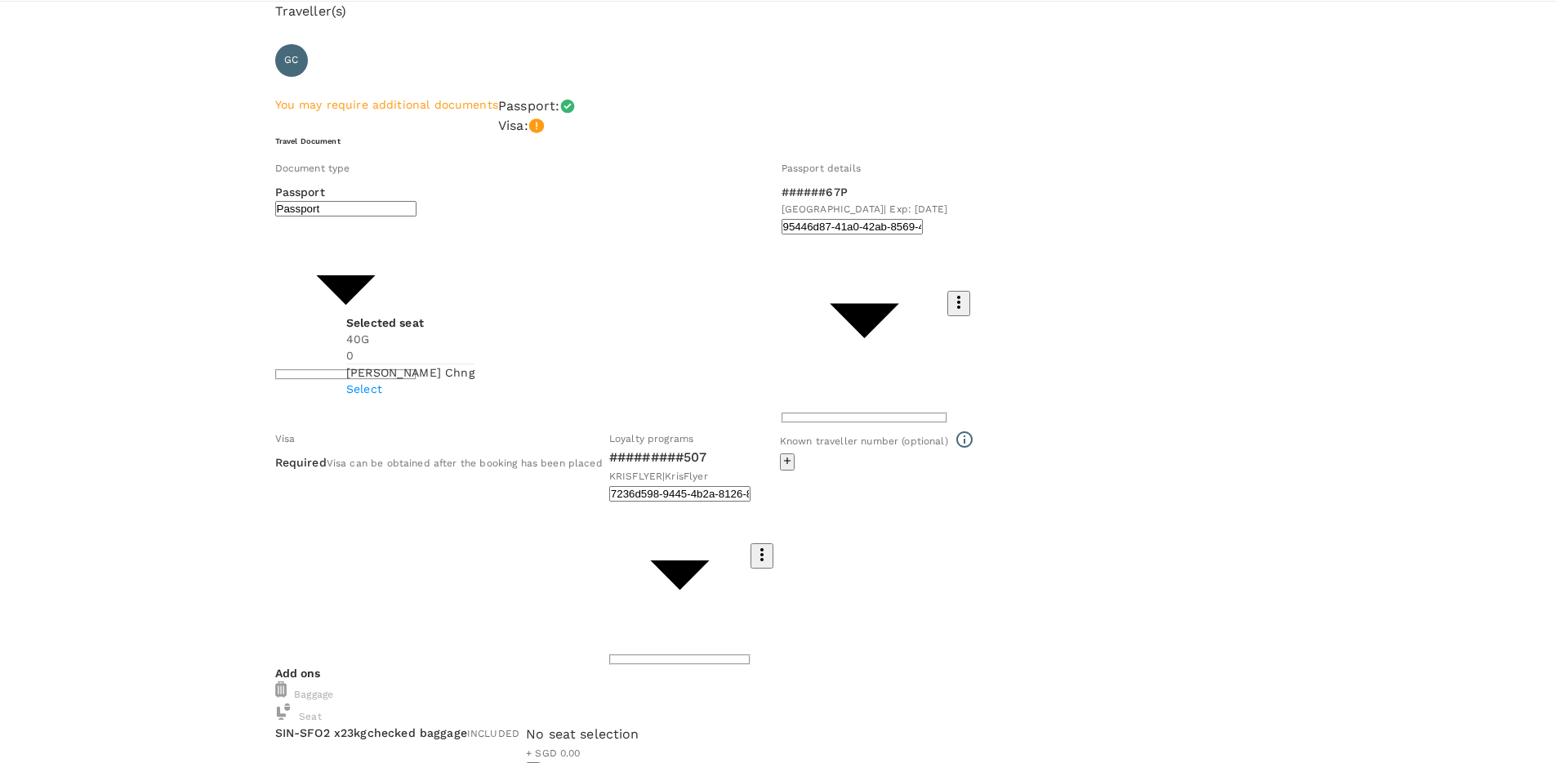
click at [475, 397] on p "Select" at bounding box center [409, 389] width 128 height 16
drag, startPoint x: 1502, startPoint y: 741, endPoint x: 1481, endPoint y: 708, distance: 39.1
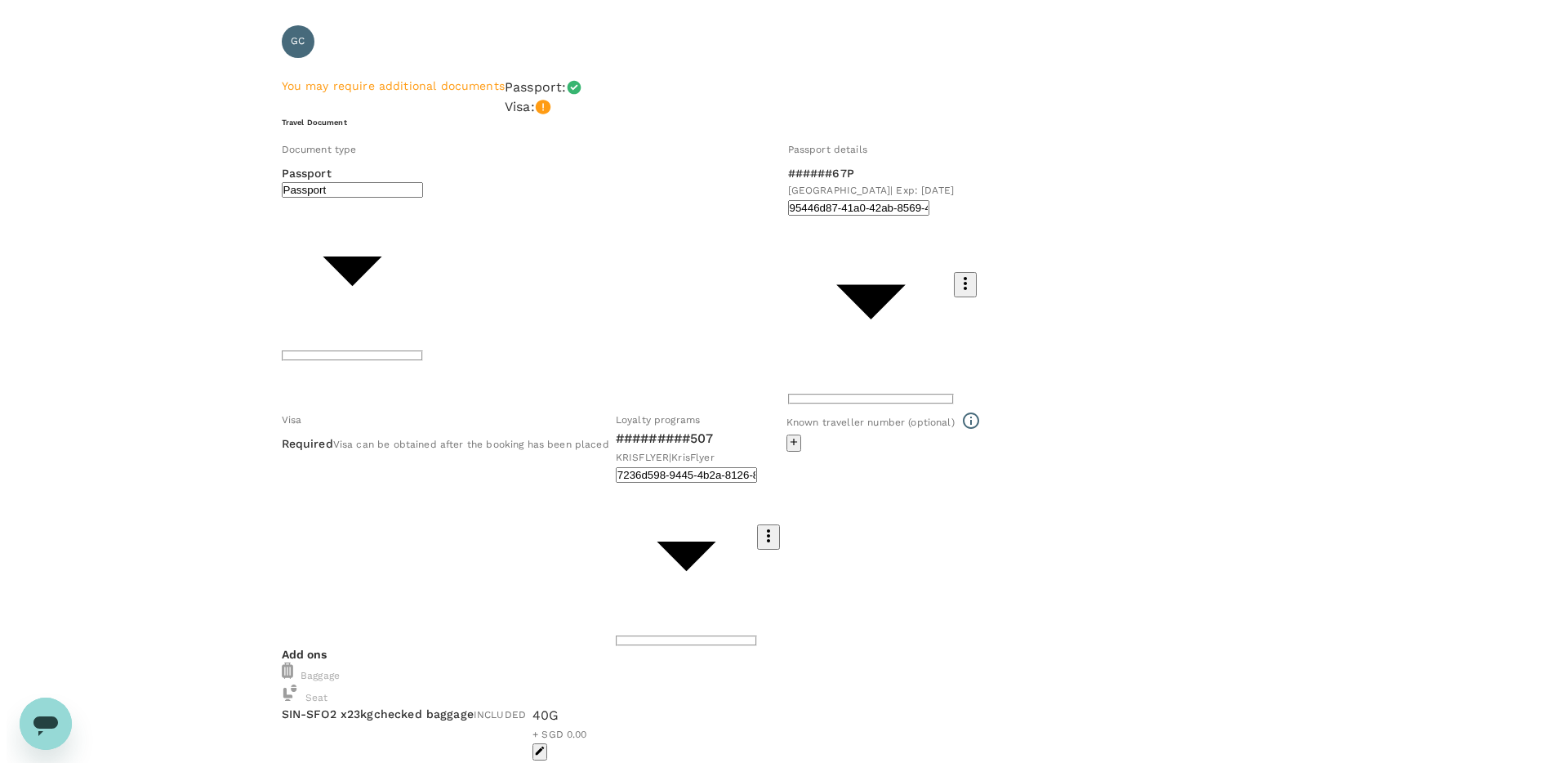
scroll to position [56, 0]
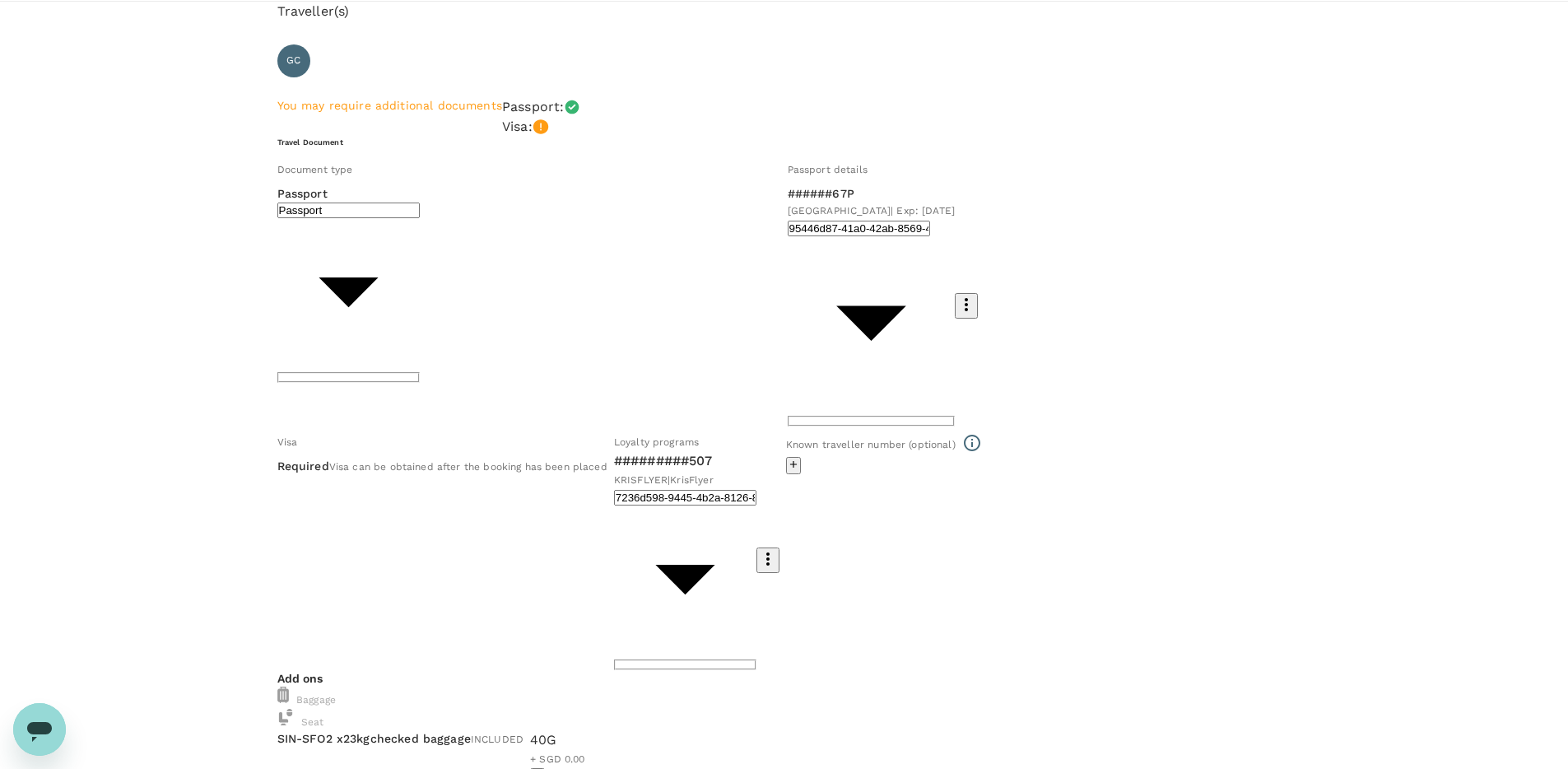
drag, startPoint x: 1111, startPoint y: 428, endPoint x: 1130, endPoint y: 530, distance: 103.8
click at [786, 457] on div at bounding box center [883, 465] width 196 height 17
click at [788, 459] on icon "button" at bounding box center [794, 464] width 11 height 11
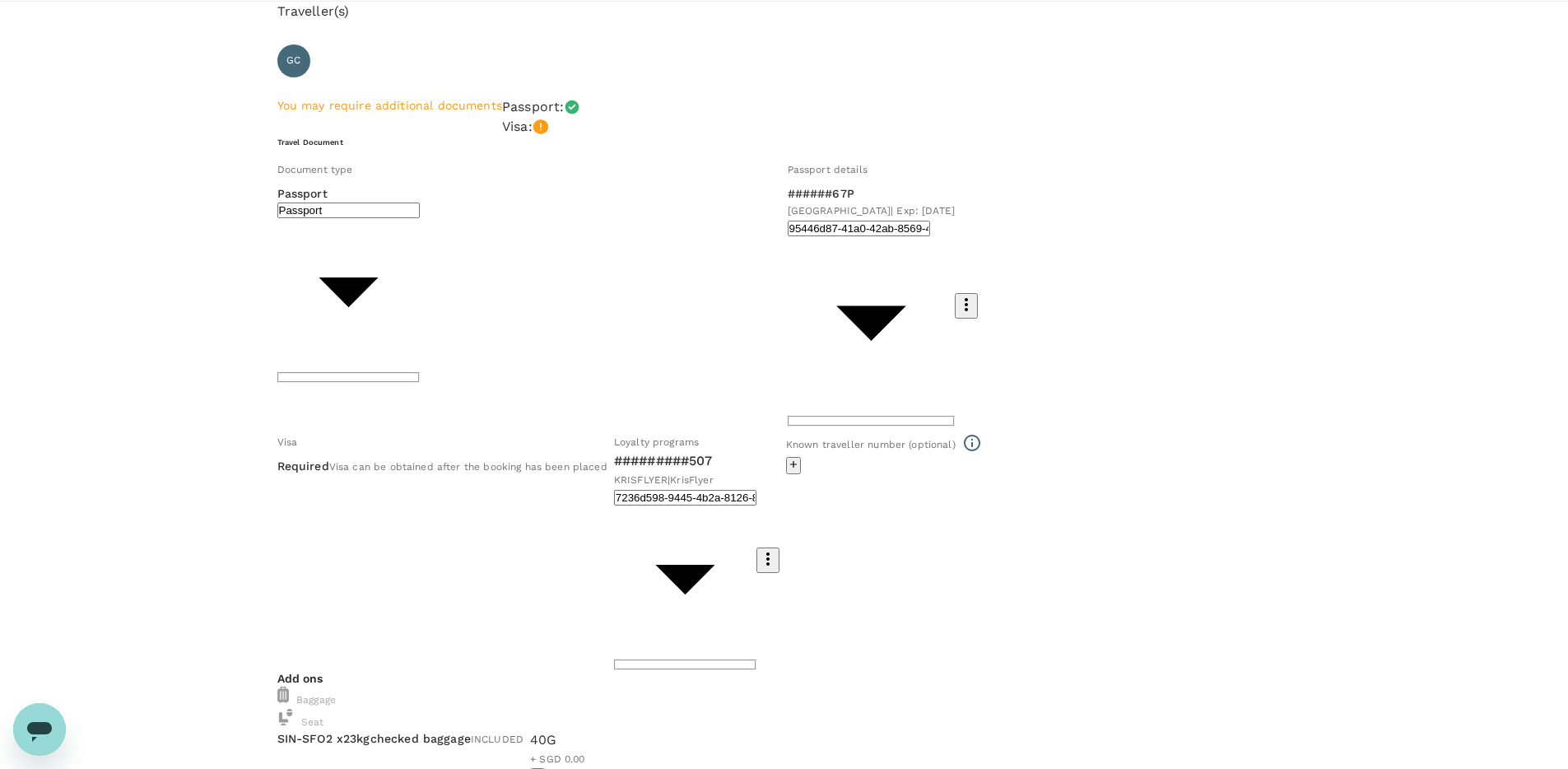
click at [477, 458] on div "Visa can be obtained after the booking has been placed" at bounding box center [468, 466] width 278 height 18
type input "9b978822-4779-4897-880a-17c8504d3706"
type input "Trip to TagTech 2025"
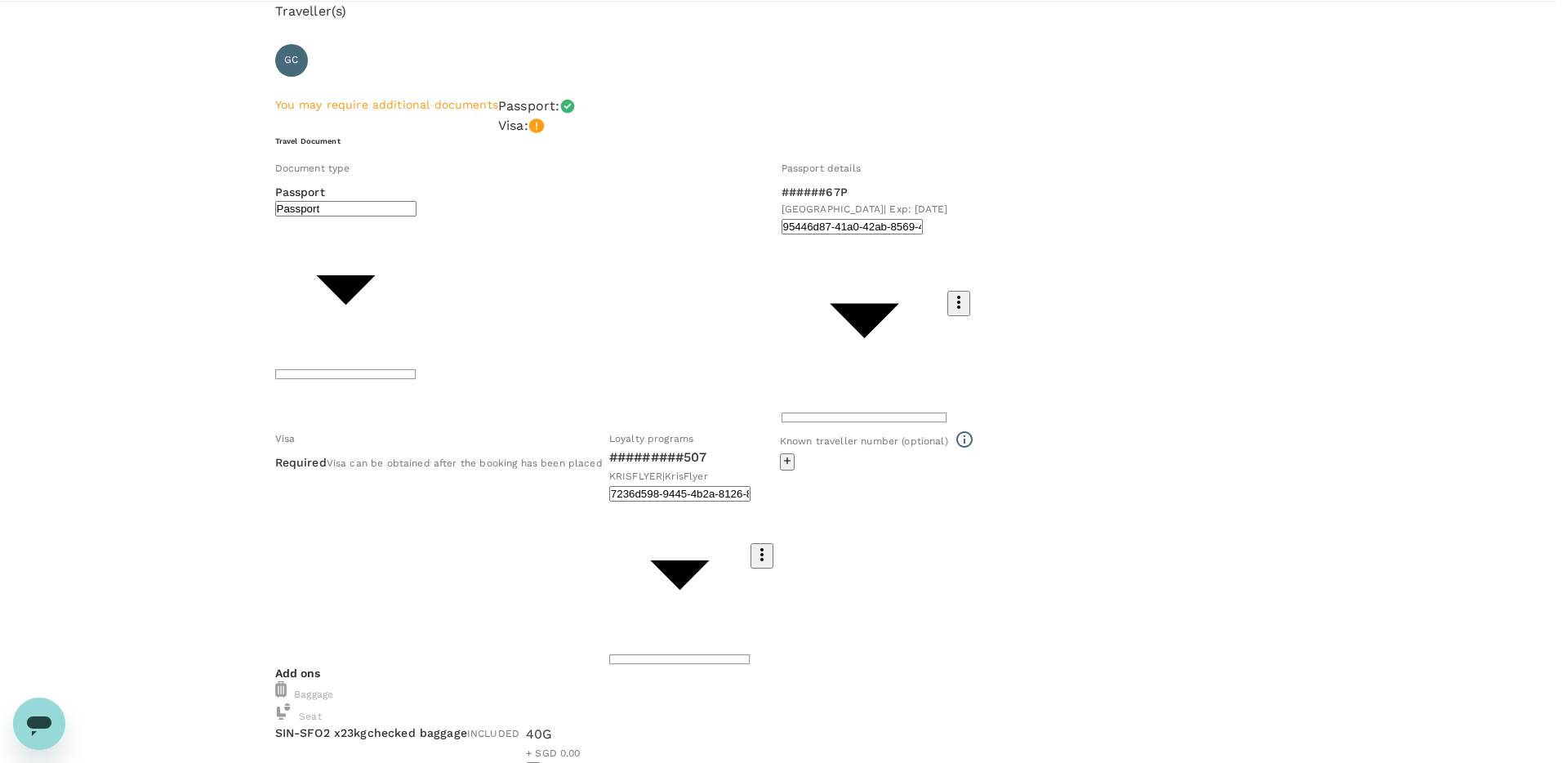
type textarea "Outbound leg 1 from Singapore to SFO."
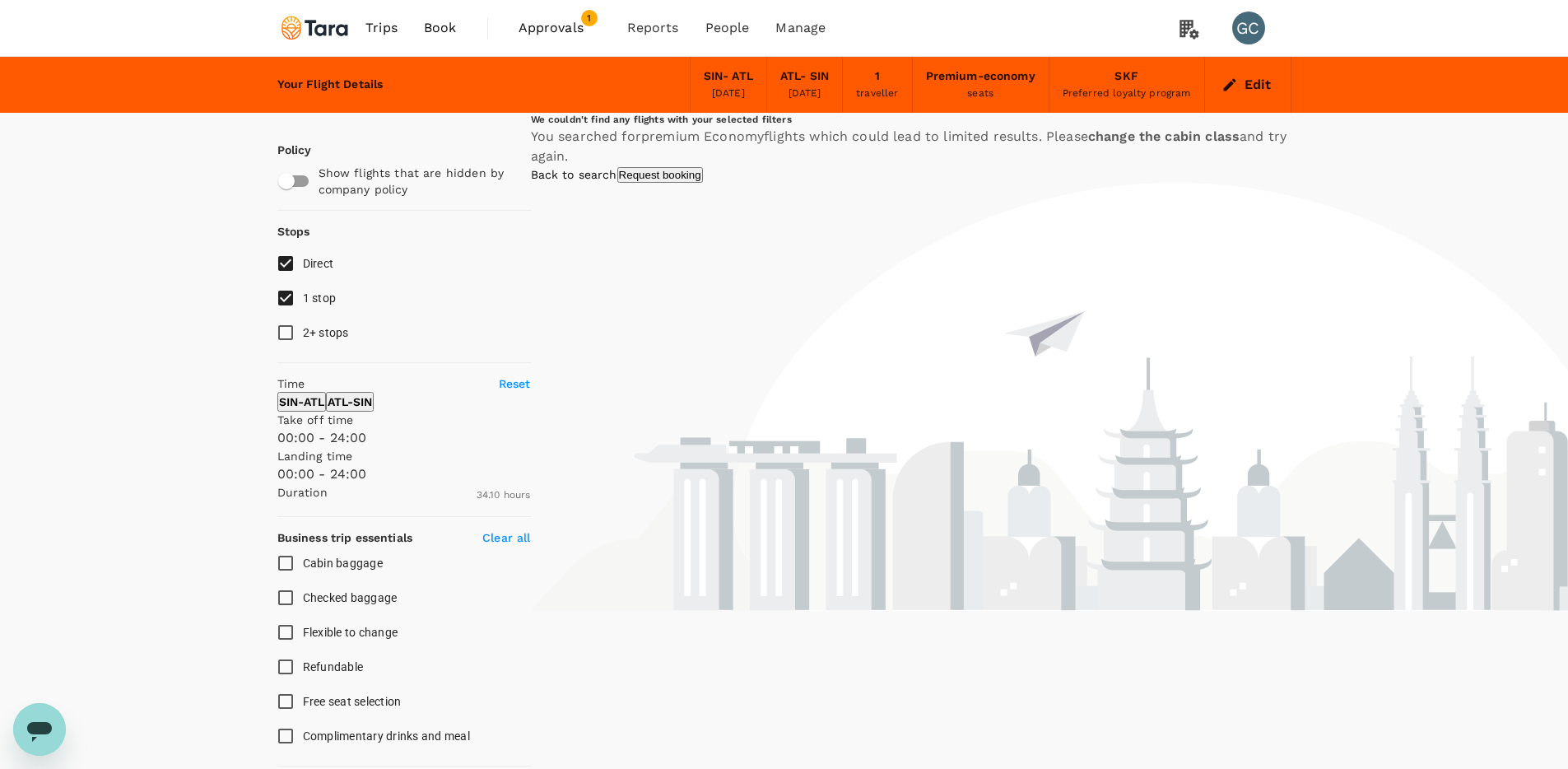
click at [1265, 88] on button "Edit" at bounding box center [1248, 85] width 59 height 27
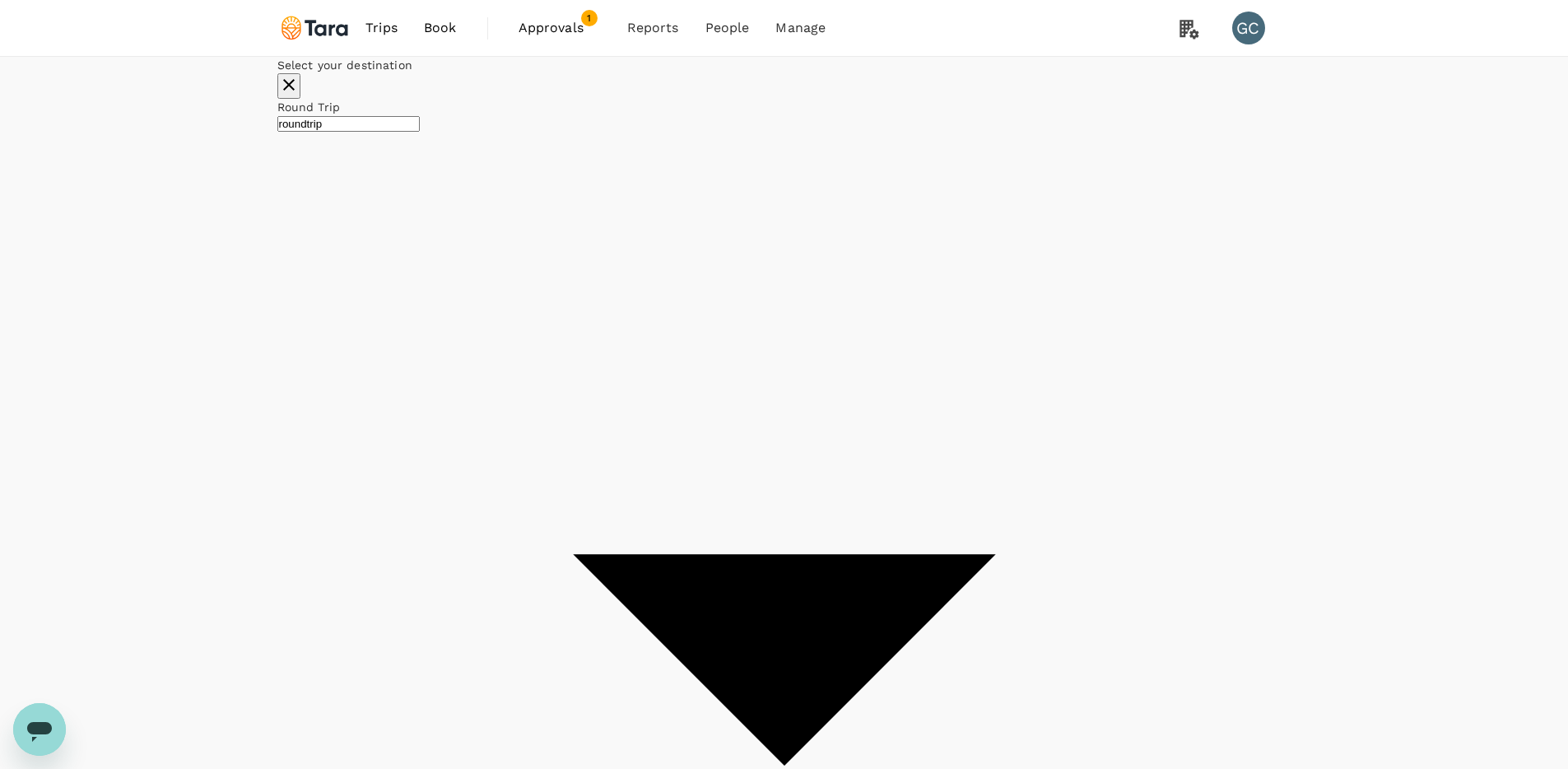
type input "premium-economy"
type input "Singapore Changi (SIN)"
type input "[PERSON_NAME]–[PERSON_NAME] Atlanta Intl (ATL)"
checkbox input "false"
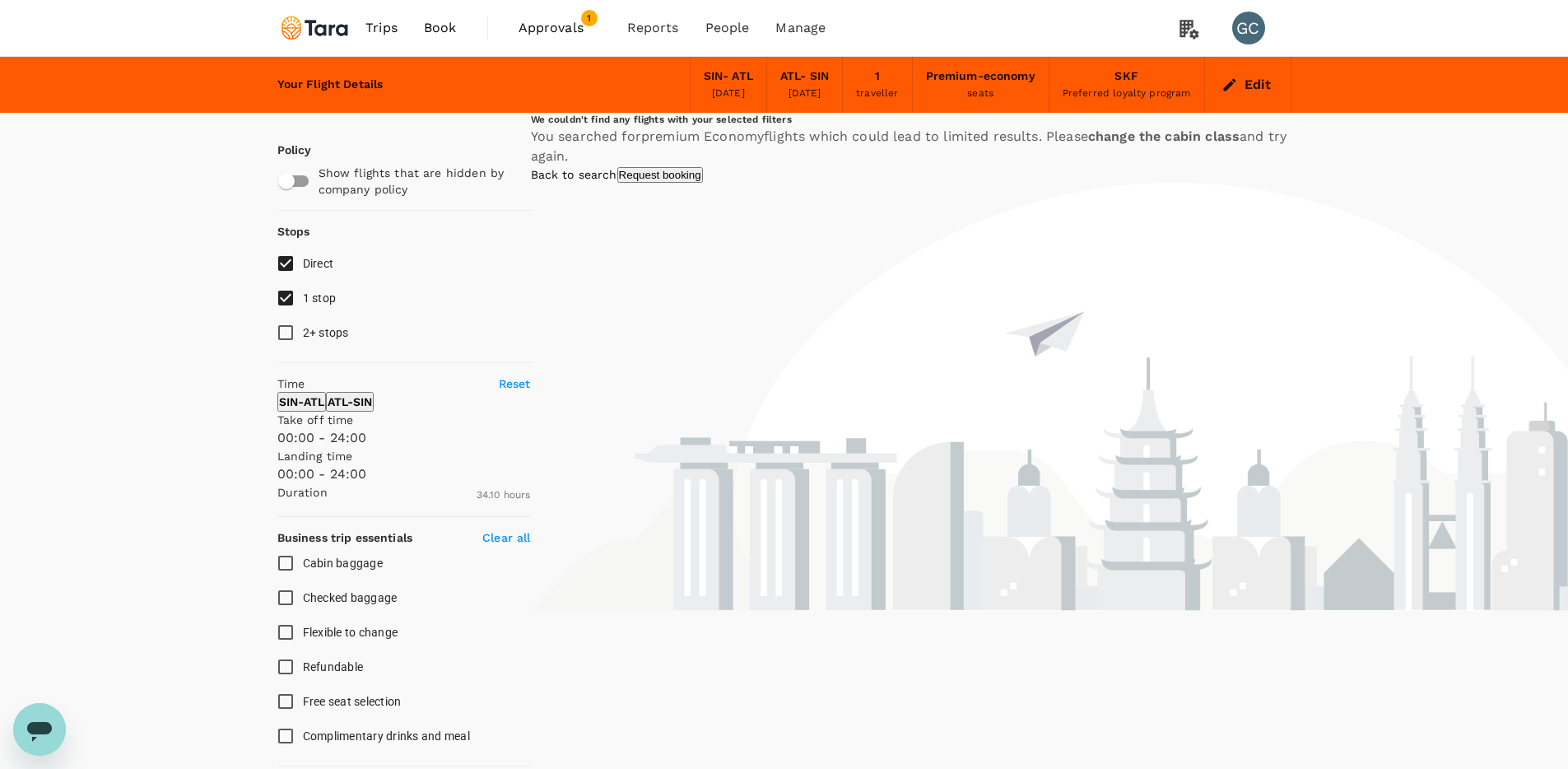
click at [458, 299] on label "1 stop" at bounding box center [392, 298] width 249 height 34
click at [303, 299] on input "1 stop" at bounding box center [286, 298] width 34 height 34
checkbox input "false"
click at [1268, 85] on button "Edit" at bounding box center [1248, 85] width 59 height 27
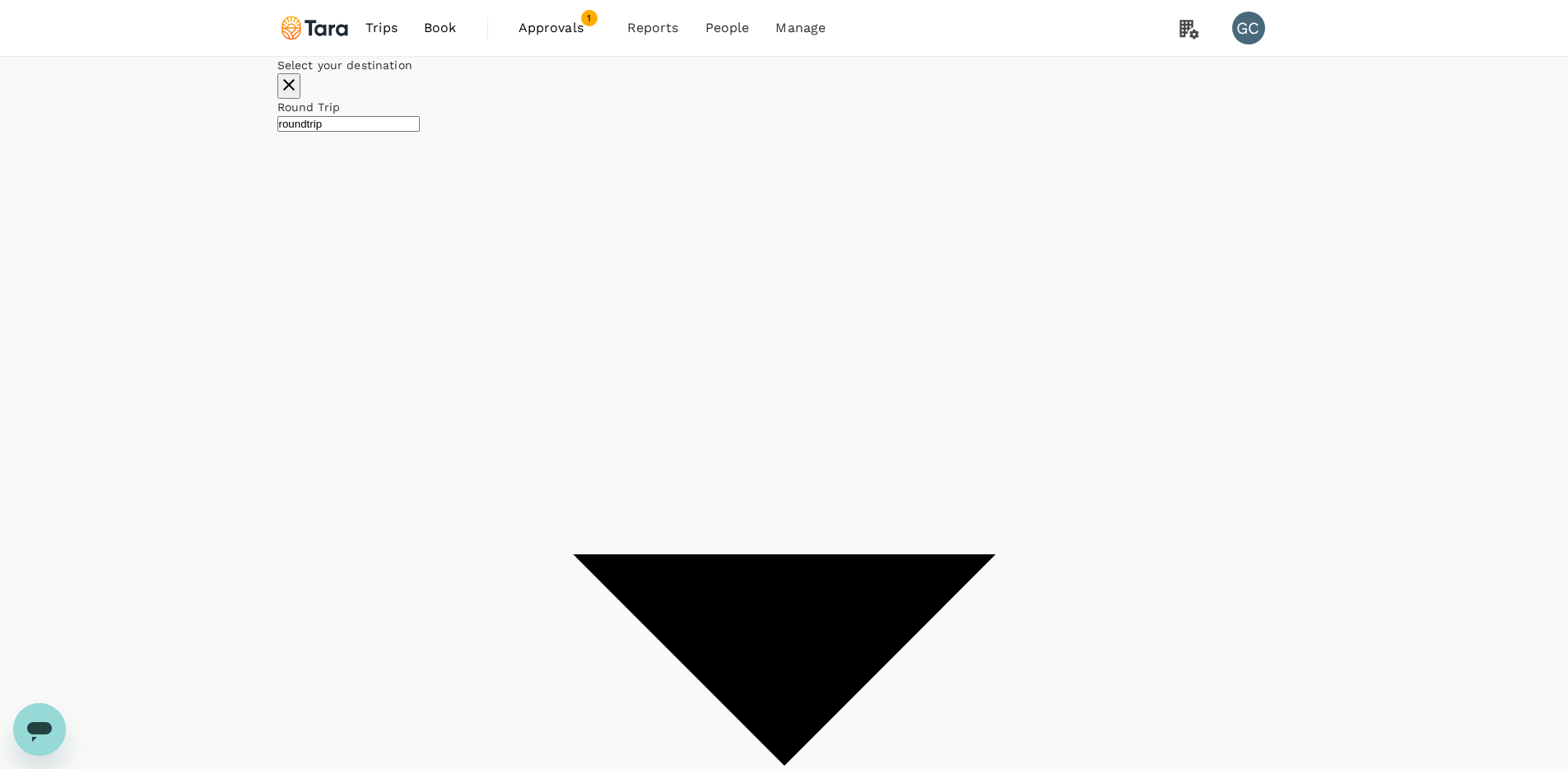
type input "Singapore Changi (SIN)"
type input "[PERSON_NAME]–[PERSON_NAME] Atlanta Intl (ATL)"
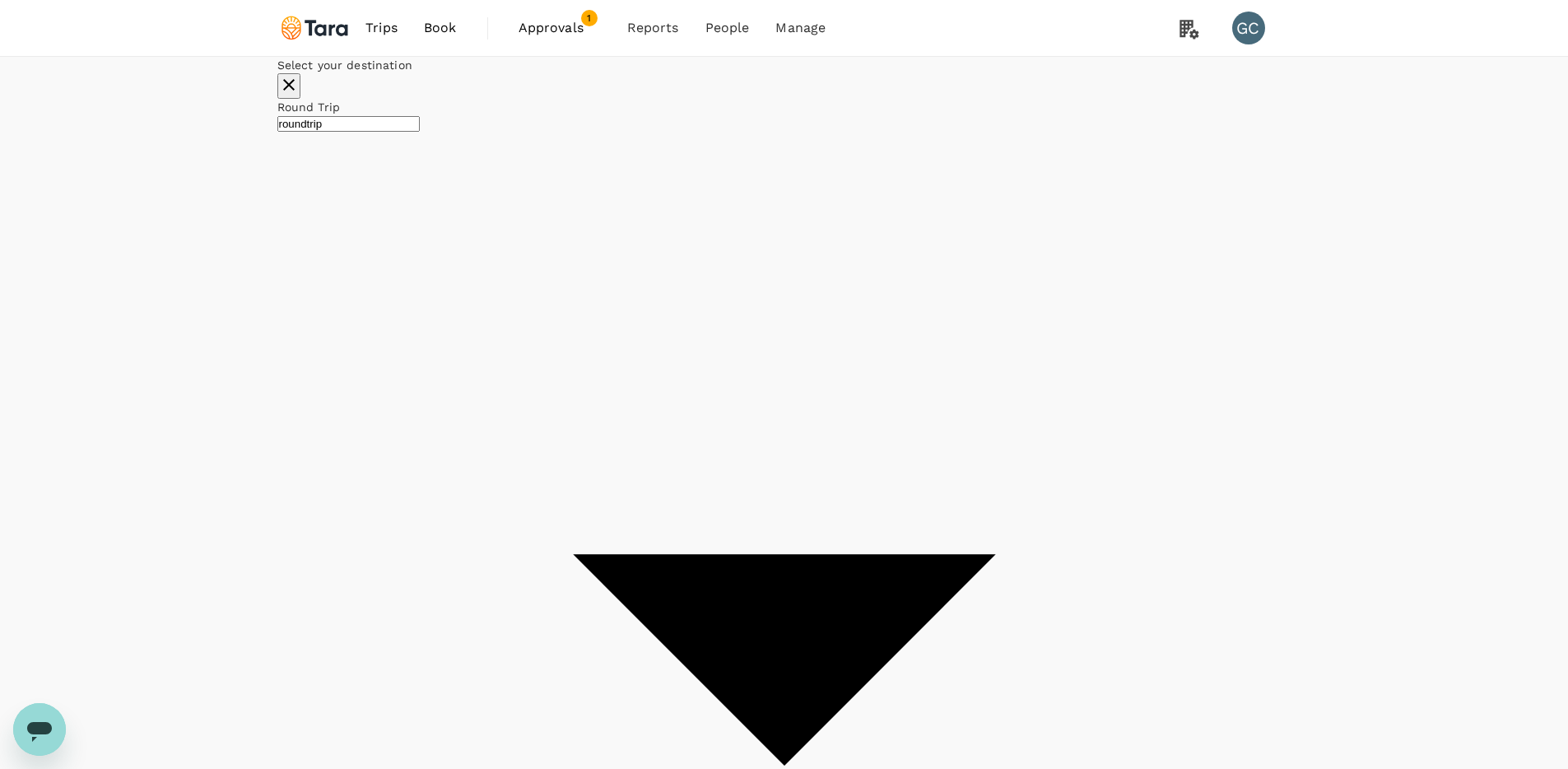
type input "Singapore Changi (SIN)"
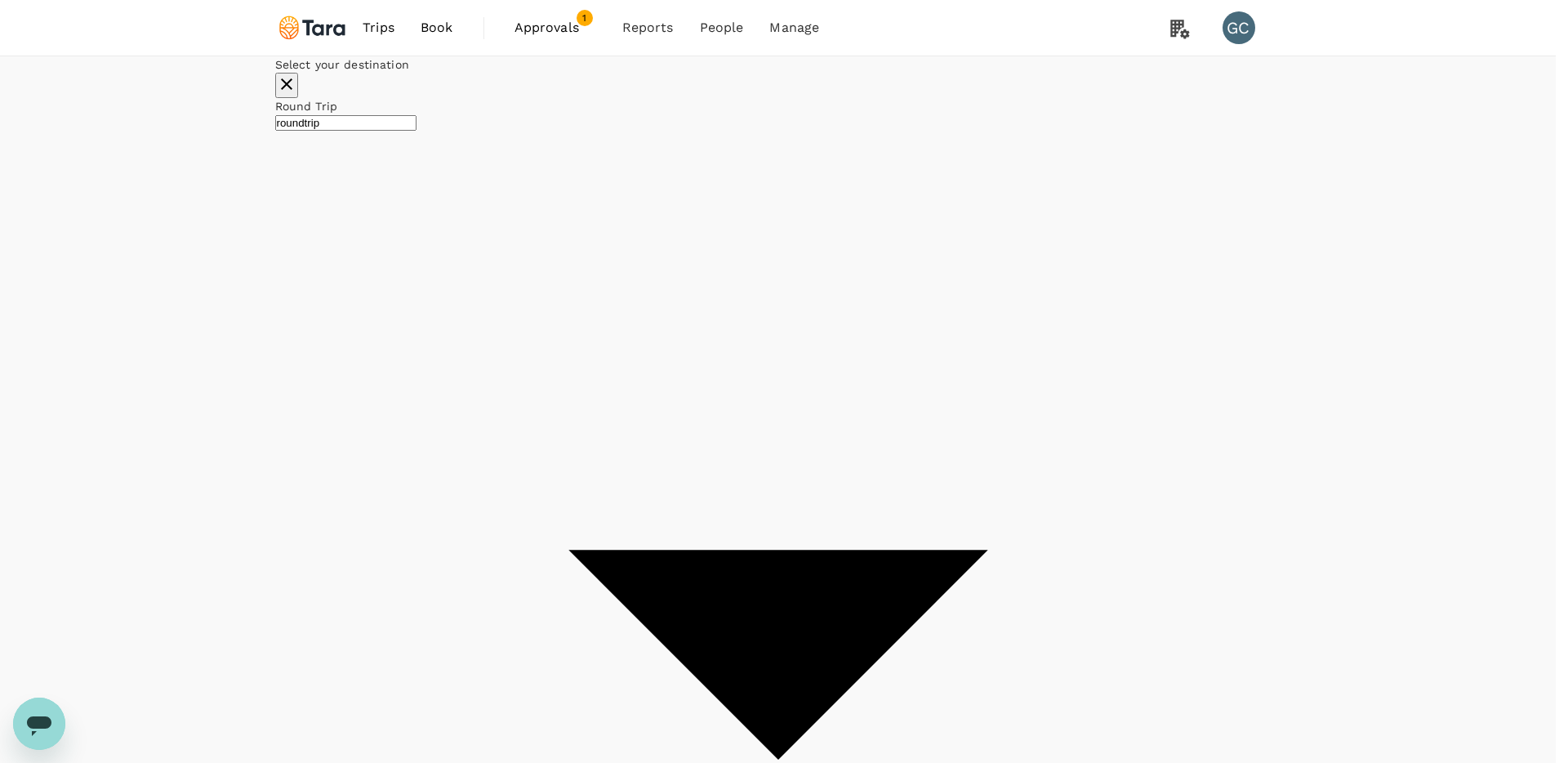
drag, startPoint x: 387, startPoint y: 219, endPoint x: 428, endPoint y: 216, distance: 41.1
type input "oneway"
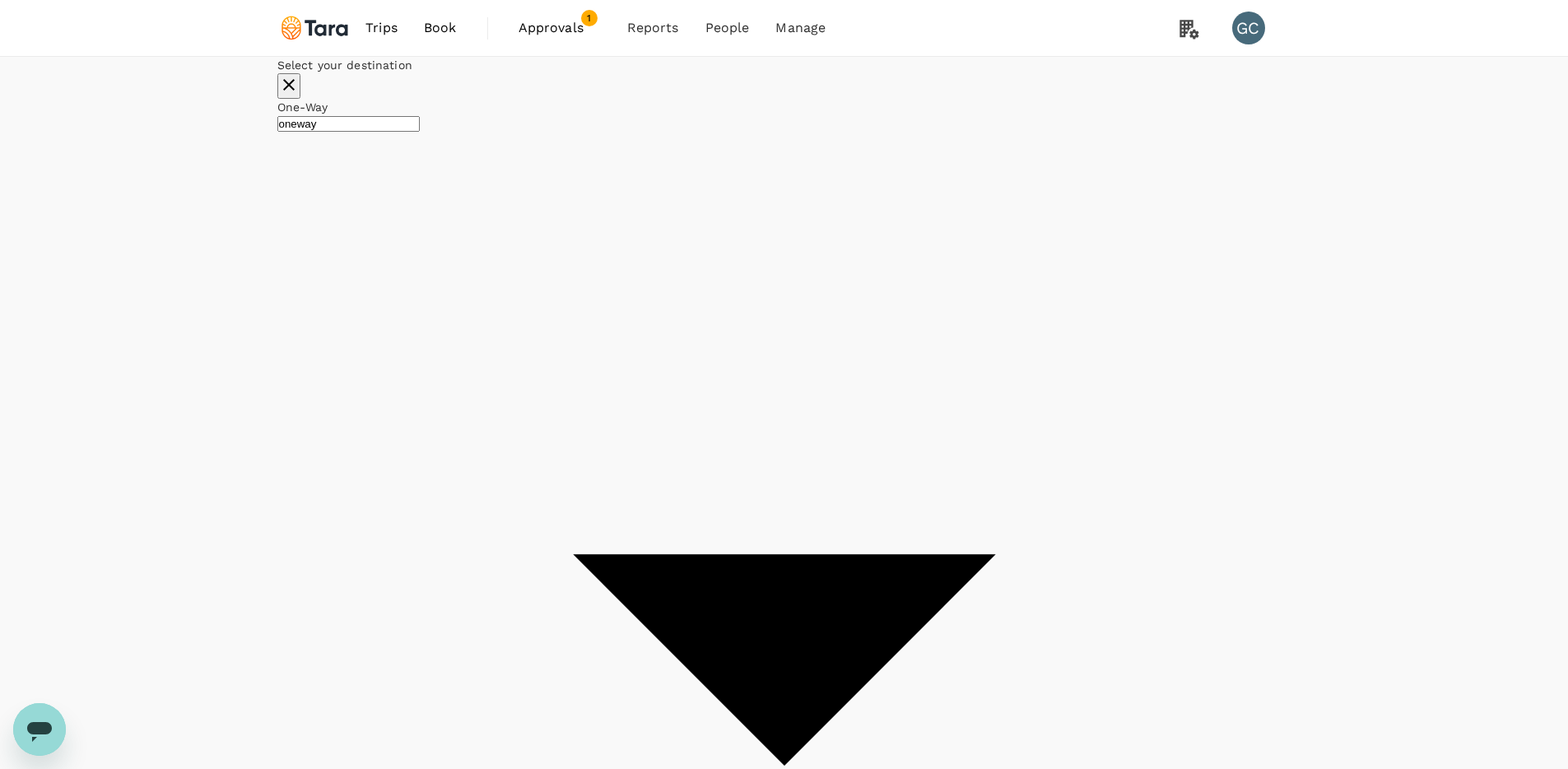
click at [794, 294] on div "13" at bounding box center [777, 278] width 32 height 32
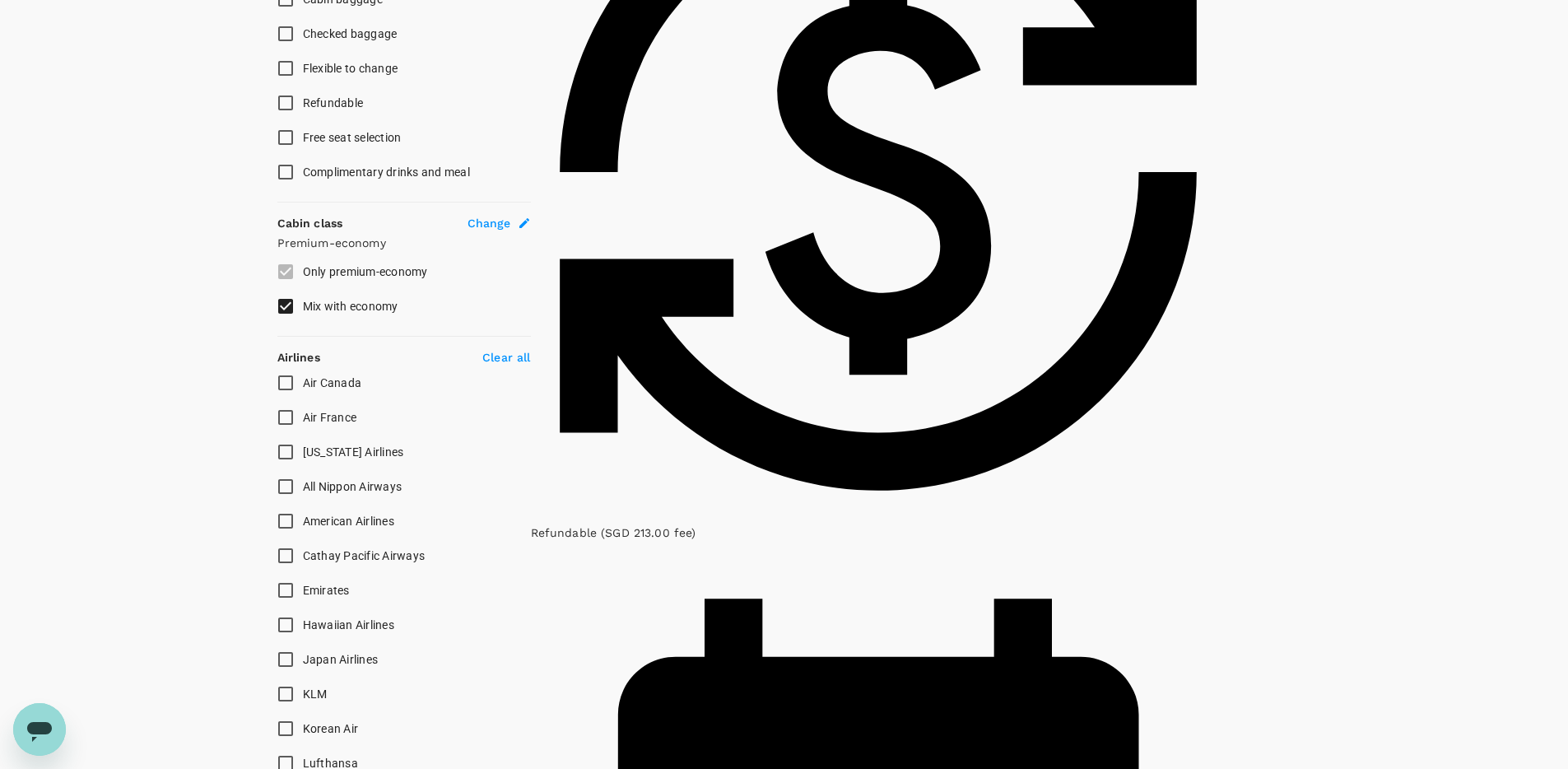
scroll to position [887, 0]
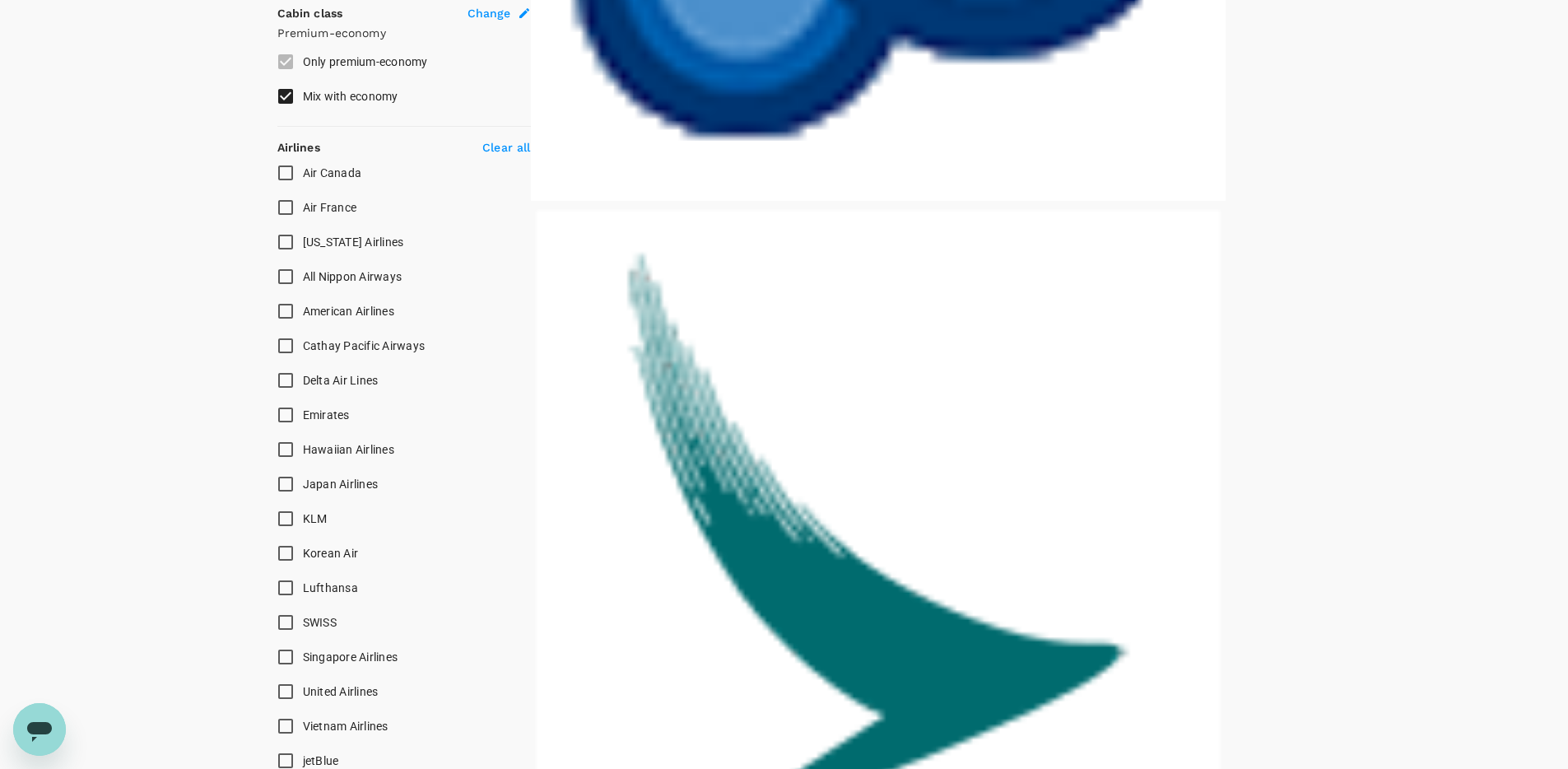
scroll to position [1059, 0]
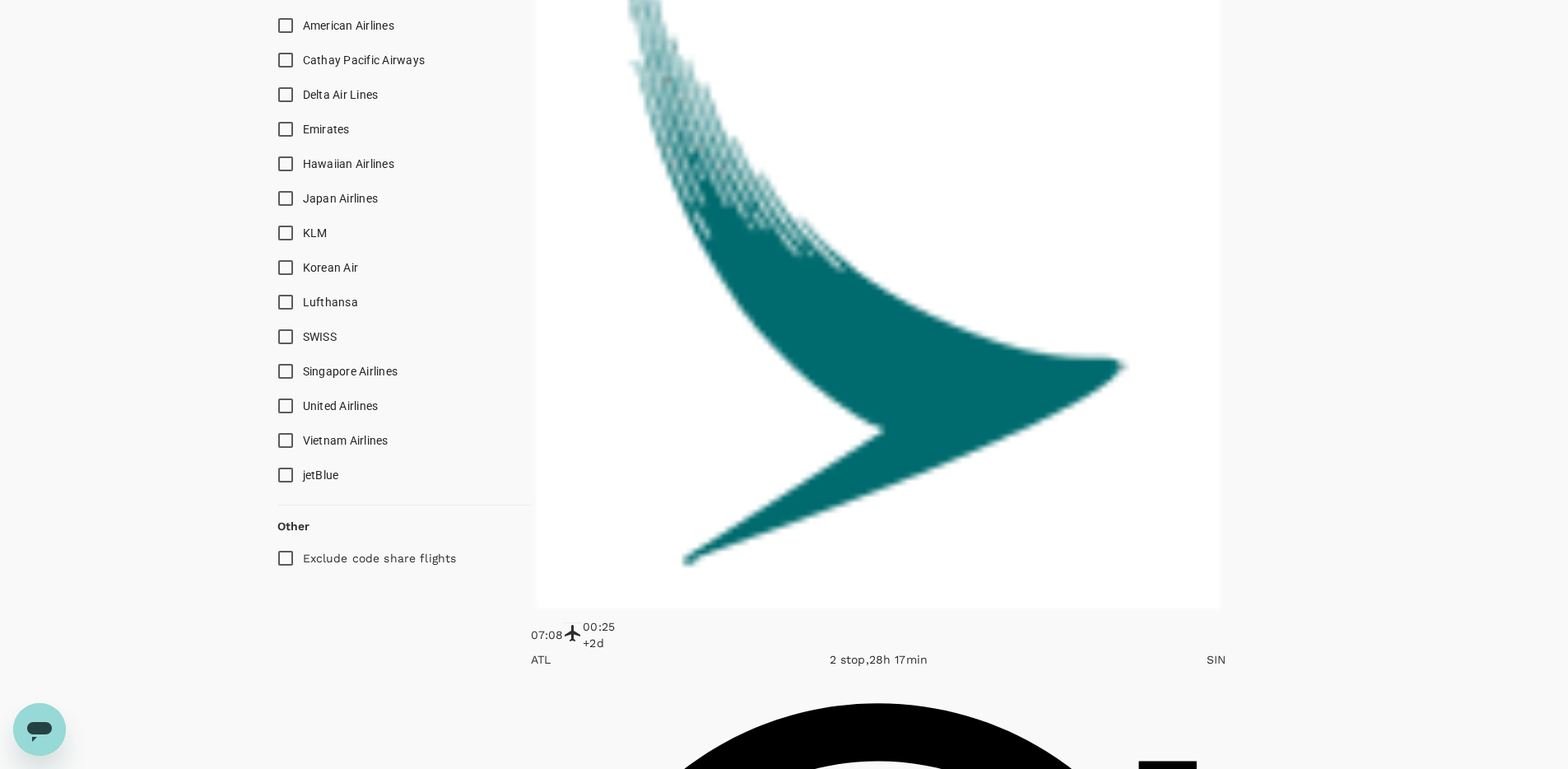
click at [351, 378] on span "Singapore Airlines" at bounding box center [350, 372] width 95 height 13
click at [303, 389] on input "Singapore Airlines" at bounding box center [286, 372] width 34 height 34
checkbox input "true"
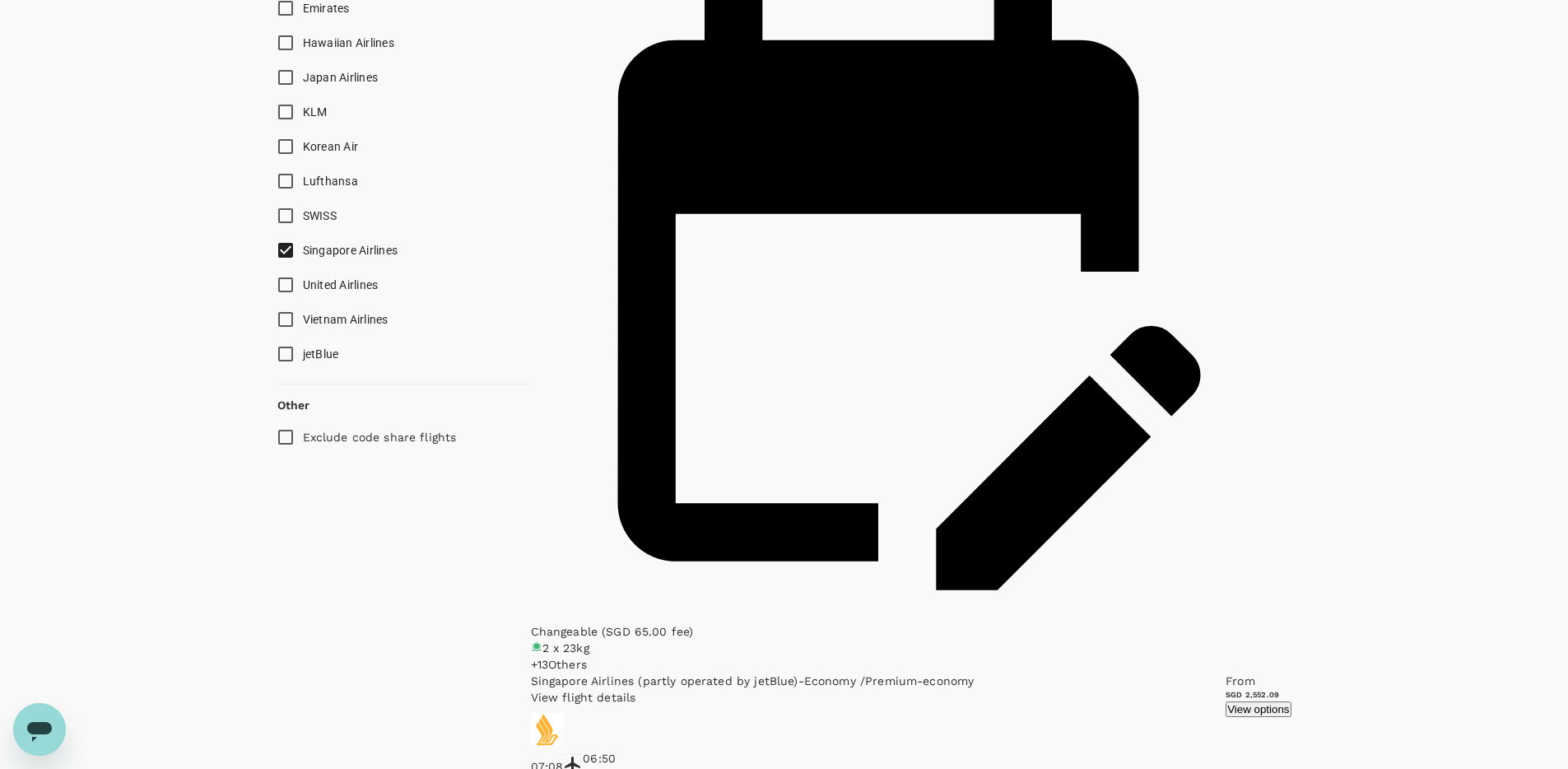
scroll to position [0, 0]
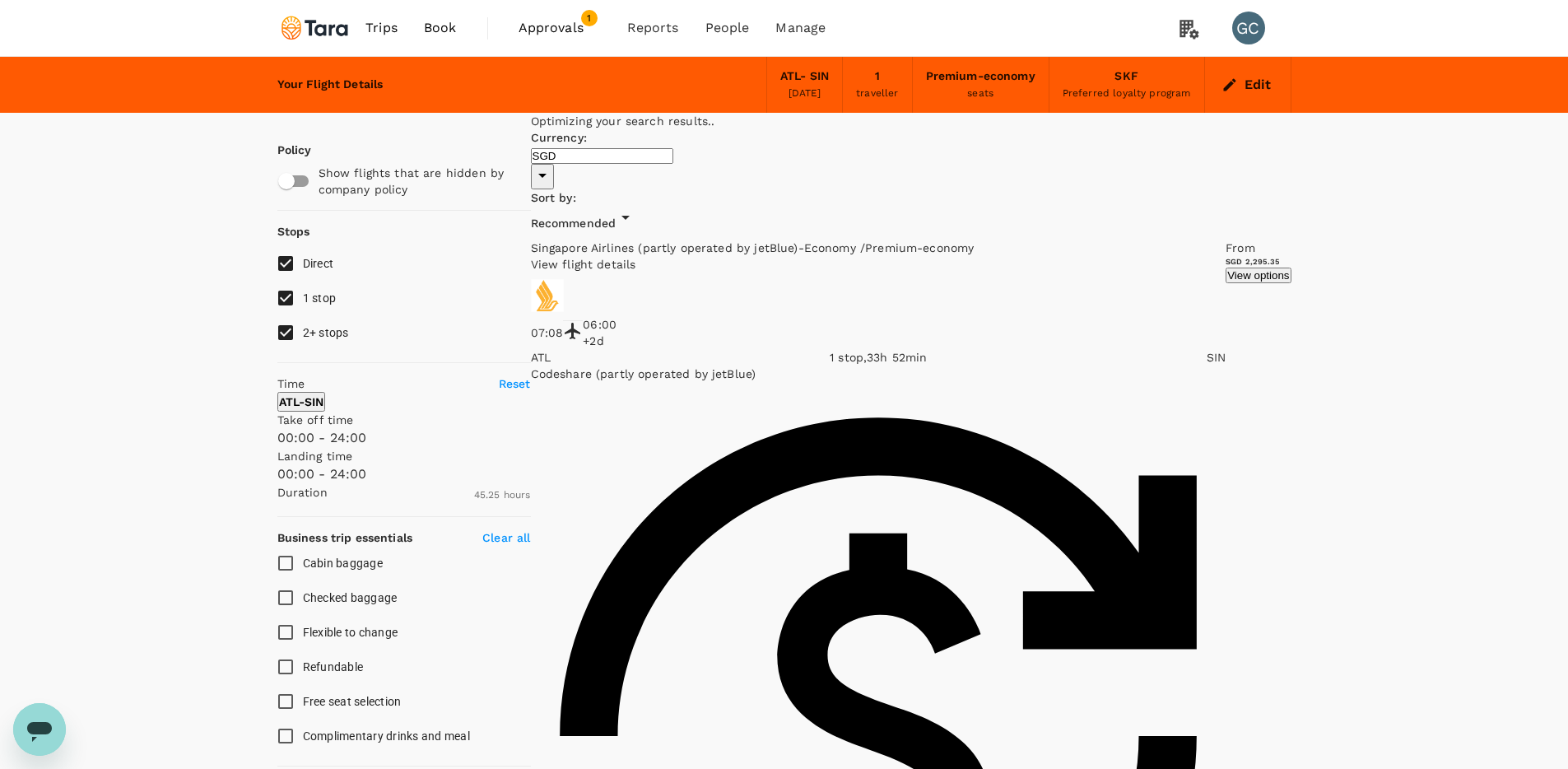
click at [1074, 256] on p "View flight details" at bounding box center [879, 264] width 695 height 16
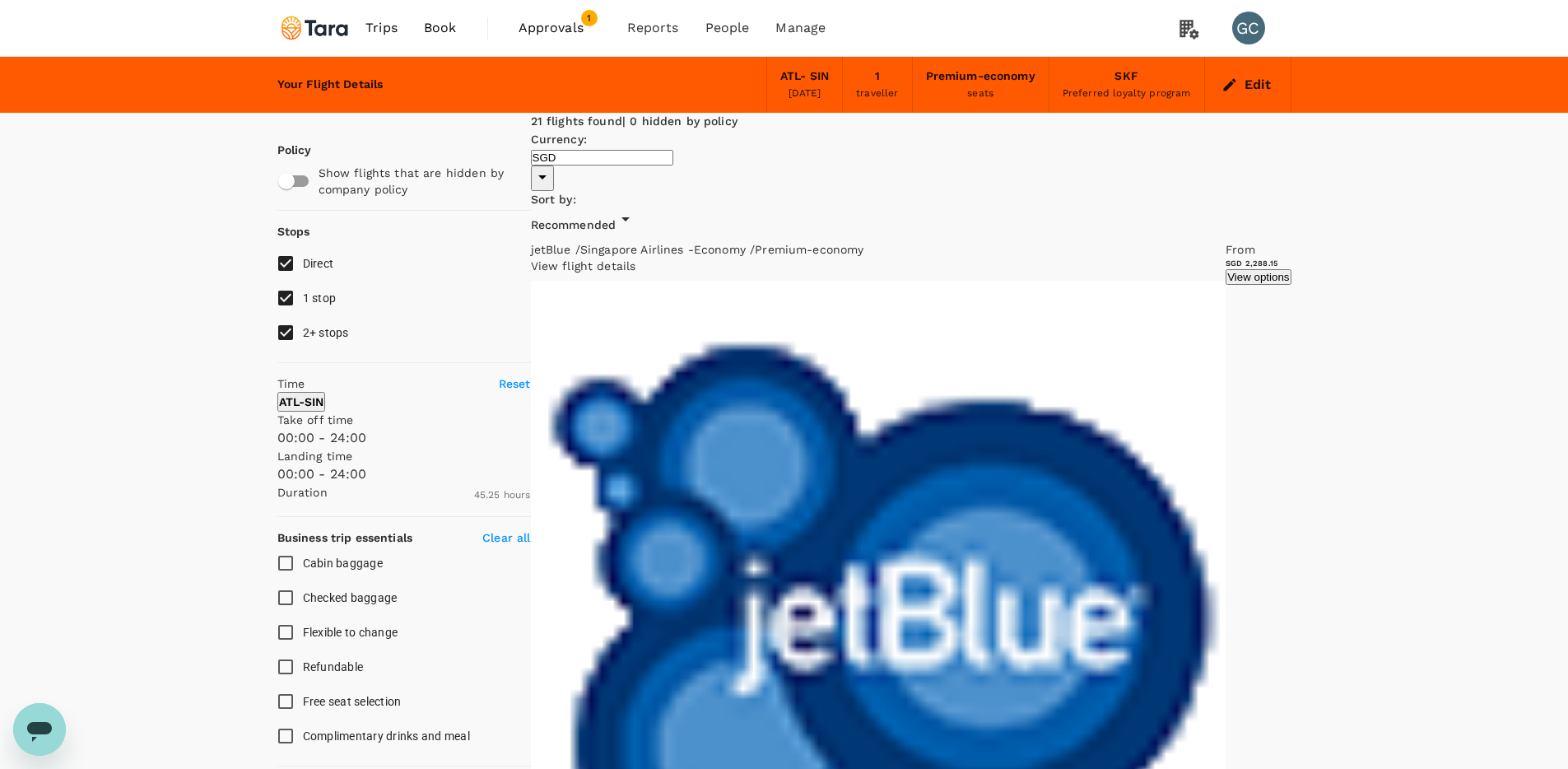
click at [1225, 269] on button "View options" at bounding box center [1258, 277] width 65 height 15
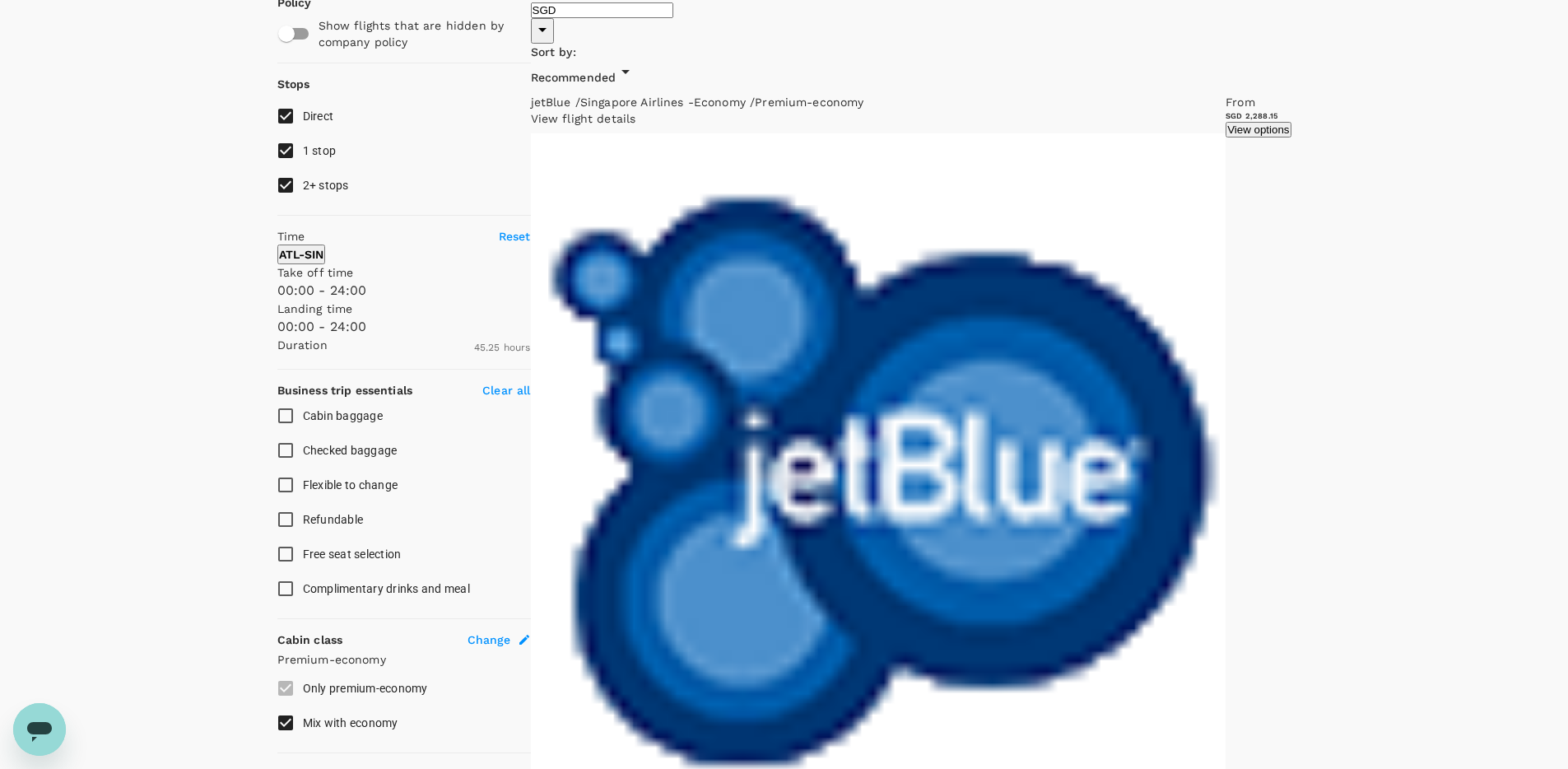
scroll to position [174, 0]
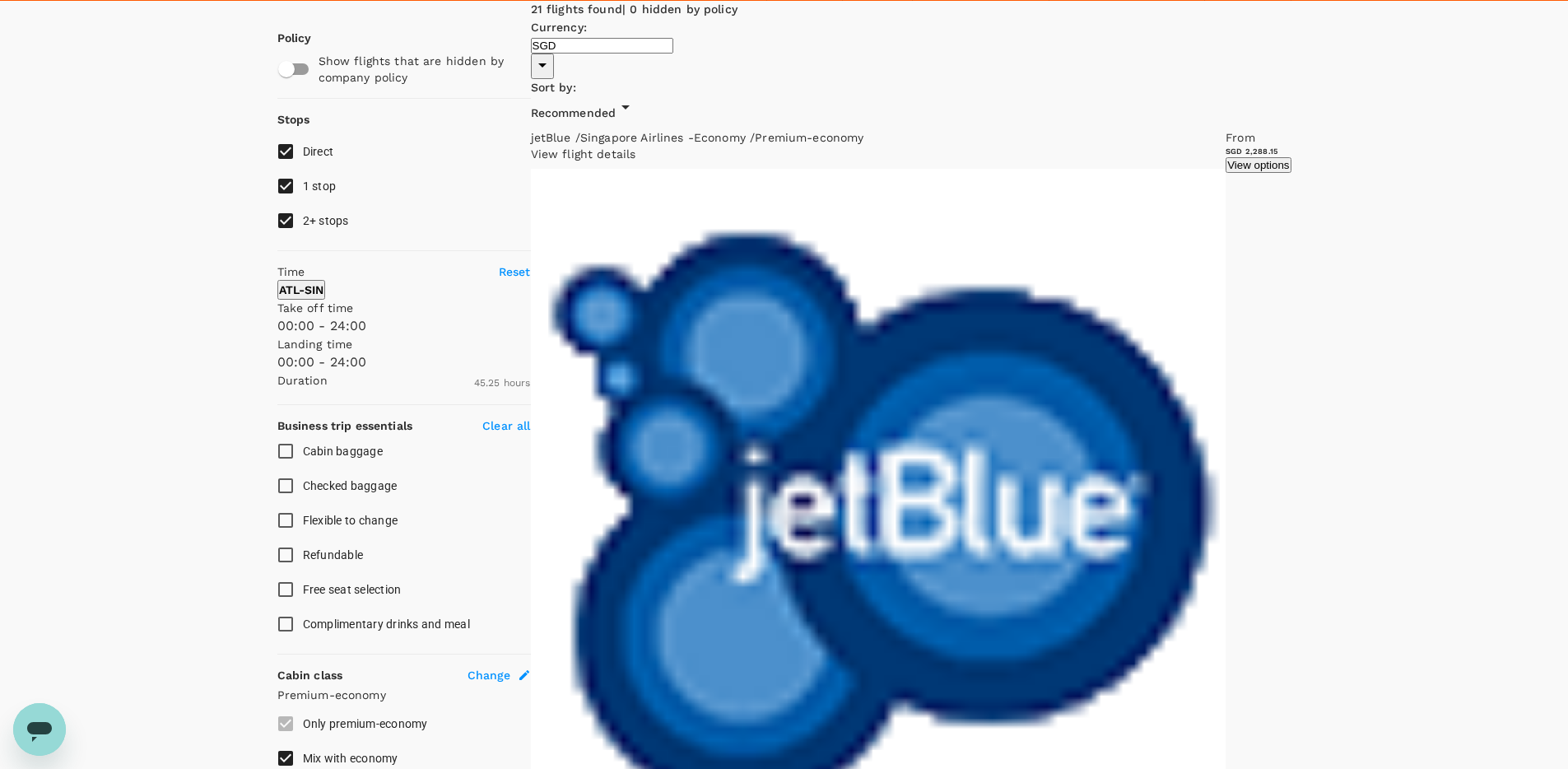
scroll to position [0, 0]
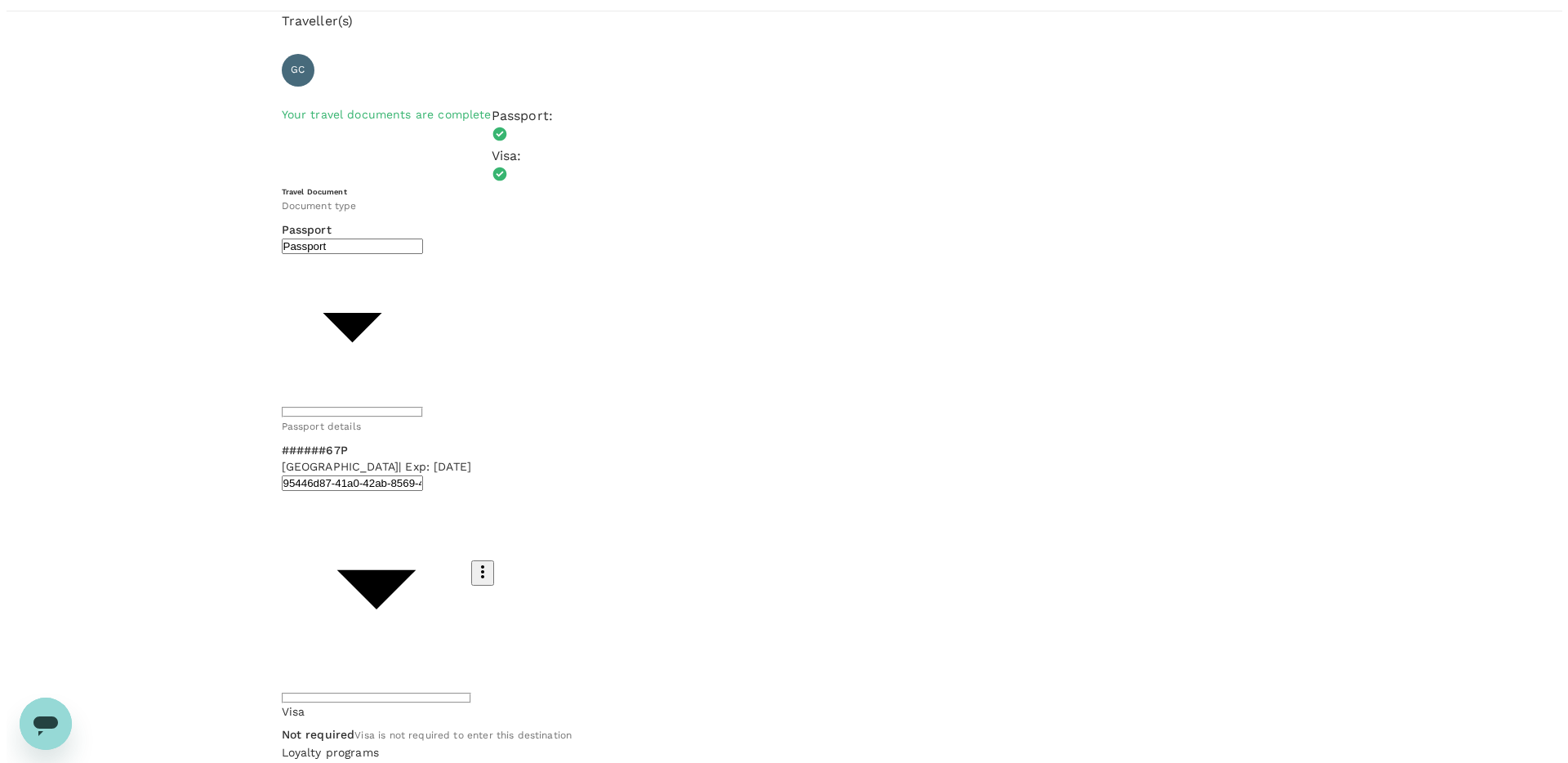
scroll to position [103, 0]
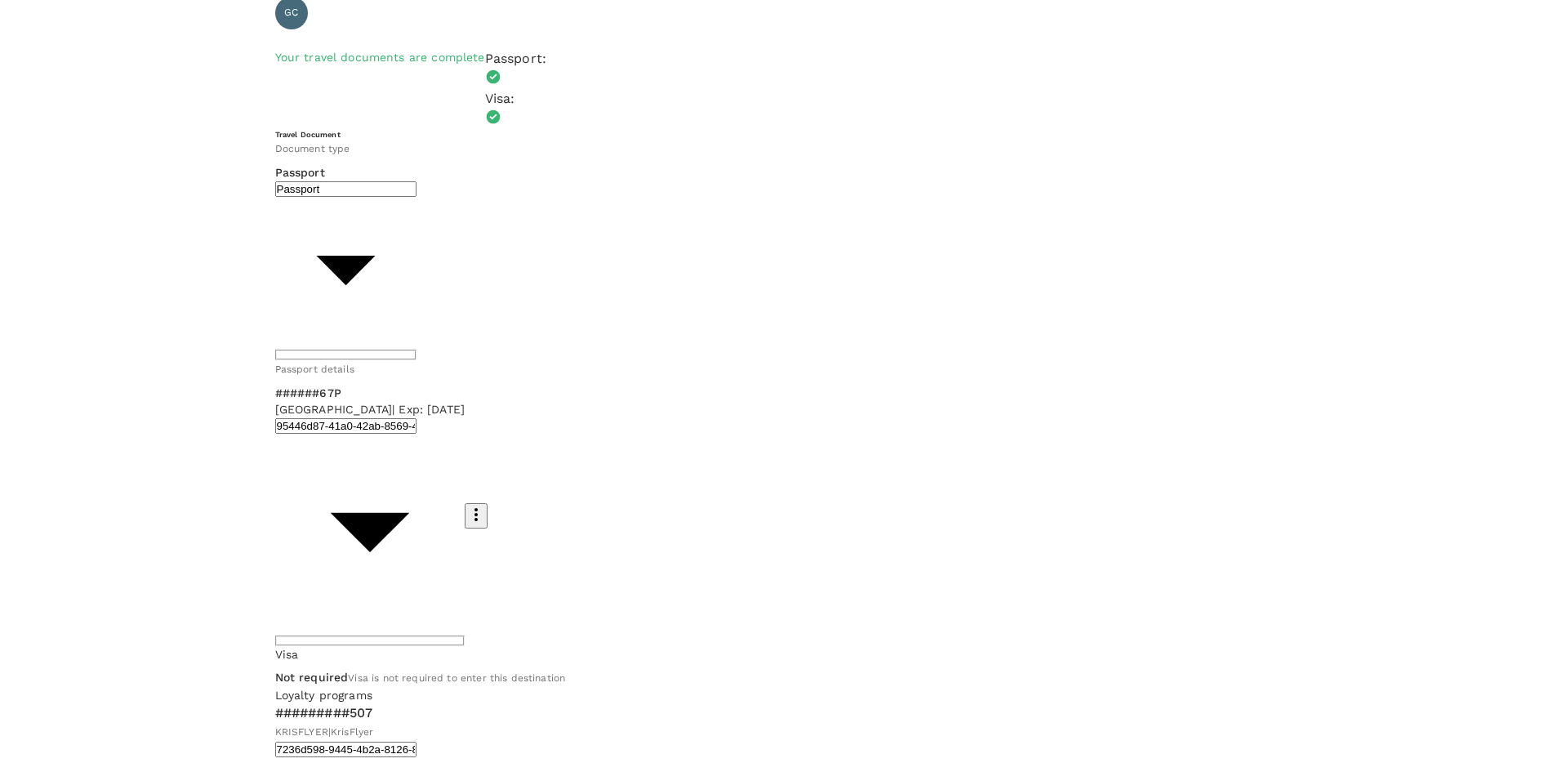
click at [472, 360] on p "Select" at bounding box center [407, 352] width 128 height 16
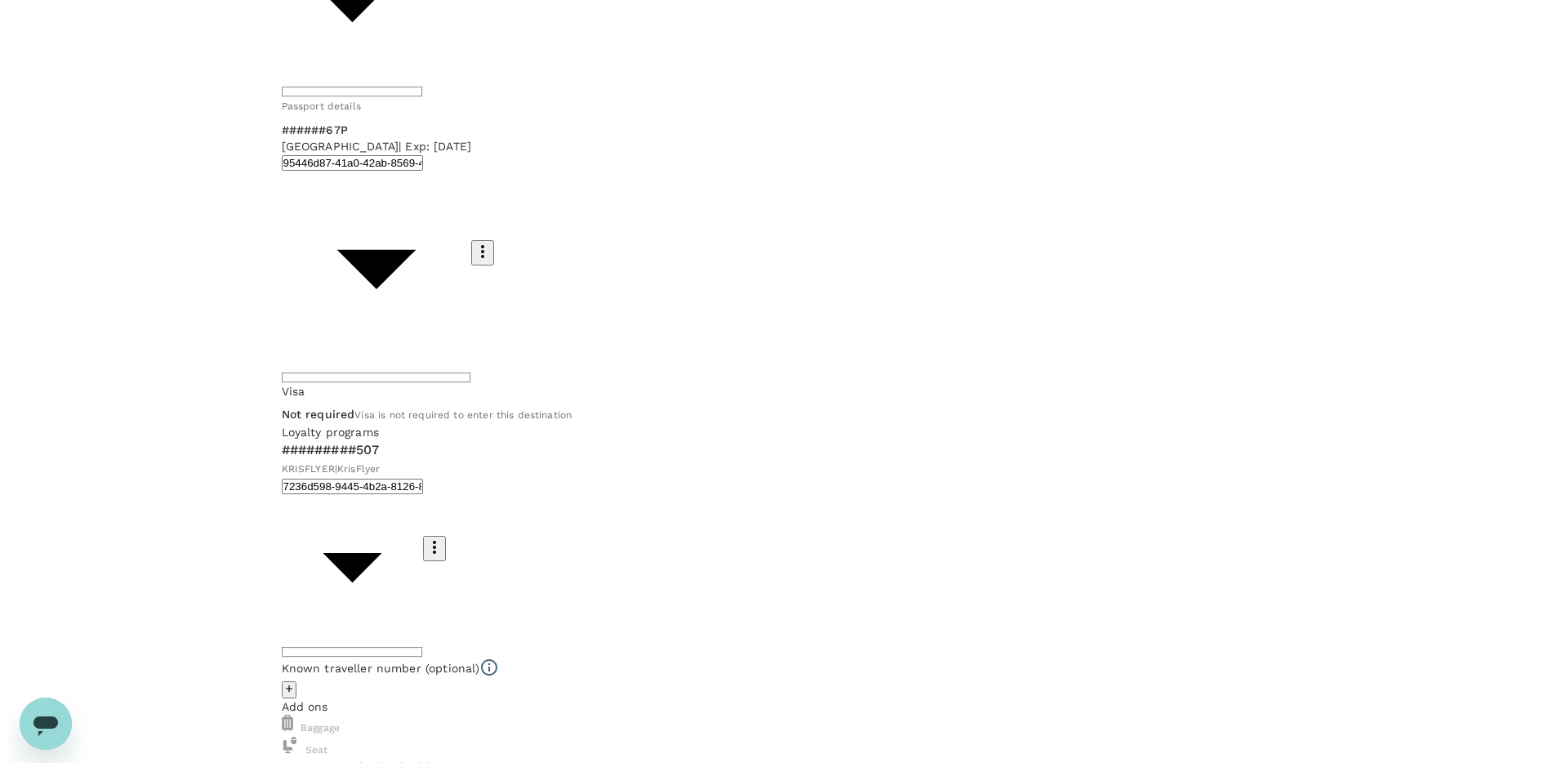
scroll to position [0, 0]
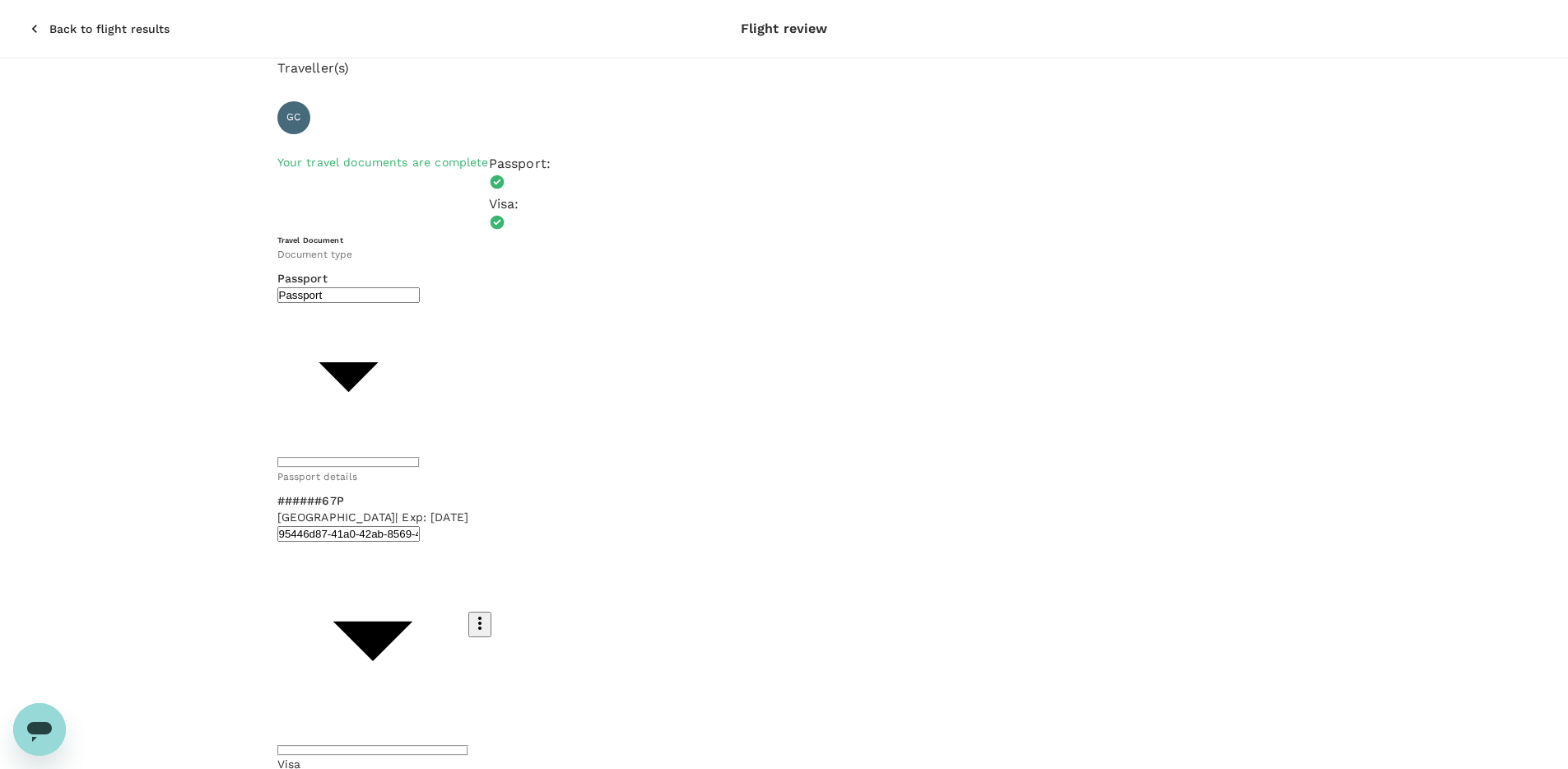
type input "9b978822-4779-4897-880a-17c8504d3706"
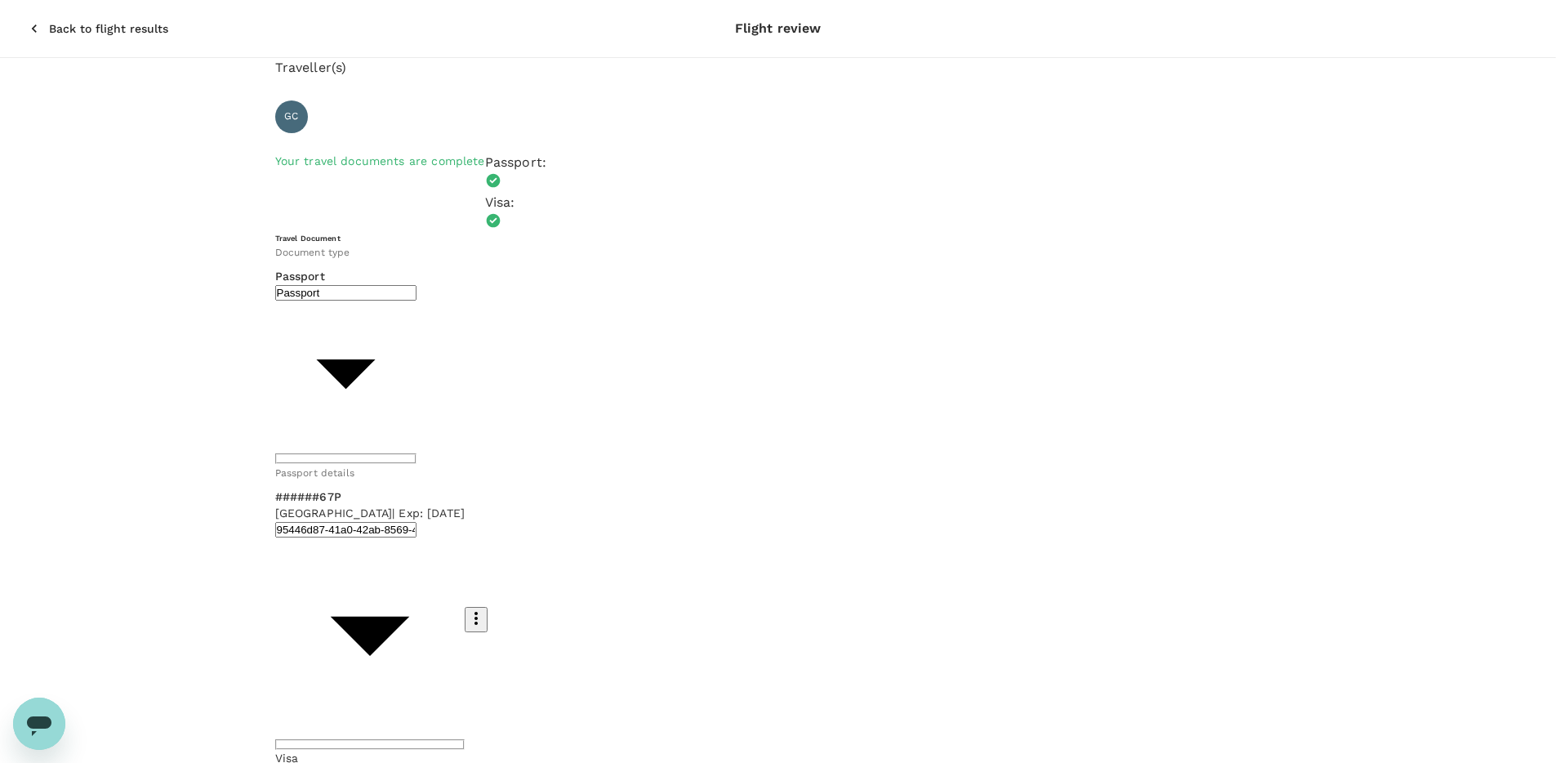
paste textarea "Outbound leg 1 from Singapore to SFO."
drag, startPoint x: 625, startPoint y: 387, endPoint x: 273, endPoint y: 383, distance: 352.0
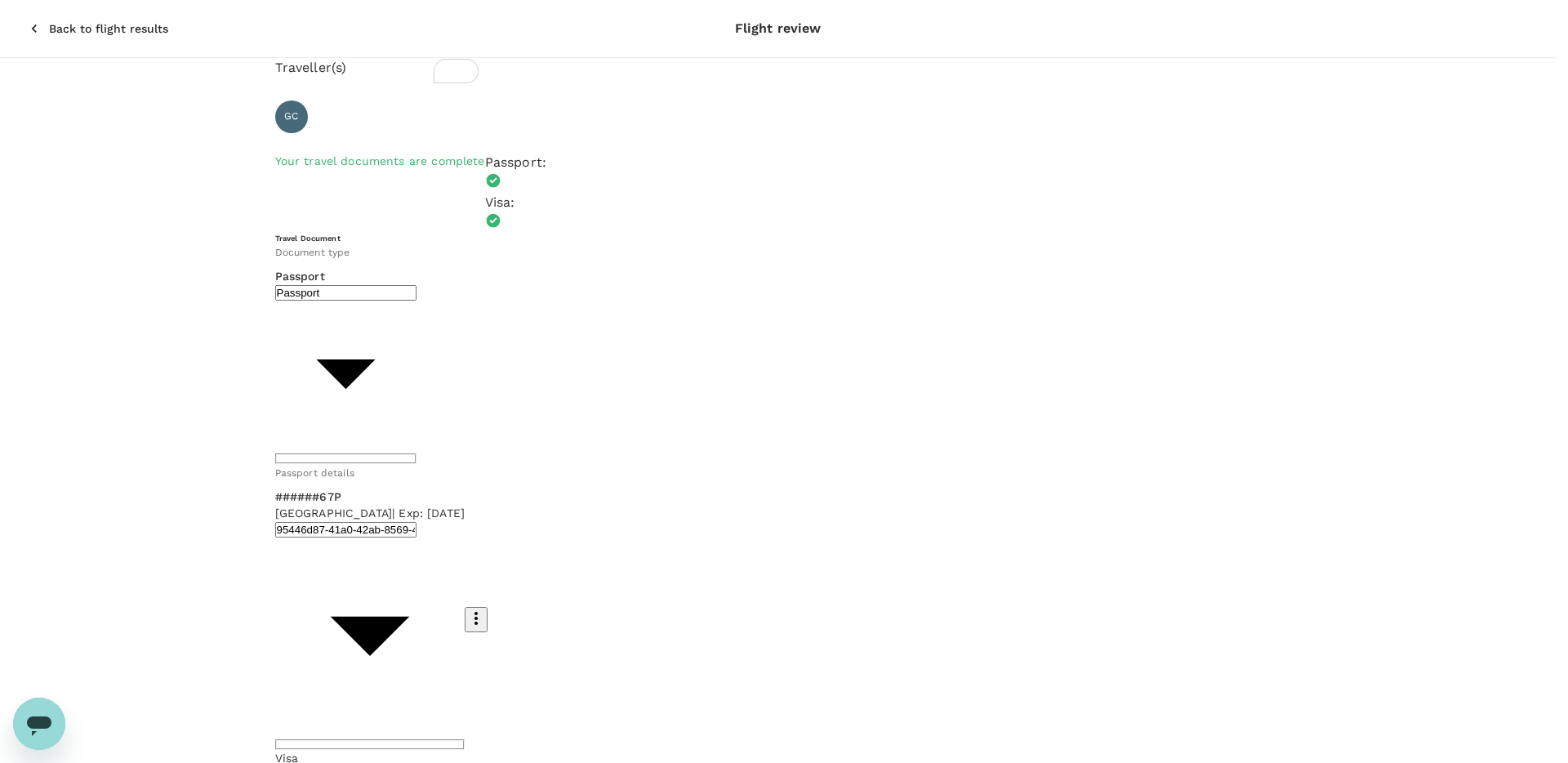
type textarea "Inbound from ATL to SIN via JFK."
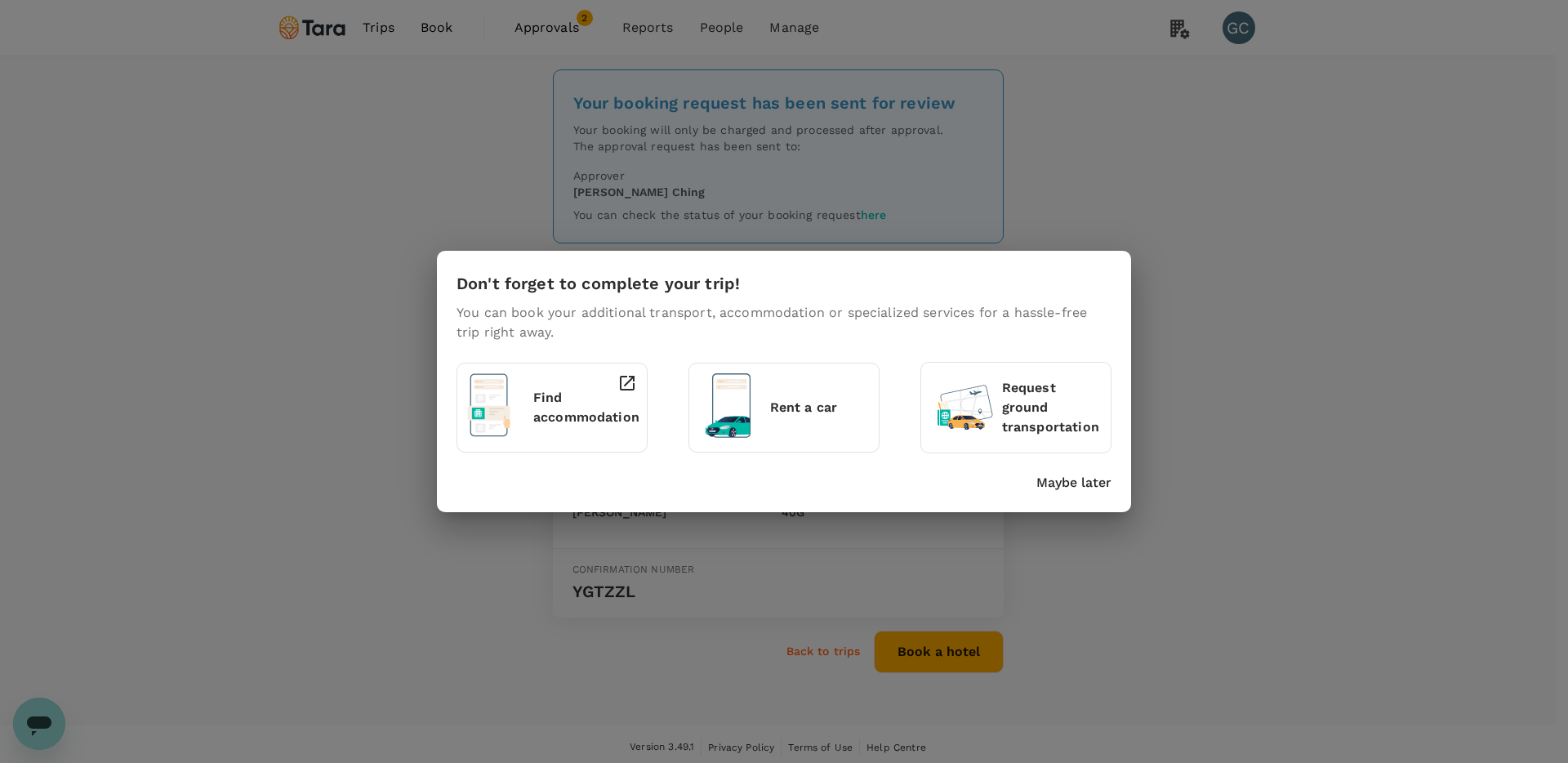
click at [1102, 483] on p "Maybe later" at bounding box center [1073, 482] width 75 height 20
click at [1085, 485] on p "Maybe later" at bounding box center [1073, 482] width 75 height 20
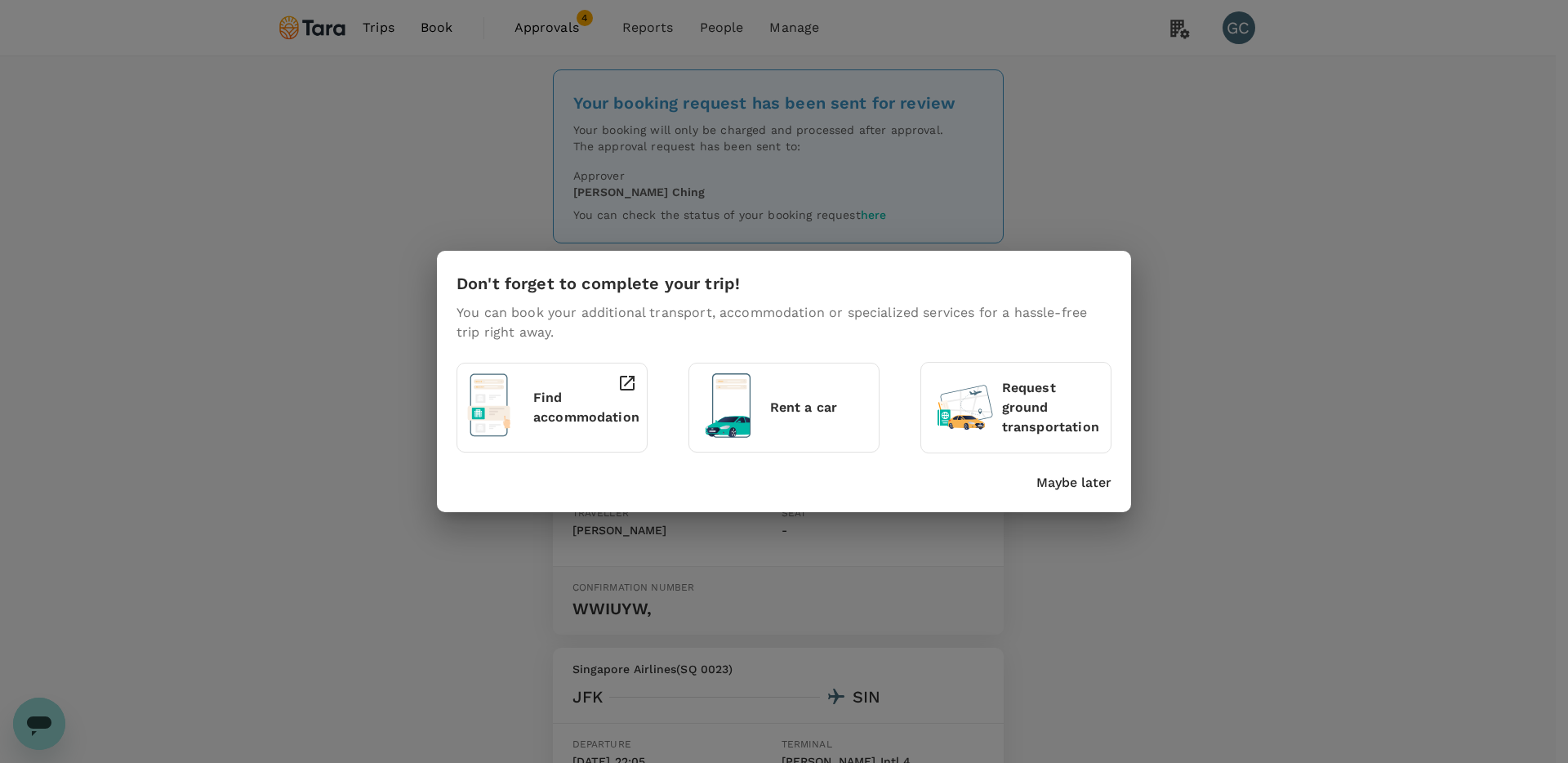
click at [1045, 478] on p "Maybe later" at bounding box center [1073, 482] width 75 height 20
